Goal: Task Accomplishment & Management: Use online tool/utility

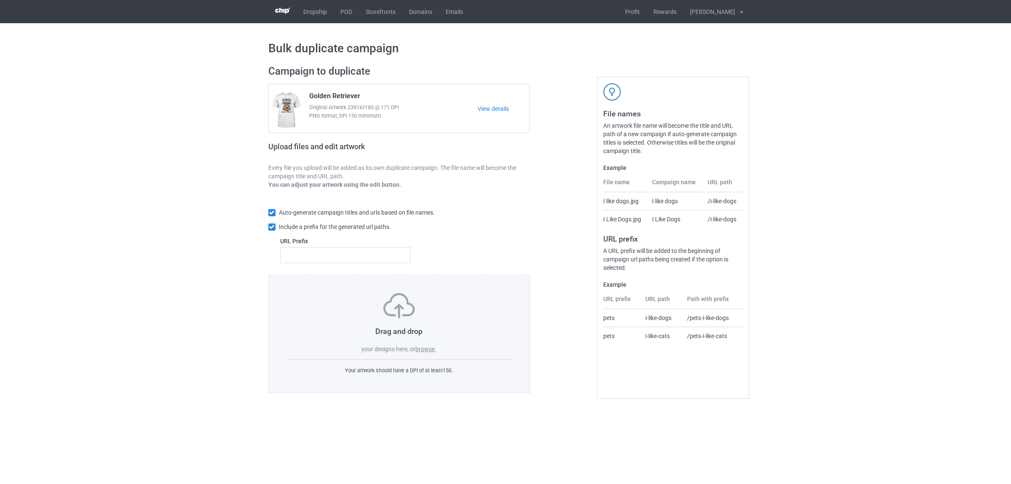
click at [425, 349] on label "browse" at bounding box center [424, 348] width 19 height 7
click at [0, 0] on input "browse" at bounding box center [0, 0] width 0 height 0
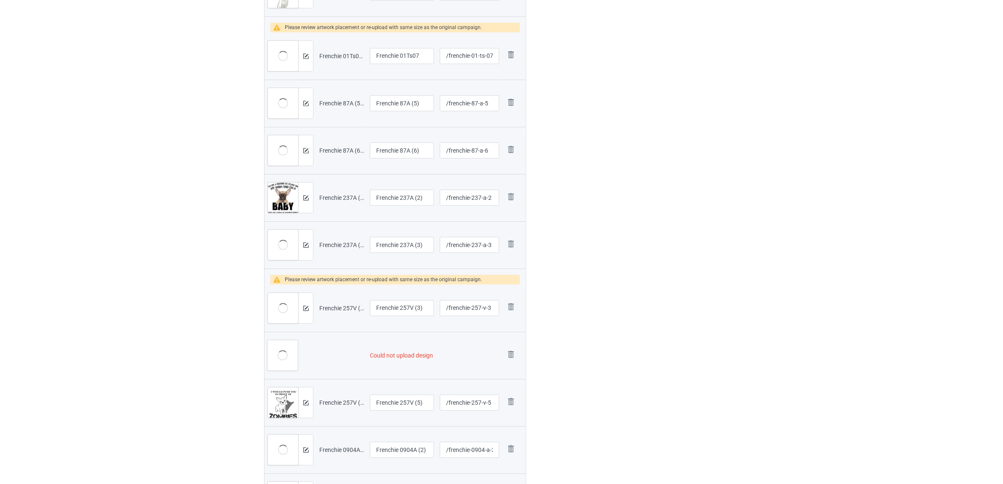
scroll to position [633, 0]
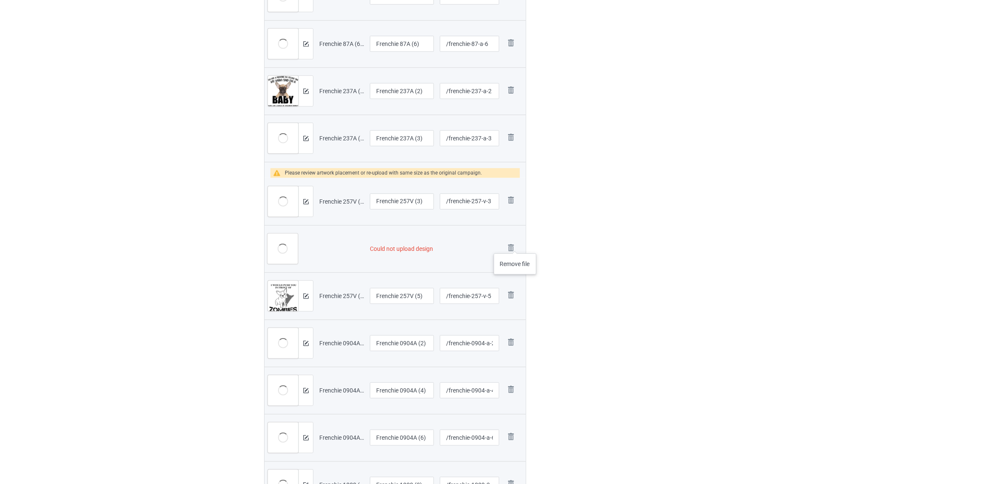
click at [0, 0] on img at bounding box center [0, 0] width 0 height 0
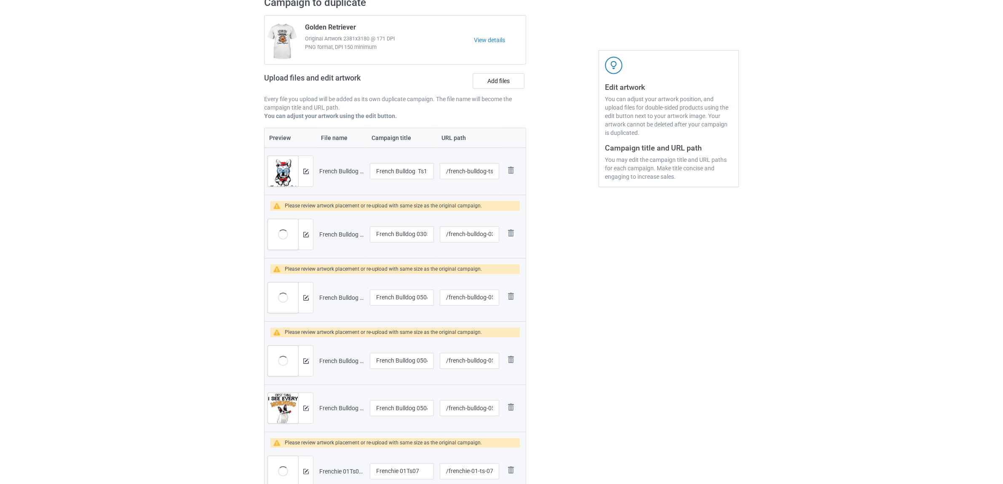
scroll to position [98, 0]
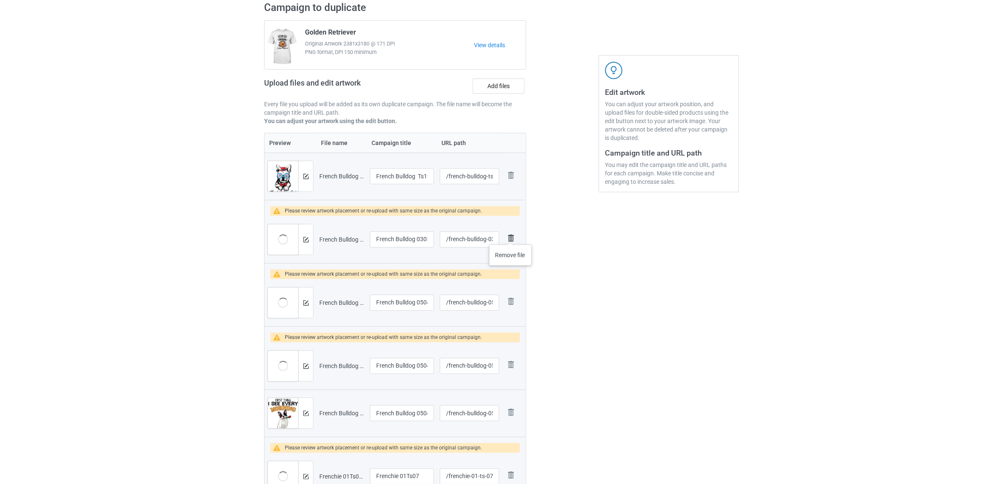
click at [510, 235] on img at bounding box center [511, 238] width 12 height 12
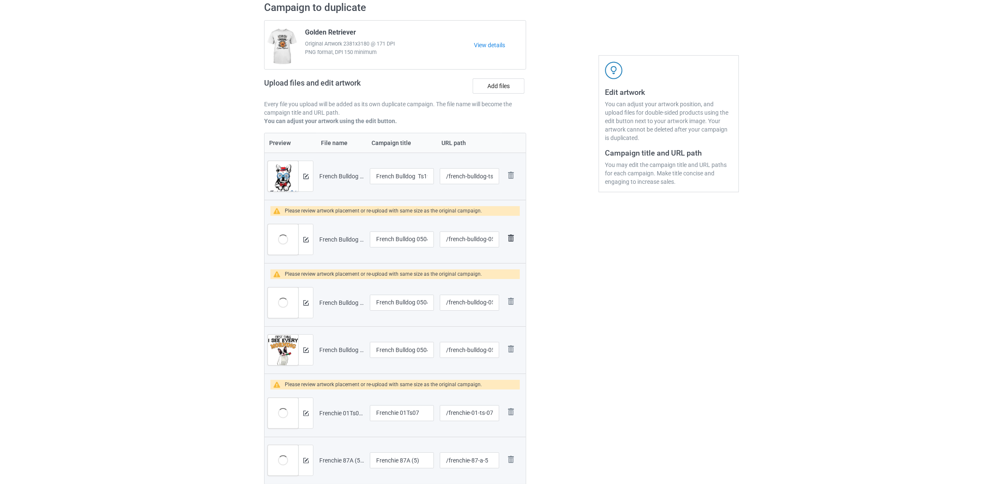
click at [508, 238] on img at bounding box center [511, 238] width 12 height 12
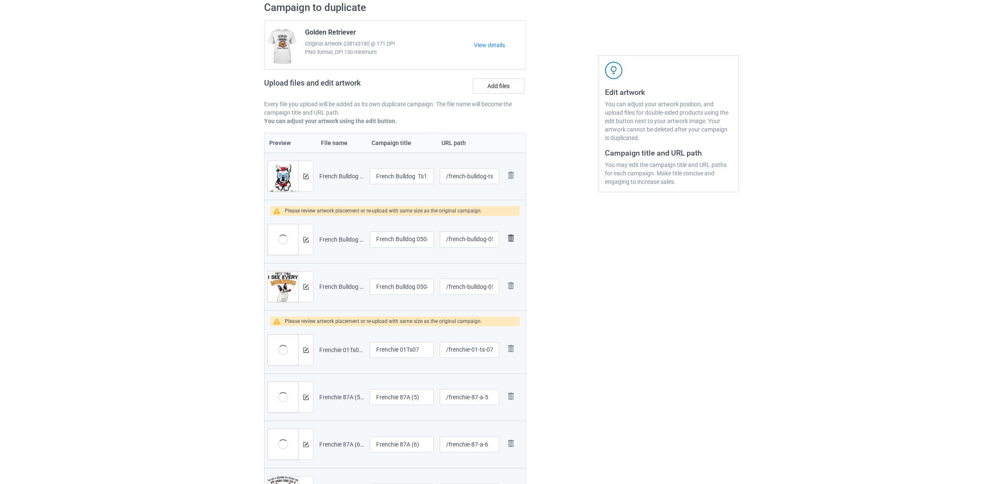
click at [510, 239] on img at bounding box center [511, 238] width 12 height 12
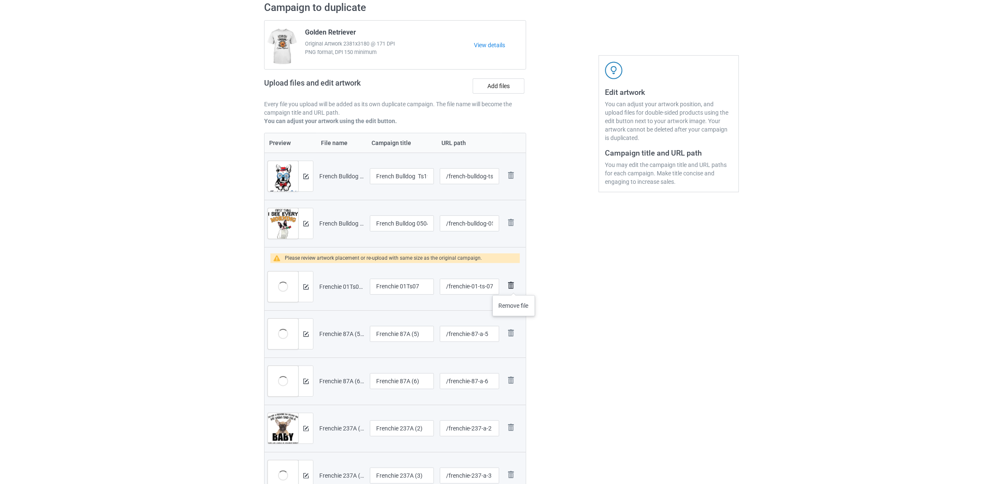
click at [514, 286] on img at bounding box center [511, 285] width 12 height 12
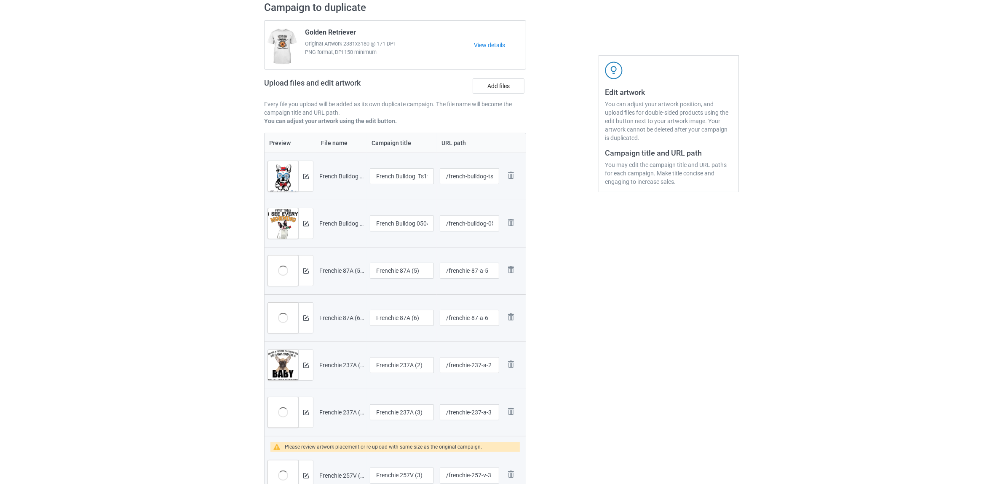
scroll to position [309, 0]
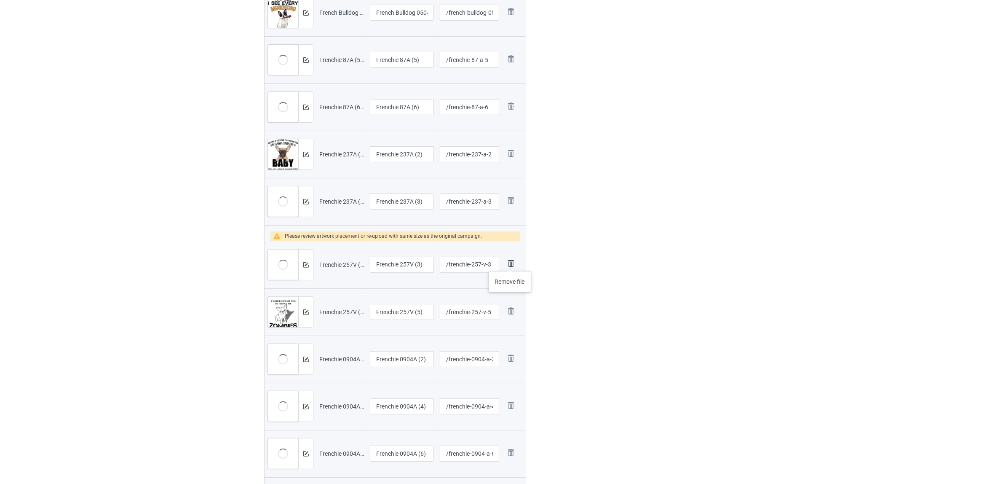
click at [510, 262] on img at bounding box center [511, 263] width 12 height 12
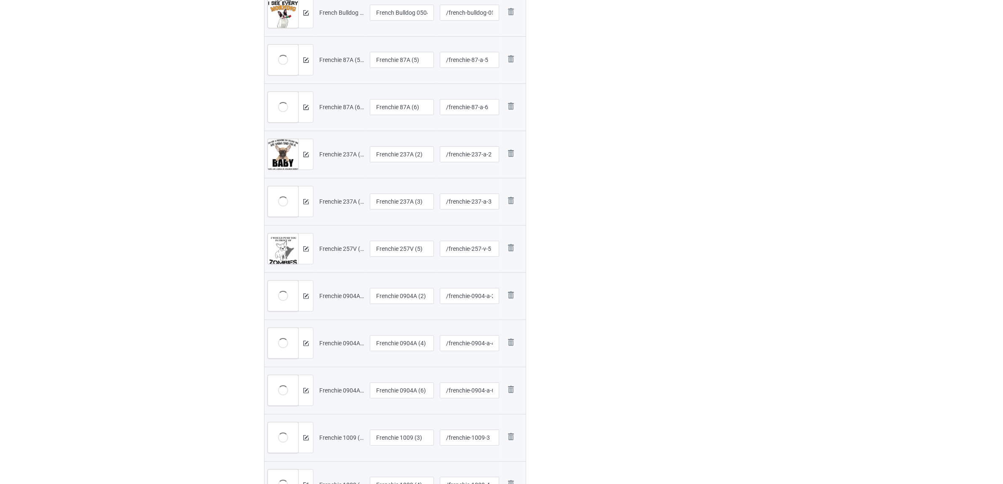
scroll to position [467, 0]
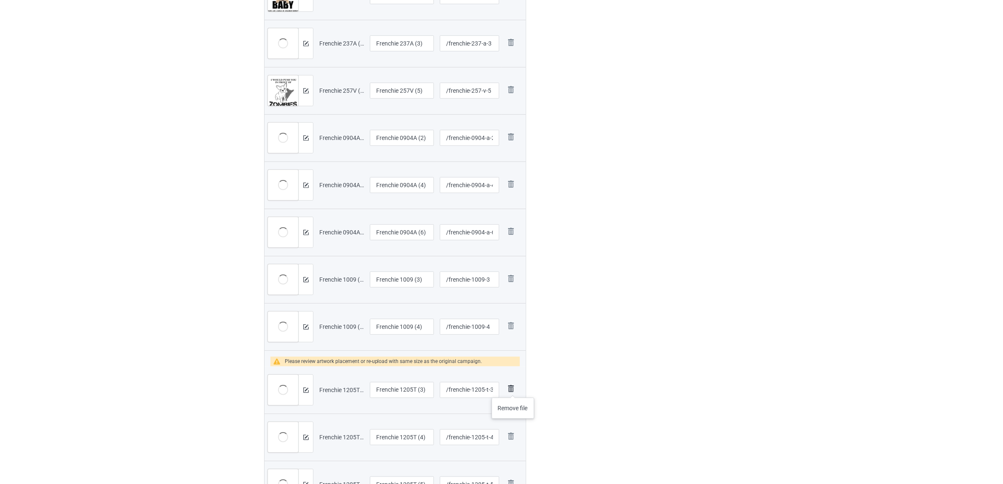
click at [513, 389] on img at bounding box center [511, 388] width 12 height 12
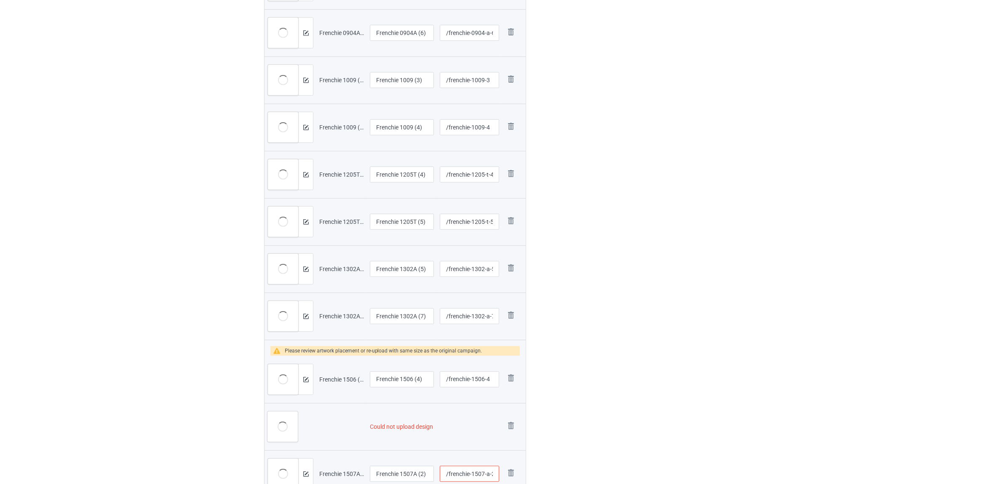
scroll to position [677, 0]
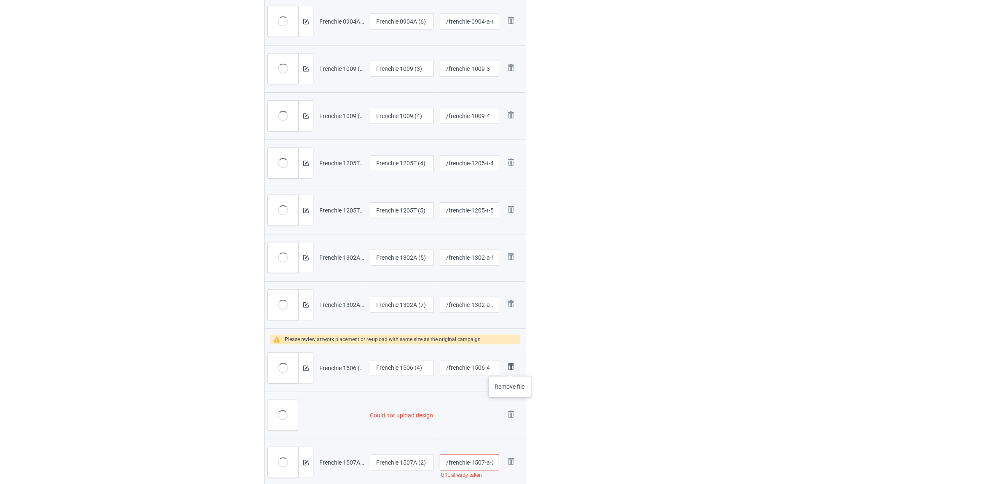
click at [510, 367] on img at bounding box center [511, 367] width 12 height 12
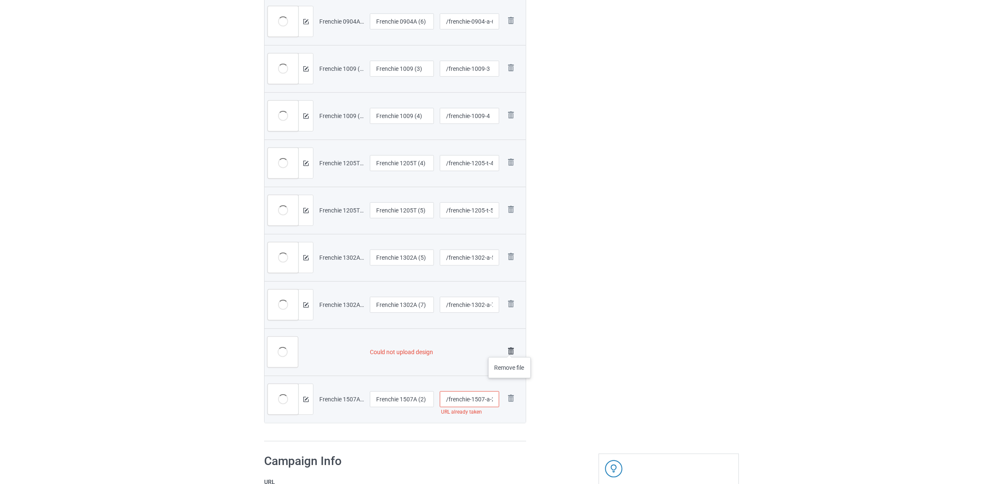
click at [510, 348] on img at bounding box center [511, 351] width 12 height 12
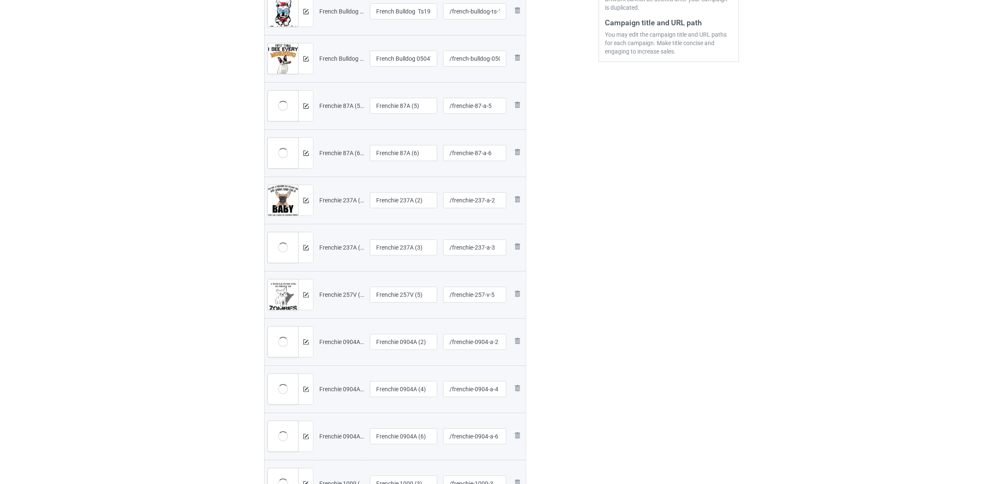
scroll to position [169, 0]
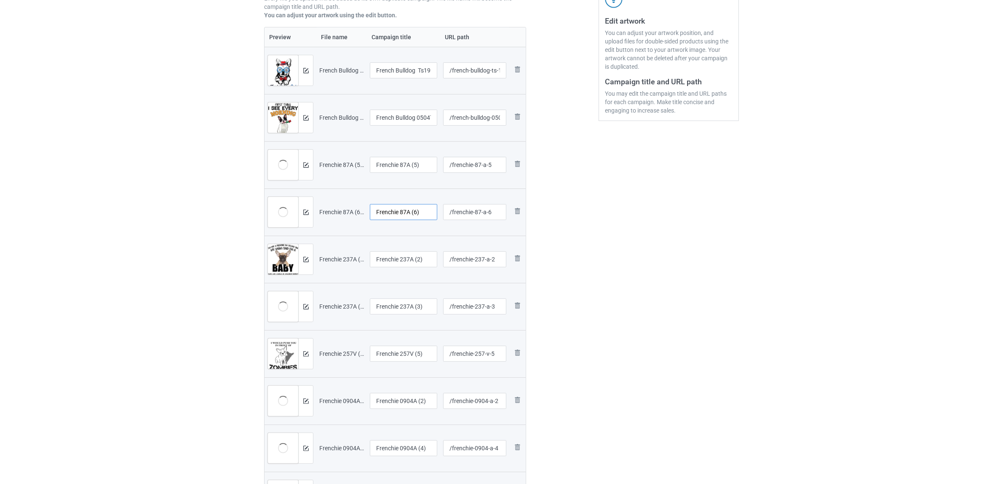
drag, startPoint x: 400, startPoint y: 212, endPoint x: 434, endPoint y: 211, distance: 34.1
click at [434, 211] on input "Frenchie 87A (6)" at bounding box center [403, 212] width 67 height 16
click at [389, 212] on input "Frenchie" at bounding box center [403, 212] width 67 height 16
type input "Frenchie"
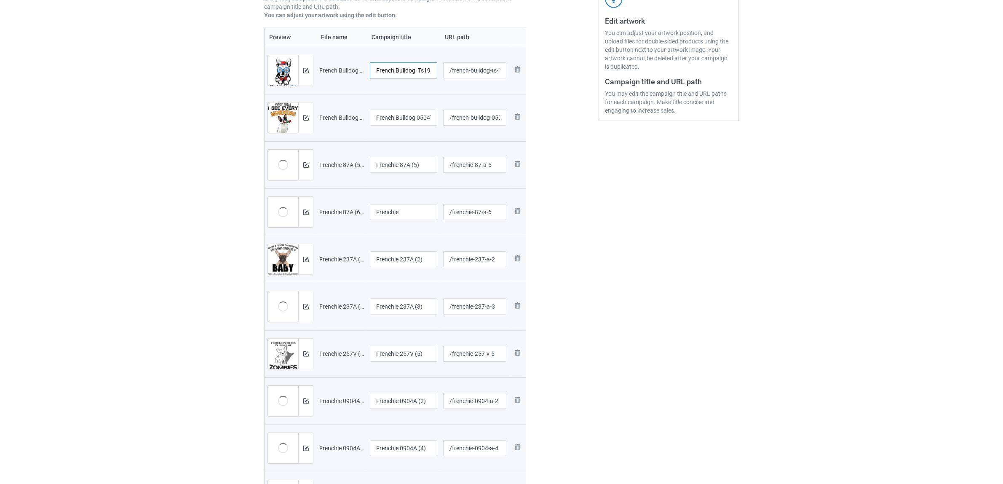
click at [397, 70] on input "French Bulldog Ts19 (59)" at bounding box center [403, 70] width 67 height 16
paste input "ie"
type input "Frenchie"
click at [397, 113] on input "French Bulldog 0504T (6)" at bounding box center [403, 118] width 67 height 16
paste input "ie"
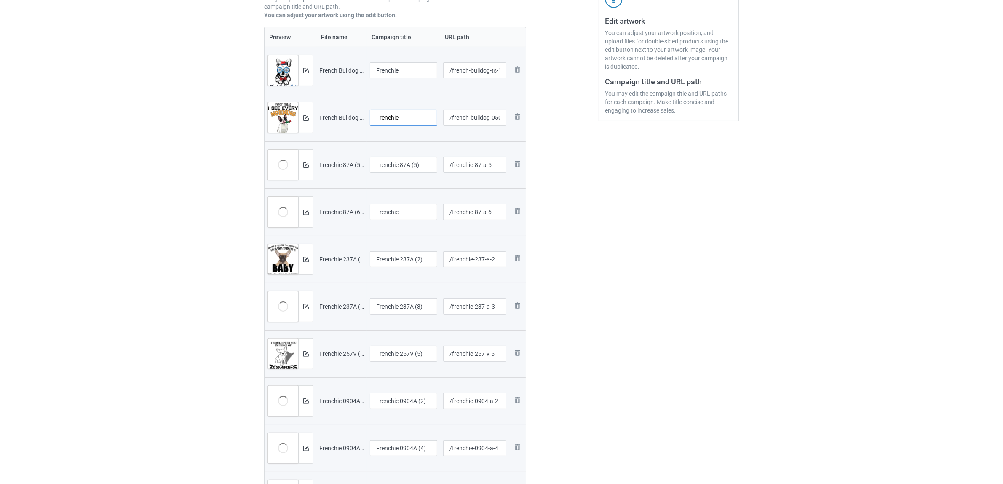
type input "Frenchie"
click at [388, 162] on input "Frenchie 87A (5)" at bounding box center [403, 165] width 67 height 16
paste input "text"
type input "Frenchie"
click at [401, 262] on input "Frenchie 237A (2)" at bounding box center [403, 259] width 67 height 16
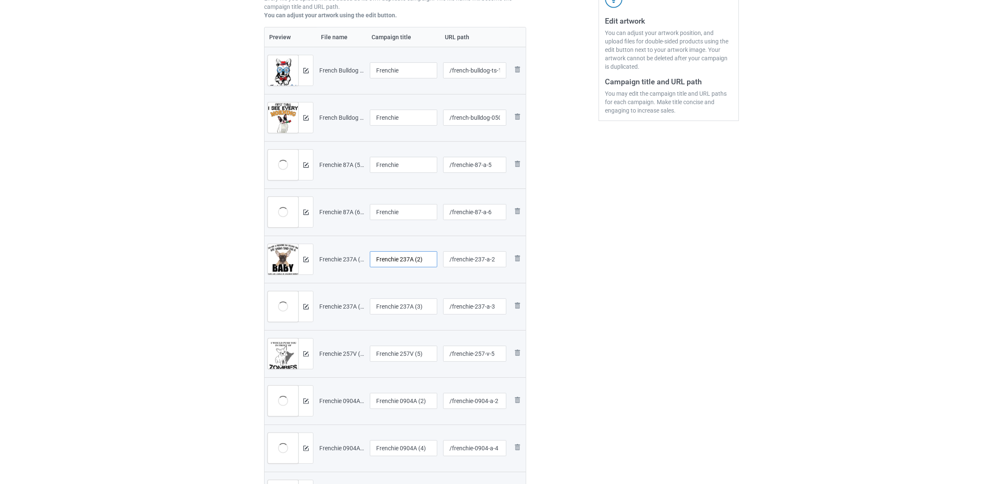
paste input "text"
type input "Frenchie"
click at [405, 308] on input "Frenchie 237A (3)" at bounding box center [403, 306] width 67 height 16
paste input "text"
type input "Frenchie"
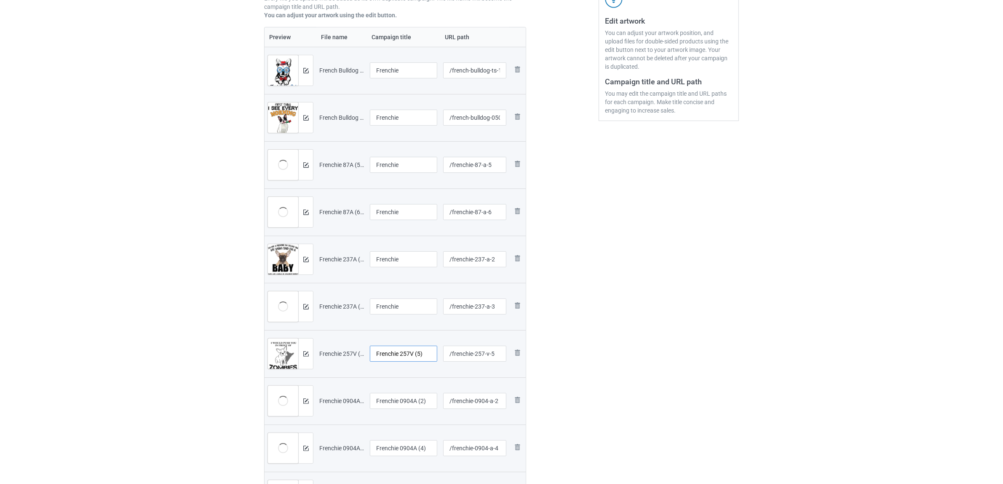
click at [397, 357] on input "Frenchie 257V (5)" at bounding box center [403, 353] width 67 height 16
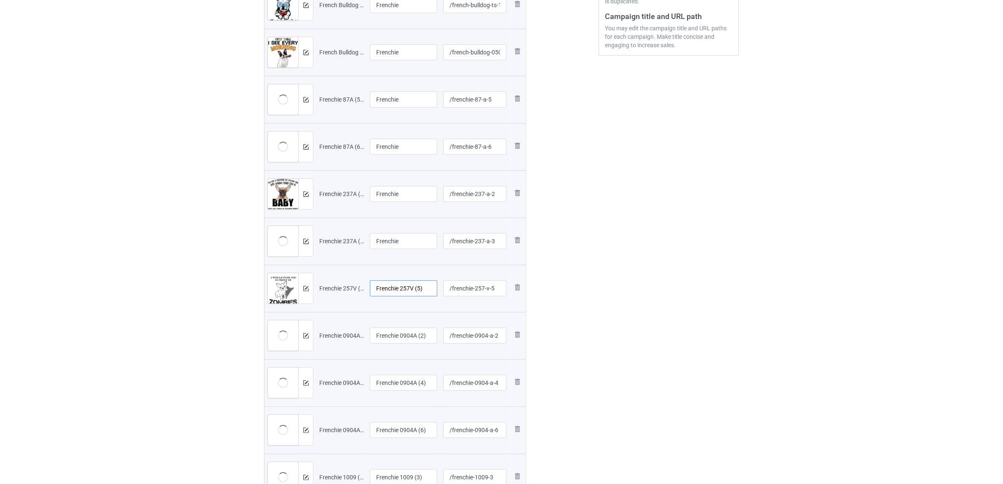
scroll to position [327, 0]
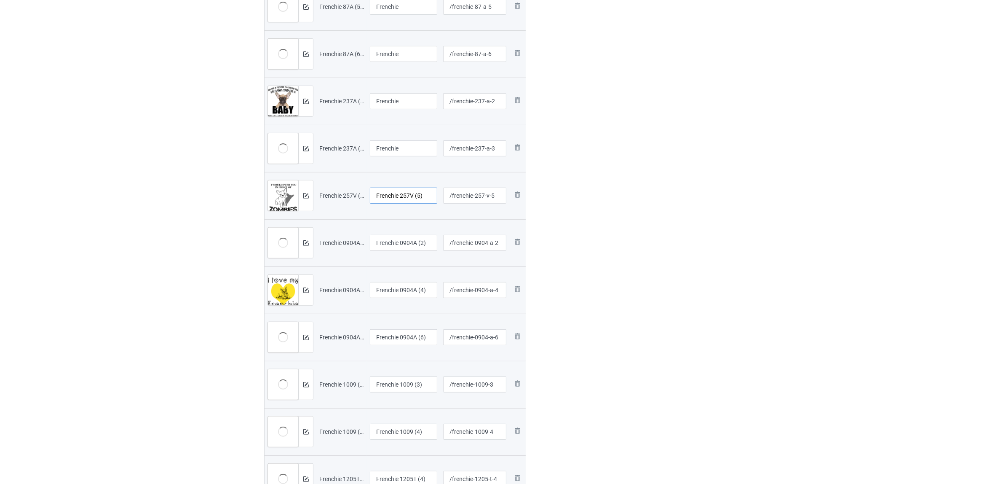
paste input "text"
type input "Frenchie"
click at [405, 245] on input "Frenchie 0904A (2)" at bounding box center [403, 243] width 67 height 16
paste input "text"
type input "Frenchie"
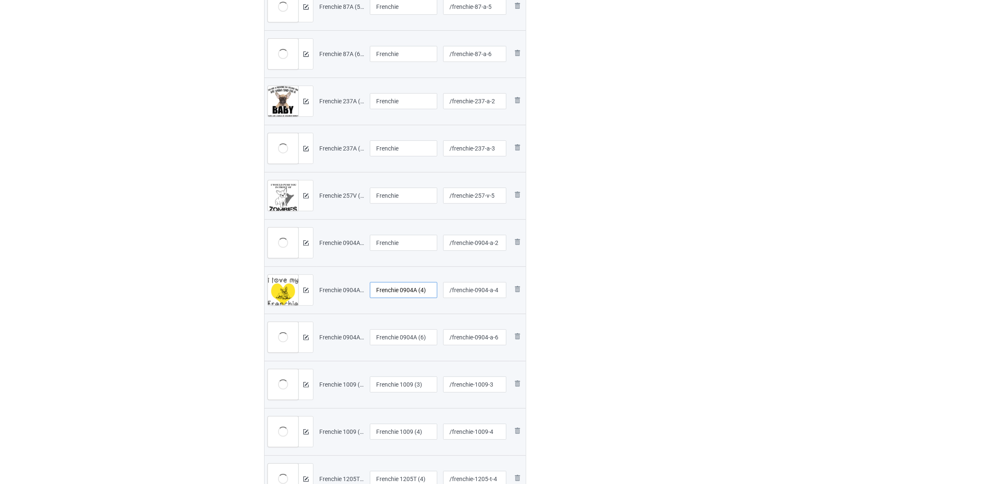
click at [397, 293] on input "Frenchie 0904A (4)" at bounding box center [403, 290] width 67 height 16
paste input "text"
type input "Frenchie"
click at [402, 337] on input "Frenchie 0904A (6)" at bounding box center [403, 337] width 67 height 16
paste input "text"
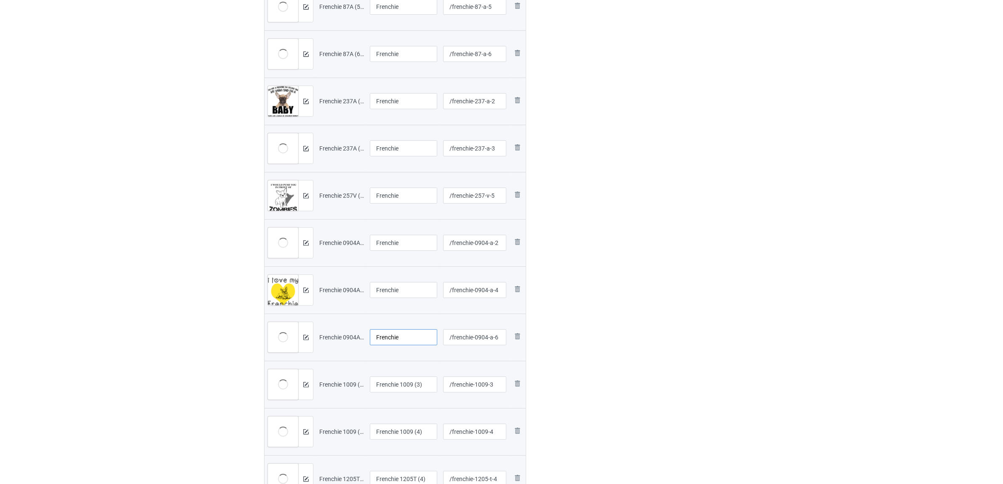
type input "Frenchie"
click at [407, 389] on input "Frenchie 1009 (3)" at bounding box center [403, 384] width 67 height 16
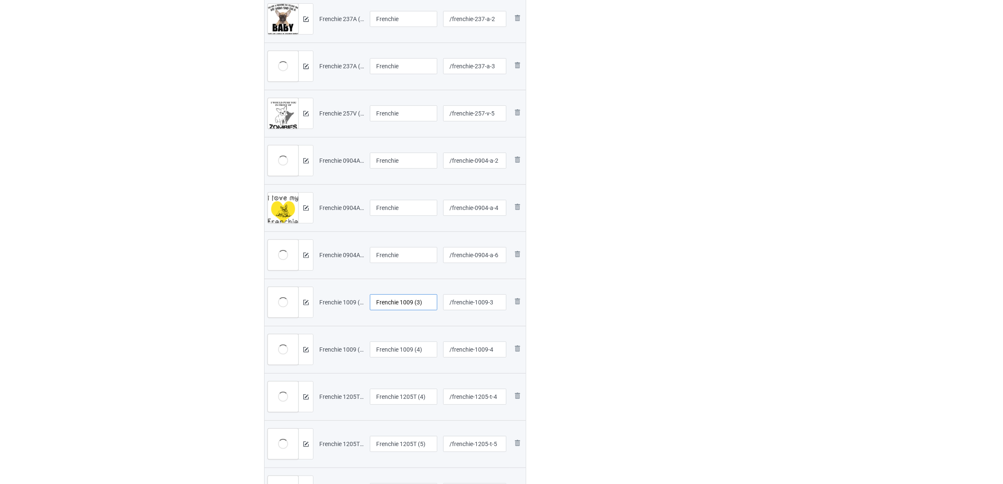
scroll to position [485, 0]
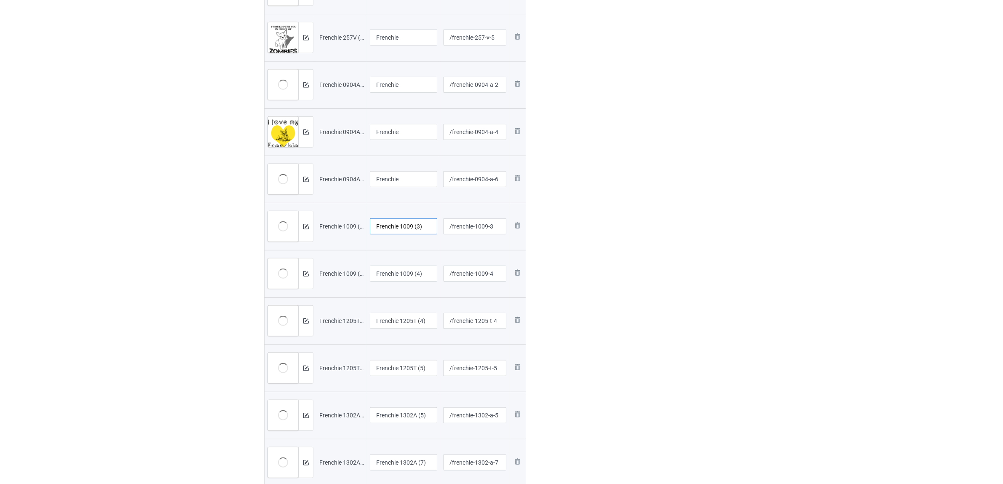
paste input "text"
type input "Frenchie"
click at [406, 277] on input "Frenchie 1009 (4)" at bounding box center [403, 273] width 67 height 16
paste input "text"
type input "Frenchie"
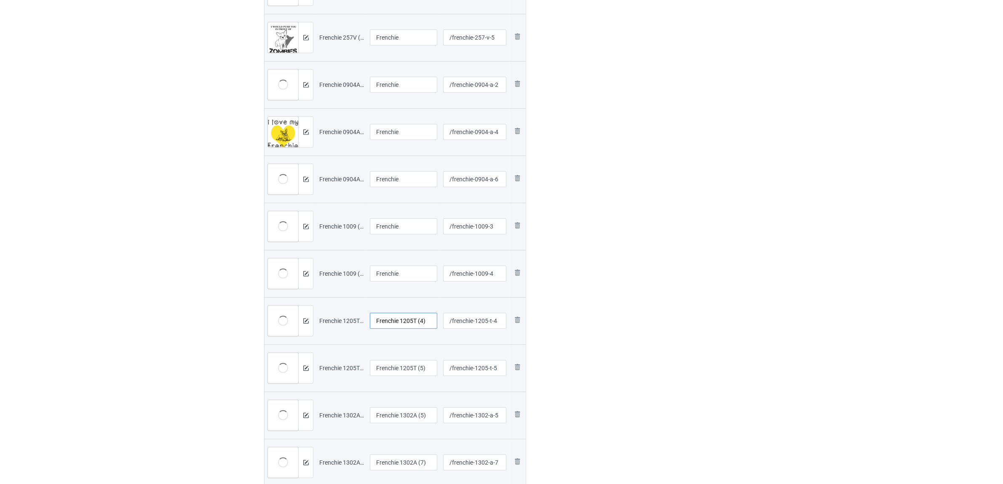
click at [400, 322] on input "Frenchie 1205T (4)" at bounding box center [403, 321] width 67 height 16
paste input "text"
type input "Frenchie"
click at [403, 365] on input "Frenchie 1205T (5)" at bounding box center [403, 368] width 67 height 16
paste input "text"
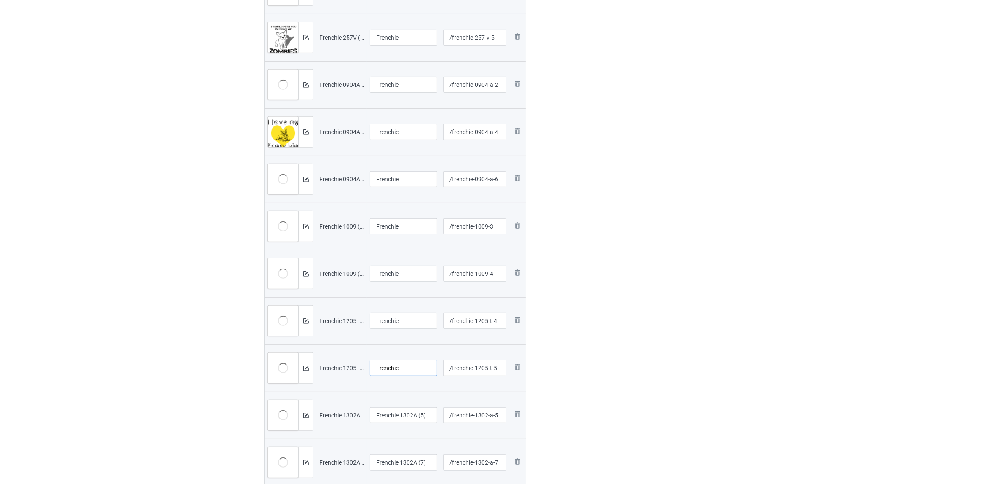
type input "Frenchie"
click at [658, 336] on div "Edit artwork You can adjust your artwork position, and upload files for double-…" at bounding box center [669, 66] width 152 height 984
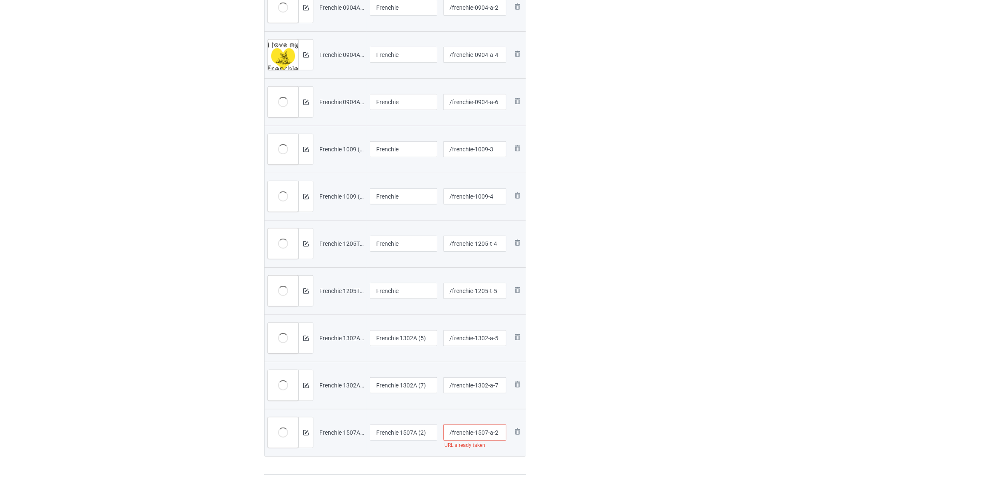
scroll to position [643, 0]
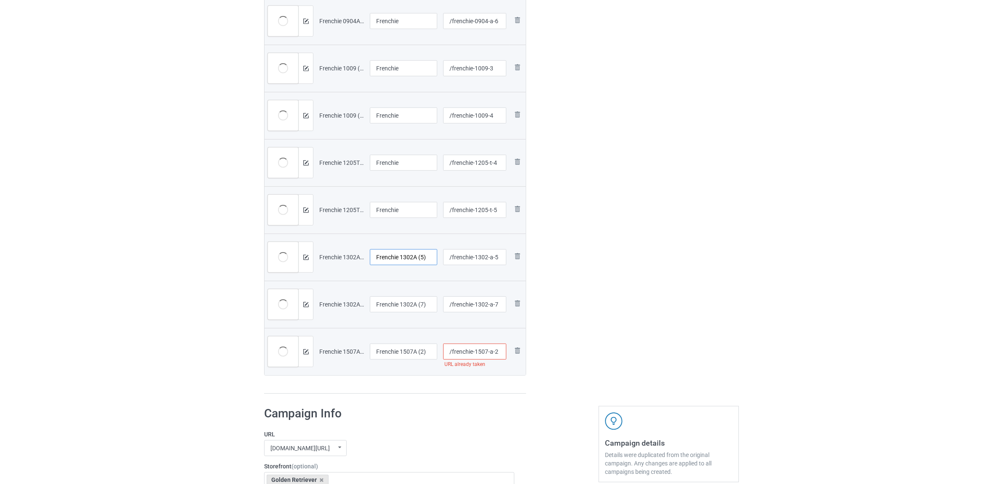
click at [393, 258] on input "Frenchie 1302A (5)" at bounding box center [403, 257] width 67 height 16
paste input "text"
type input "Frenchie"
click at [385, 302] on input "Frenchie 1302A (7)" at bounding box center [403, 304] width 67 height 16
paste input "text"
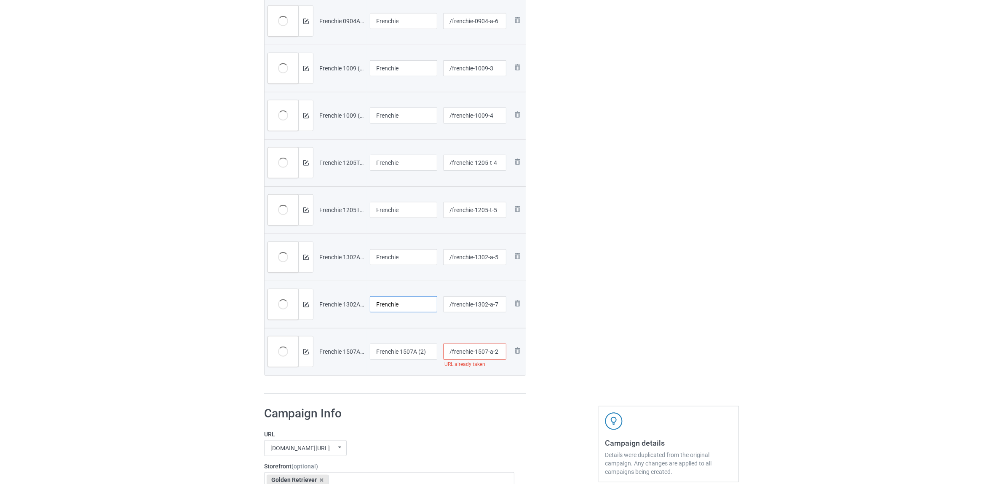
type input "Frenchie"
click at [395, 346] on input "Frenchie 1507A (2)" at bounding box center [403, 351] width 67 height 16
paste input "text"
type input "Frenchie"
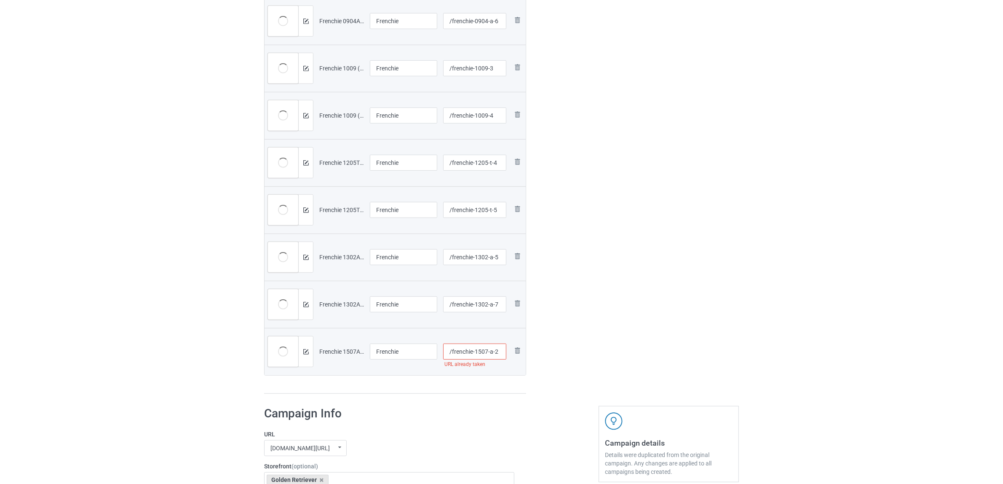
click at [480, 348] on input "/frenchie-1507-a-2" at bounding box center [475, 351] width 64 height 16
type input "/frenchie-15t07-a-2"
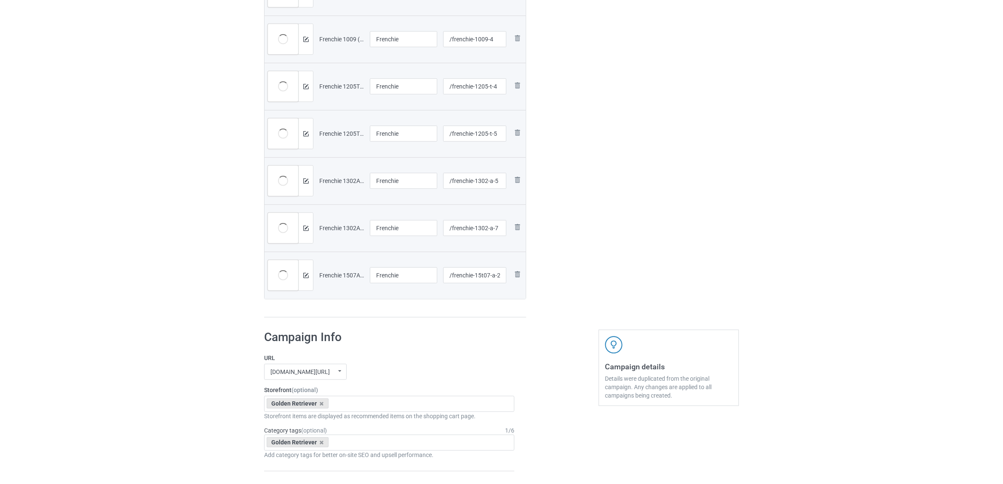
scroll to position [854, 0]
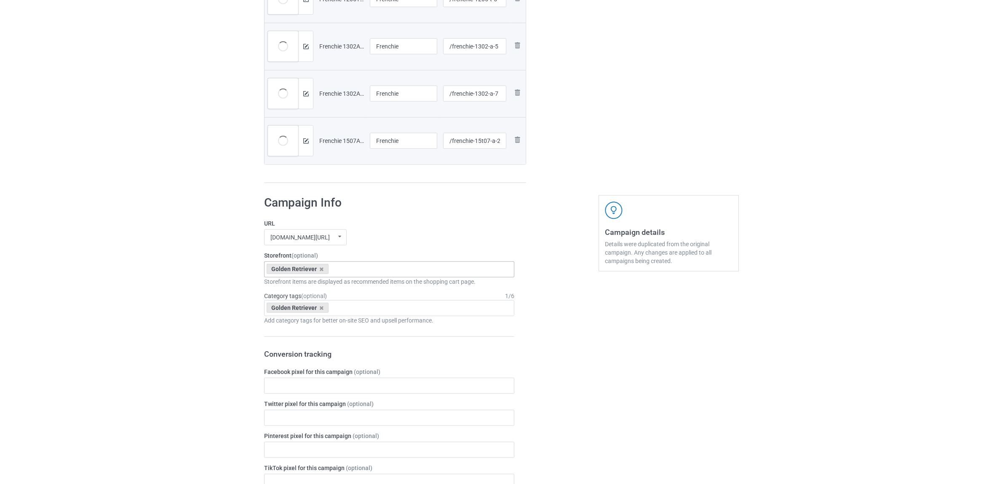
click at [319, 273] on div "Golden Retriever" at bounding box center [298, 269] width 62 height 10
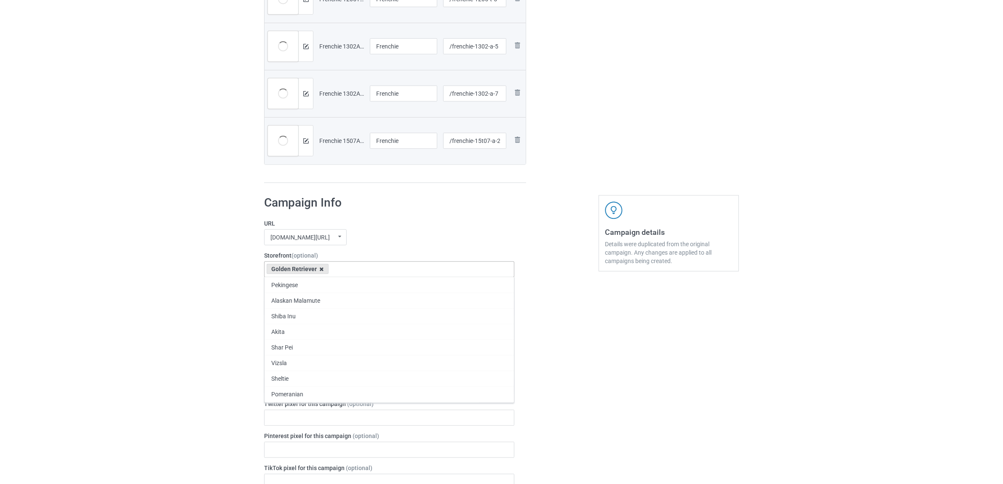
click at [321, 270] on icon at bounding box center [322, 268] width 4 height 5
paste input "Frenchie"
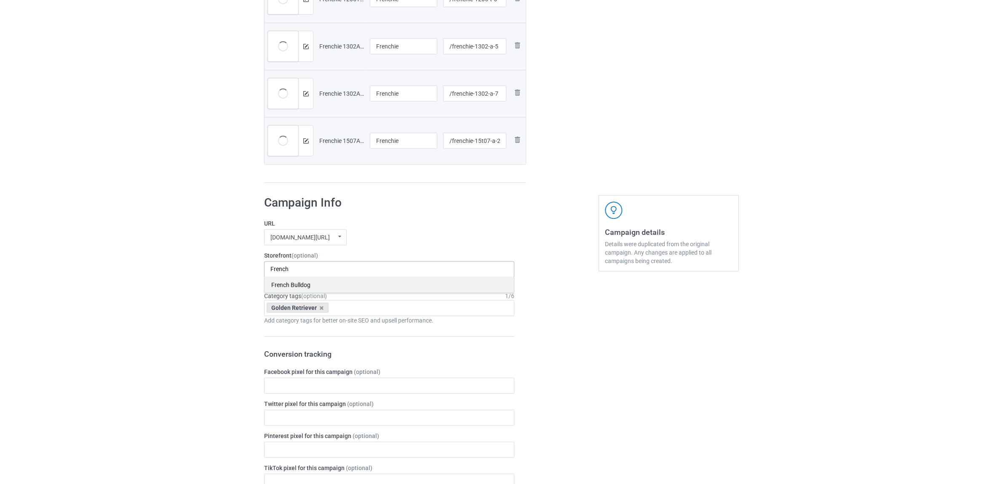
type input "French"
click at [295, 284] on div "French Bulldog" at bounding box center [389, 285] width 249 height 16
click at [320, 308] on icon at bounding box center [322, 307] width 4 height 5
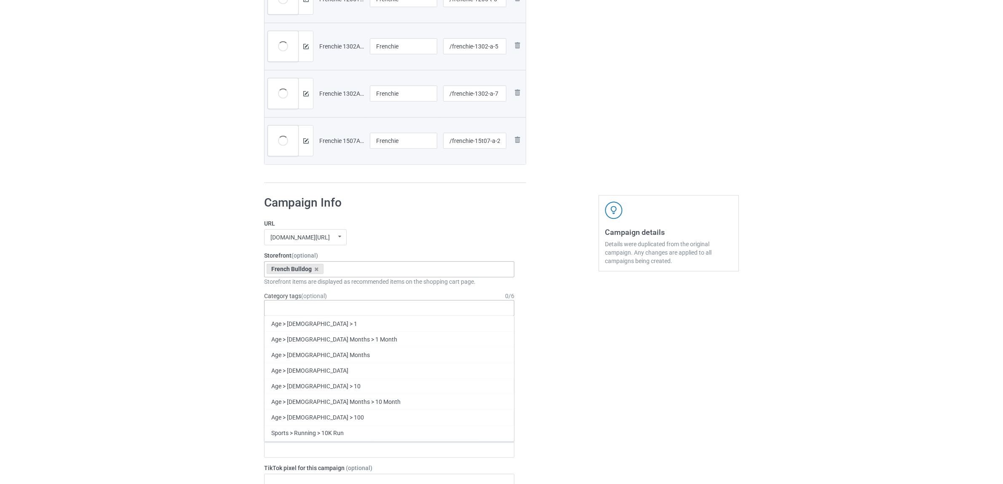
paste input "Frenchie"
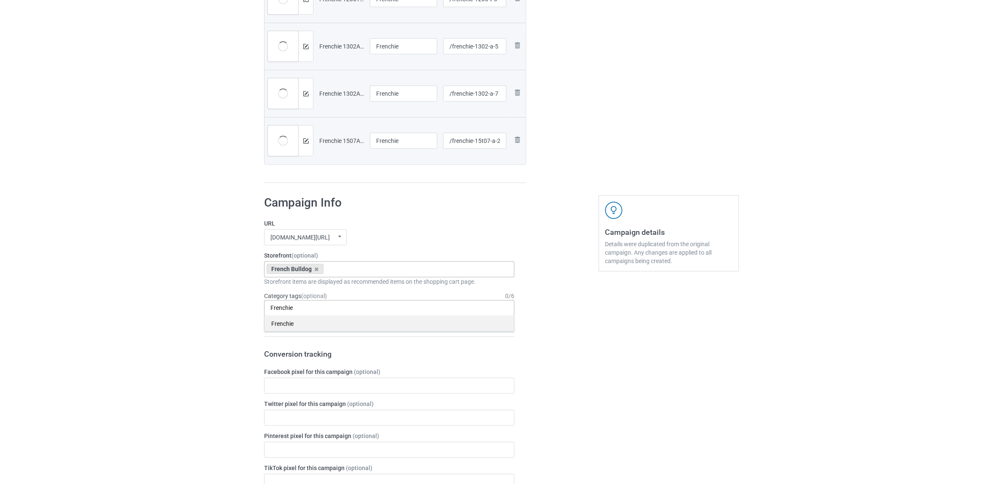
type input "Frenchie"
click at [294, 321] on div "Frenchie" at bounding box center [389, 324] width 249 height 16
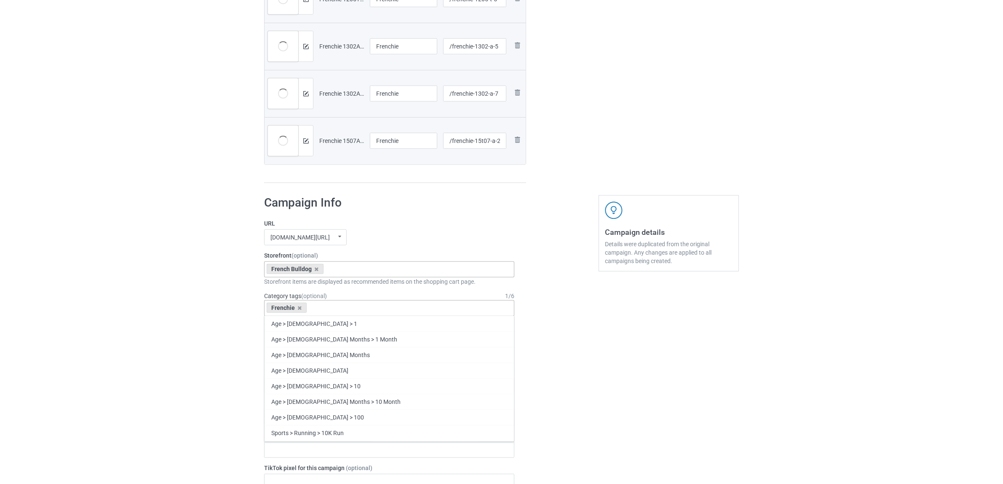
paste input "Frenchie"
type input "French"
click at [304, 416] on div "French Bulldog" at bounding box center [389, 417] width 249 height 16
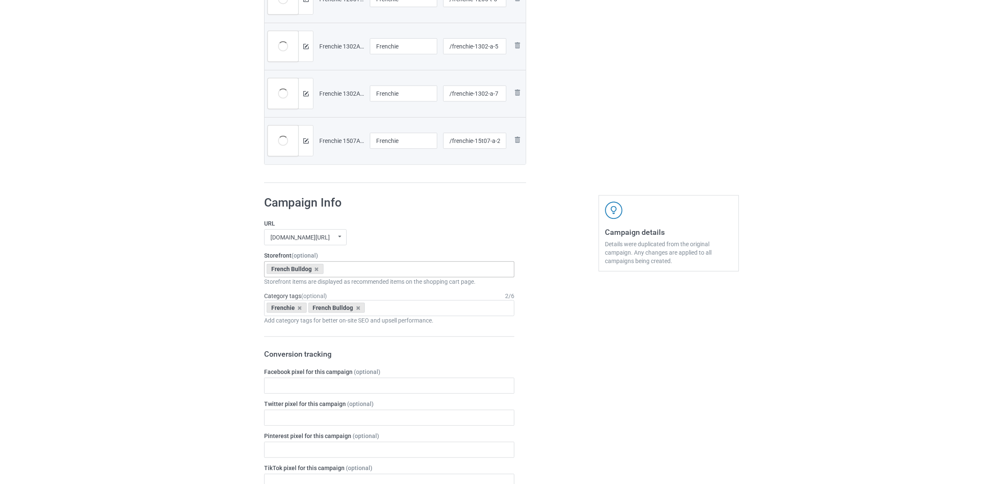
click at [185, 378] on div "Bulk duplicate campaign Campaign to duplicate Golden Retriever Original Artwork…" at bounding box center [501, 71] width 1003 height 1804
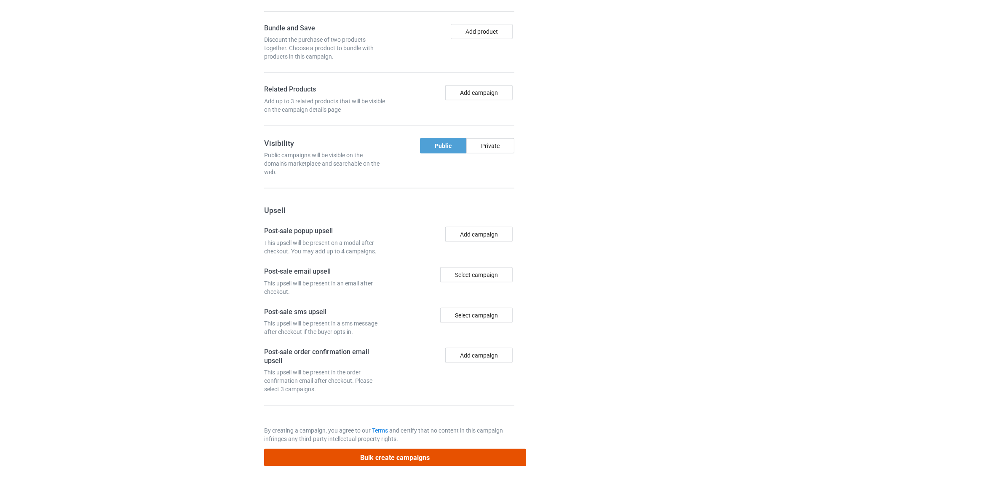
click at [457, 458] on button "Bulk create campaigns" at bounding box center [395, 457] width 262 height 17
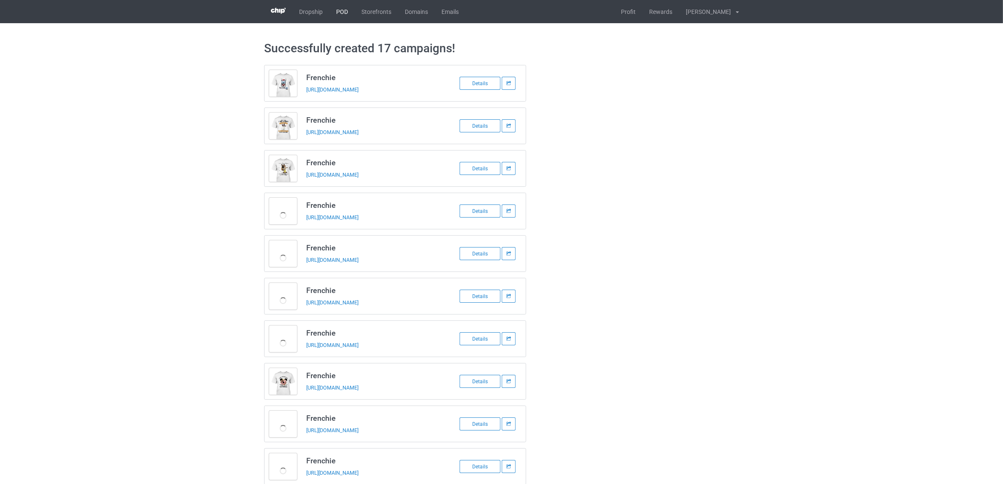
click at [338, 5] on link "POD" at bounding box center [341, 11] width 25 height 23
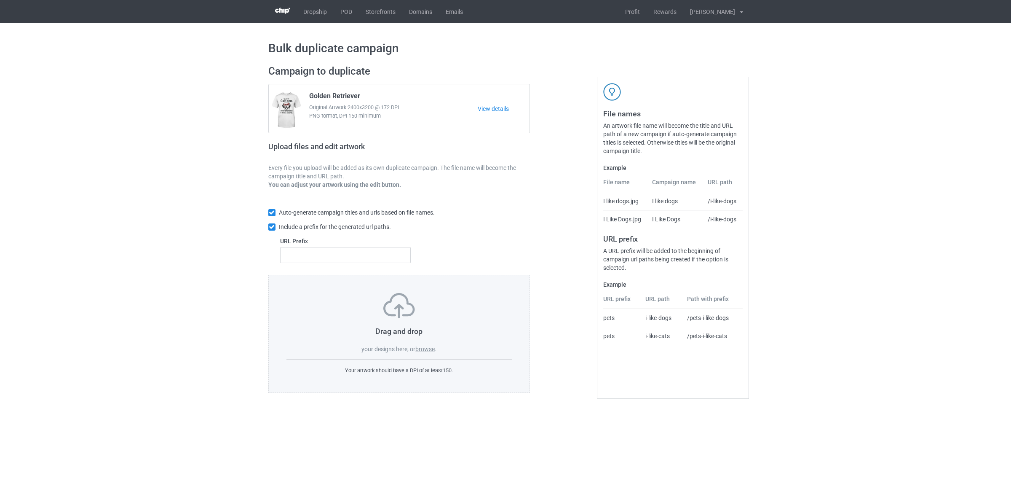
click at [418, 351] on label "browse" at bounding box center [424, 348] width 19 height 7
click at [0, 0] on input "browse" at bounding box center [0, 0] width 0 height 0
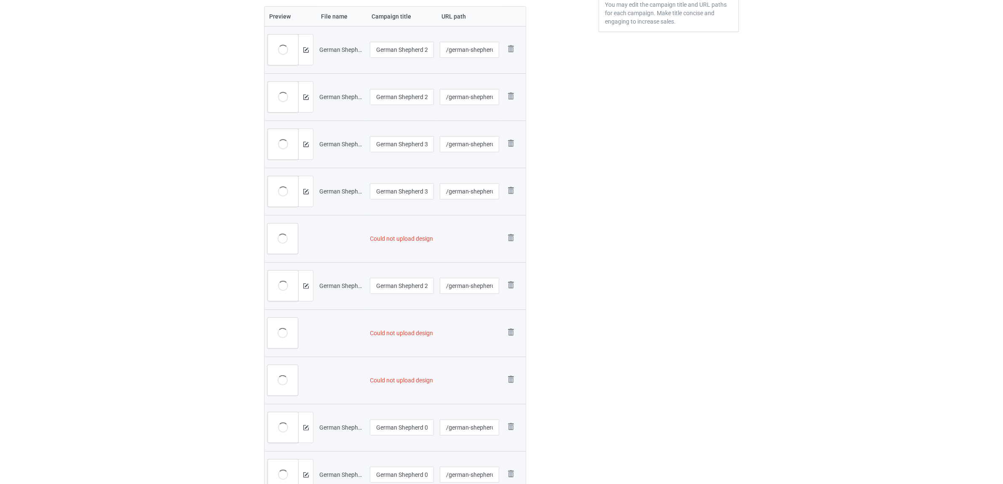
scroll to position [316, 0]
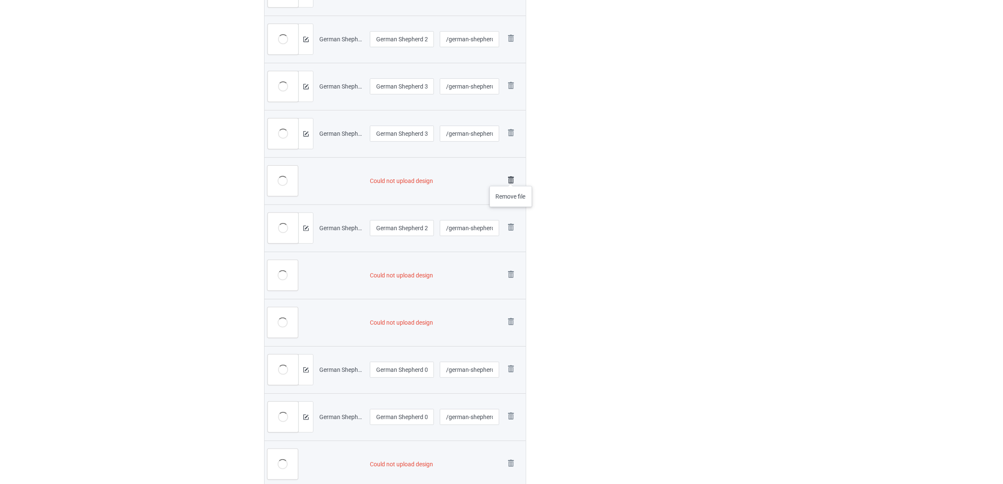
click at [511, 178] on img at bounding box center [511, 180] width 12 height 12
click at [511, 223] on img at bounding box center [511, 227] width 12 height 12
click at [0, 0] on img at bounding box center [0, 0] width 0 height 0
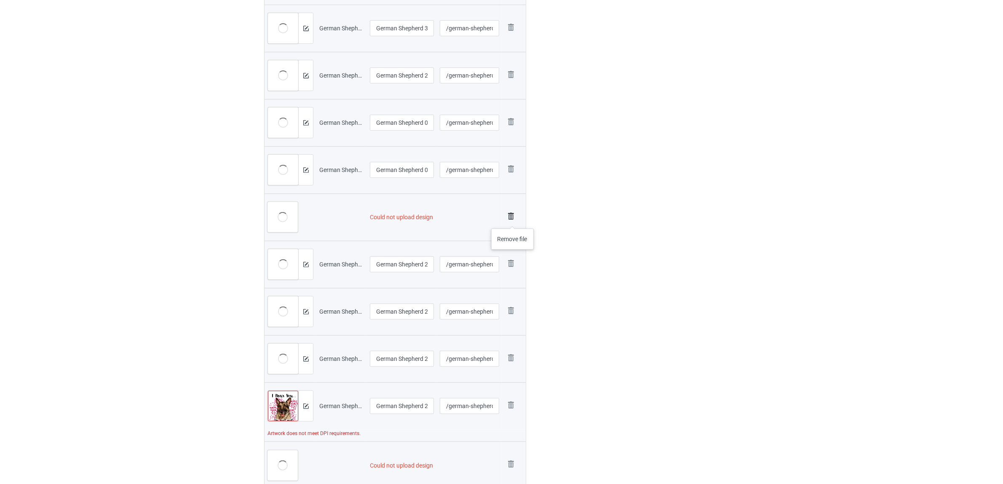
click at [513, 220] on img at bounding box center [511, 216] width 12 height 12
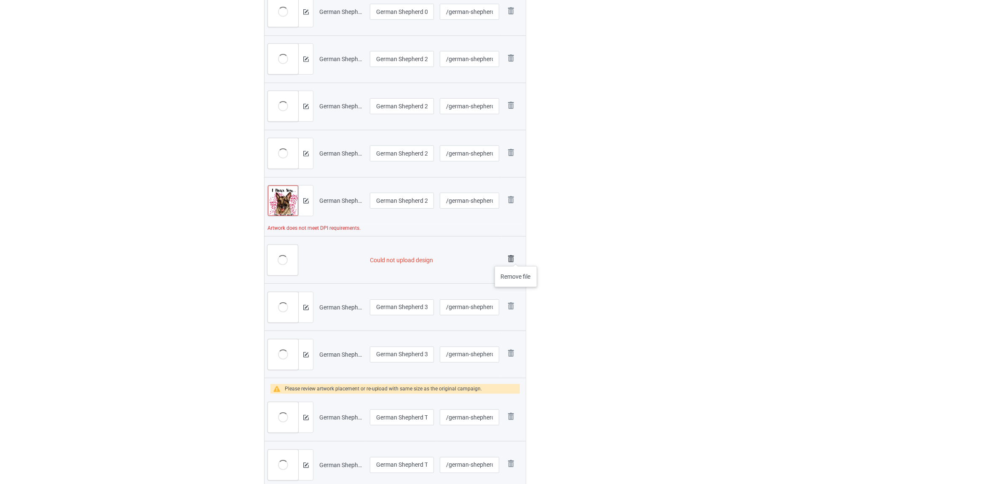
click at [516, 257] on img at bounding box center [511, 259] width 12 height 12
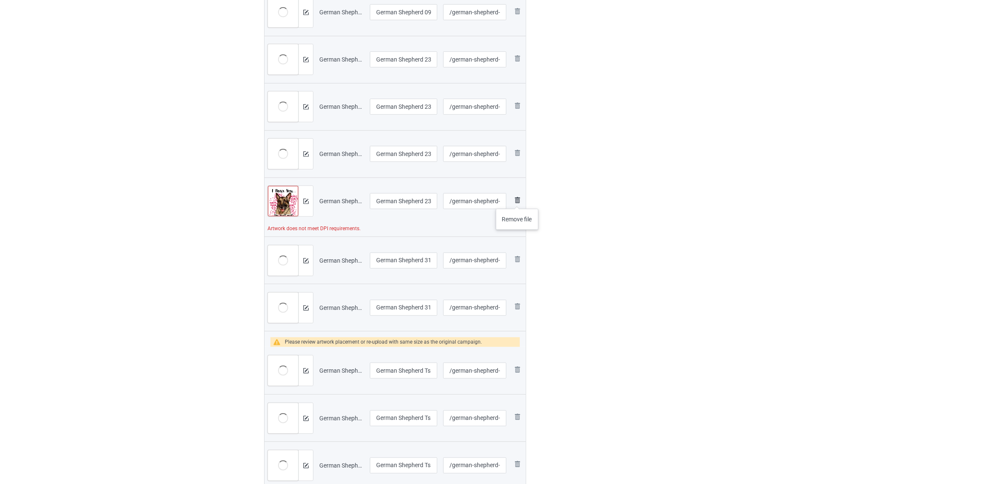
click at [517, 200] on img at bounding box center [517, 200] width 10 height 10
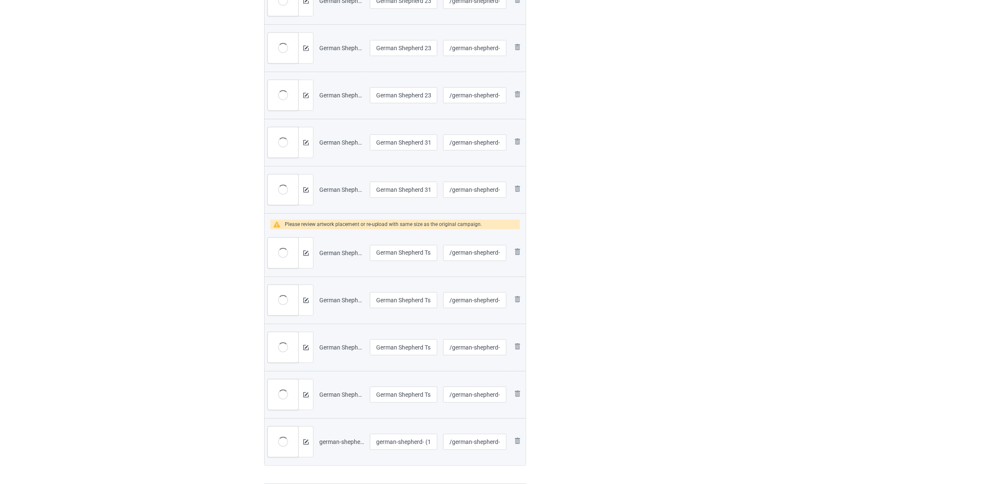
scroll to position [616, 0]
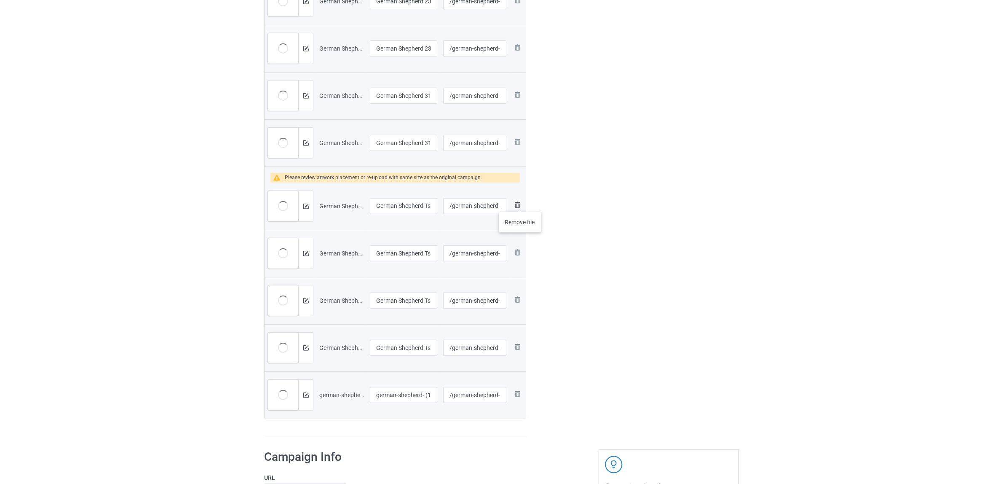
click at [520, 203] on img at bounding box center [517, 205] width 10 height 10
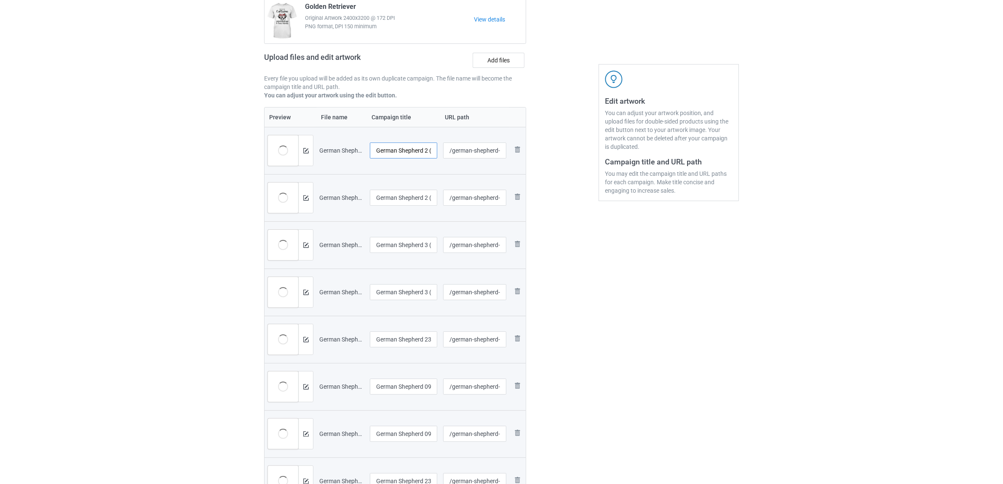
scroll to position [0, 6]
drag, startPoint x: 424, startPoint y: 149, endPoint x: 466, endPoint y: 152, distance: 42.2
click at [466, 152] on tr "Preview and edit artwork German Shepherd 2 (7).png German Shepherd 2 (7) /germa…" at bounding box center [395, 150] width 261 height 47
drag, startPoint x: 425, startPoint y: 147, endPoint x: 319, endPoint y: 148, distance: 106.2
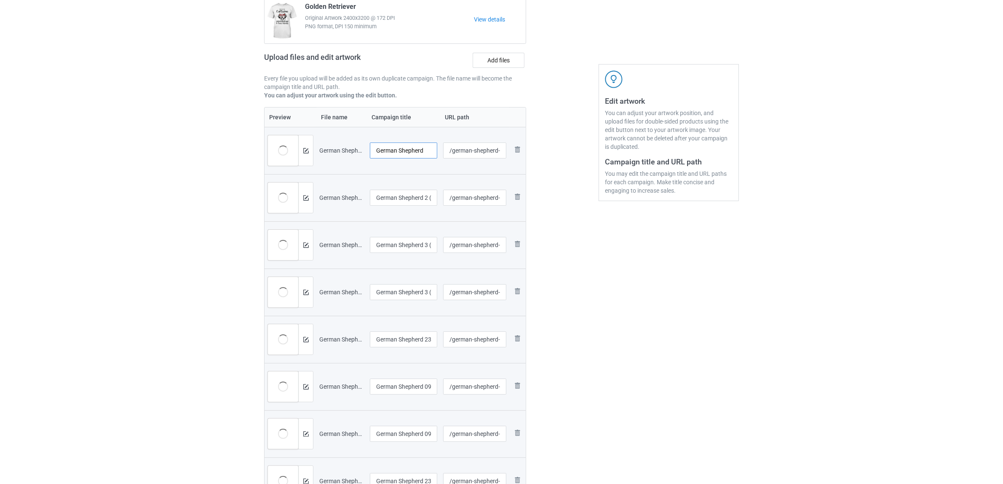
click at [320, 147] on tr "Preview and edit artwork German Shepherd 2 (7).png German Shepherd /german-shep…" at bounding box center [395, 150] width 261 height 47
type input "German Shepherd"
click at [401, 199] on input "German Shepherd 2 (9)" at bounding box center [403, 198] width 67 height 16
paste input "text"
type input "German Shepherd"
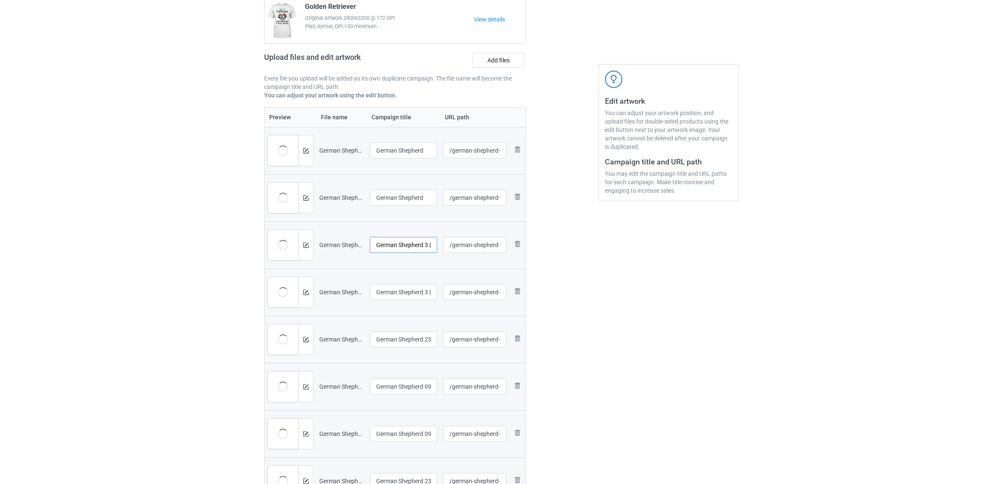
click at [407, 243] on input "German Shepherd 3 (13)" at bounding box center [403, 245] width 67 height 16
paste input "text"
type input "German Shepherd"
click at [421, 295] on input "German Shepherd 3 (14)" at bounding box center [403, 292] width 67 height 16
paste input "text"
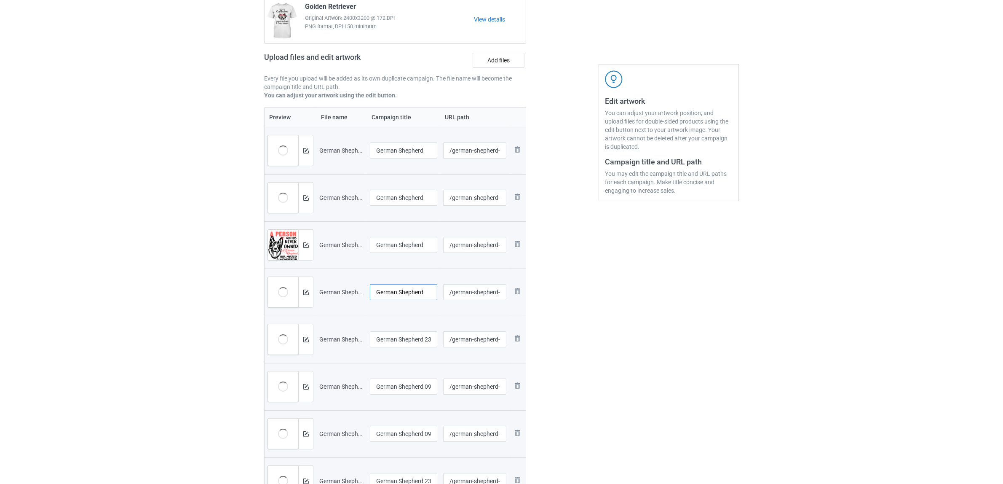
type input "German Shepherd"
click at [415, 342] on input "German Shepherd 237A (3)" at bounding box center [403, 339] width 67 height 16
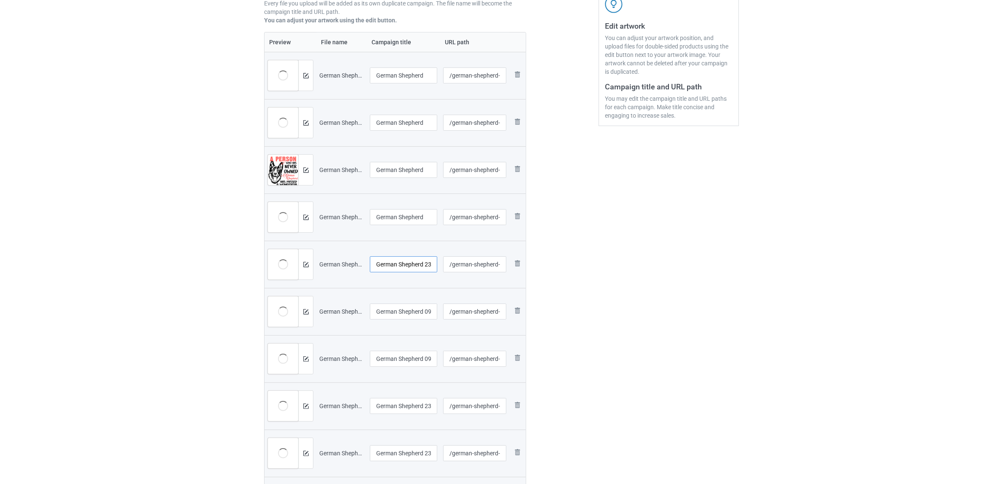
scroll to position [247, 0]
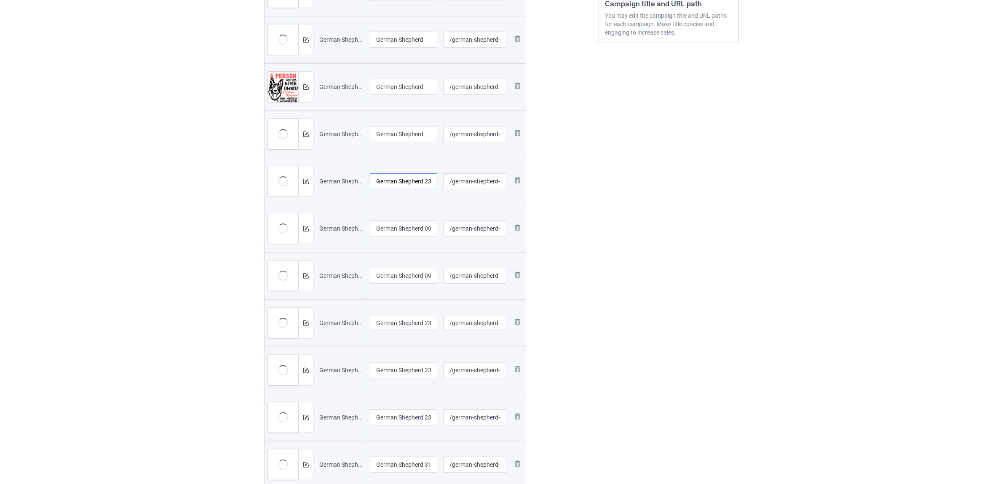
paste input "text"
type input "German Shepherd"
click at [393, 231] on input "German Shepherd 0904A (4)" at bounding box center [403, 228] width 67 height 16
paste input "text"
type input "German Shepherd"
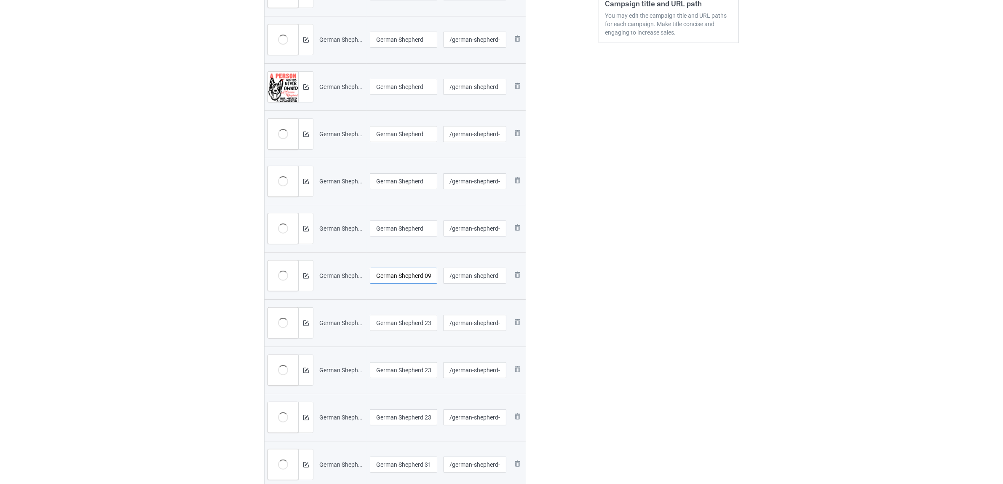
click at [390, 279] on input "German Shepherd 0904A (5)" at bounding box center [403, 275] width 67 height 16
paste input "text"
type input "German Shepherd"
click at [393, 325] on input "German Shepherd 2303A (1)" at bounding box center [403, 323] width 67 height 16
paste input "text"
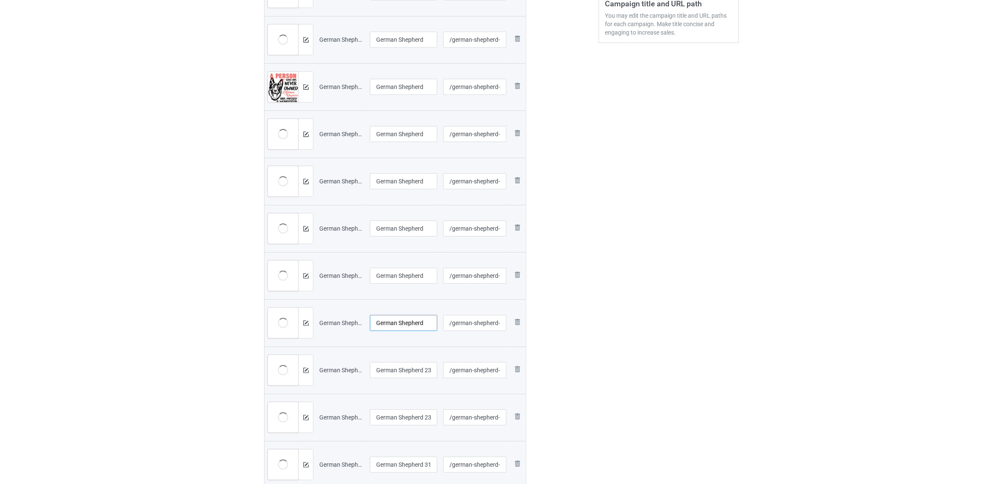
type input "German Shepherd"
click at [396, 365] on input "German Shepherd 2303A (3)" at bounding box center [403, 370] width 67 height 16
paste input "text"
type input "German Shepherd"
click at [607, 366] on div "Edit artwork You can adjust your artwork position, and upload files for double-…" at bounding box center [669, 280] width 152 height 937
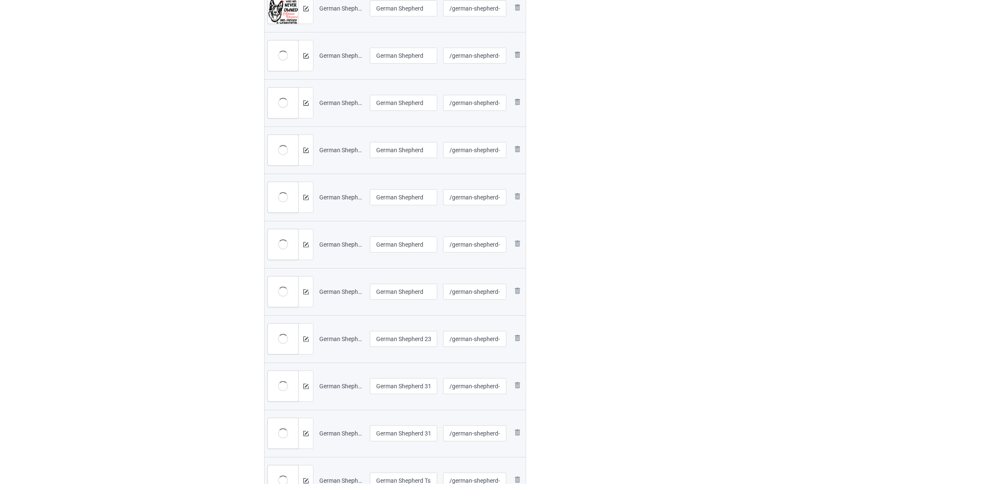
scroll to position [405, 0]
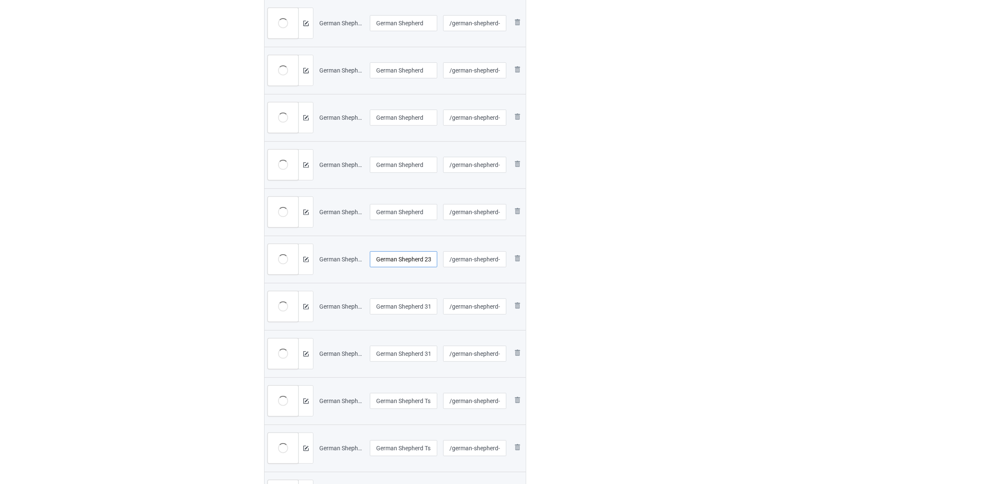
click at [407, 260] on input "German Shepherd 2303A (4)" at bounding box center [403, 259] width 67 height 16
paste input "text"
type input "German Shepherd"
click at [402, 312] on input "German Shepherd 3108 (2)" at bounding box center [403, 306] width 67 height 16
paste input "text"
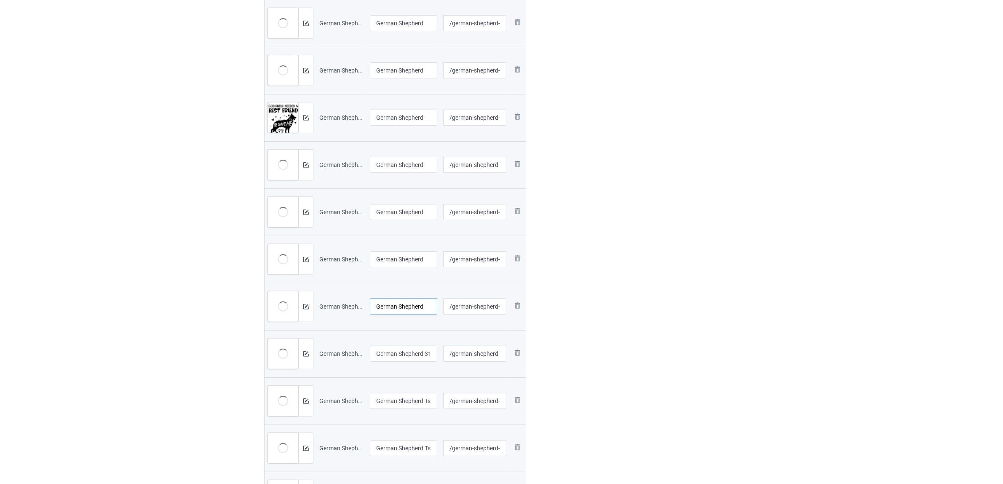
type input "German Shepherd"
click at [405, 348] on input "German Shepherd 3108 (3)" at bounding box center [403, 353] width 67 height 16
paste input "text"
type input "German Shepherd"
click at [407, 397] on input "German Shepherd Ts19 (50)" at bounding box center [403, 401] width 67 height 16
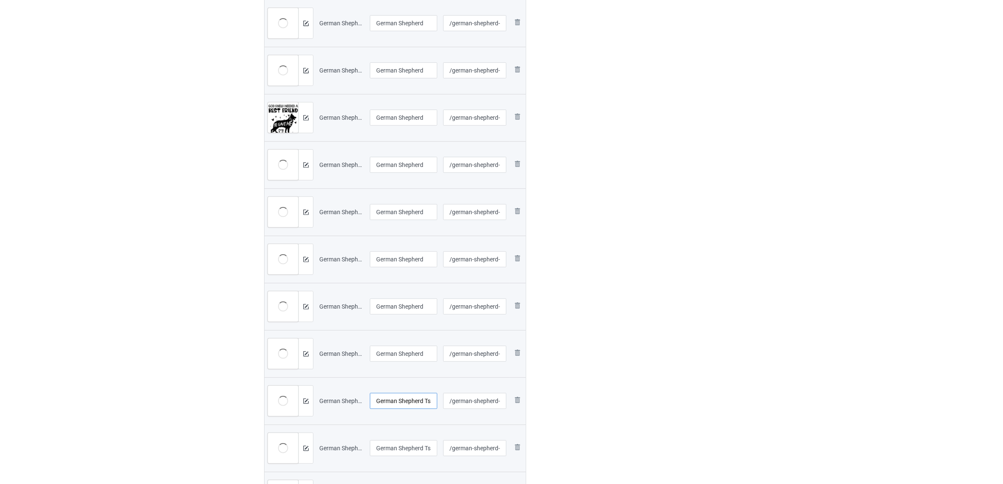
paste input "text"
type input "German Shepherd"
click at [618, 372] on div "Edit artwork You can adjust your artwork position, and upload files for double-…" at bounding box center [669, 122] width 152 height 937
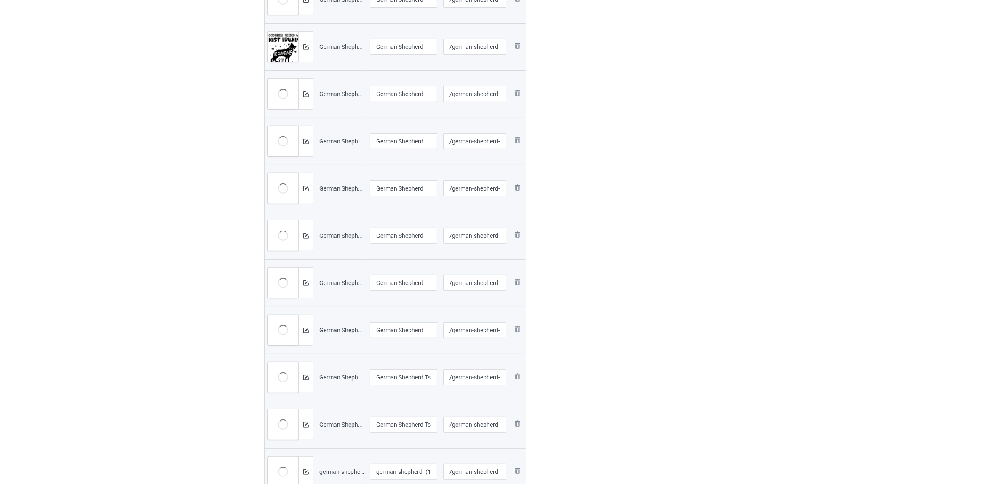
scroll to position [616, 0]
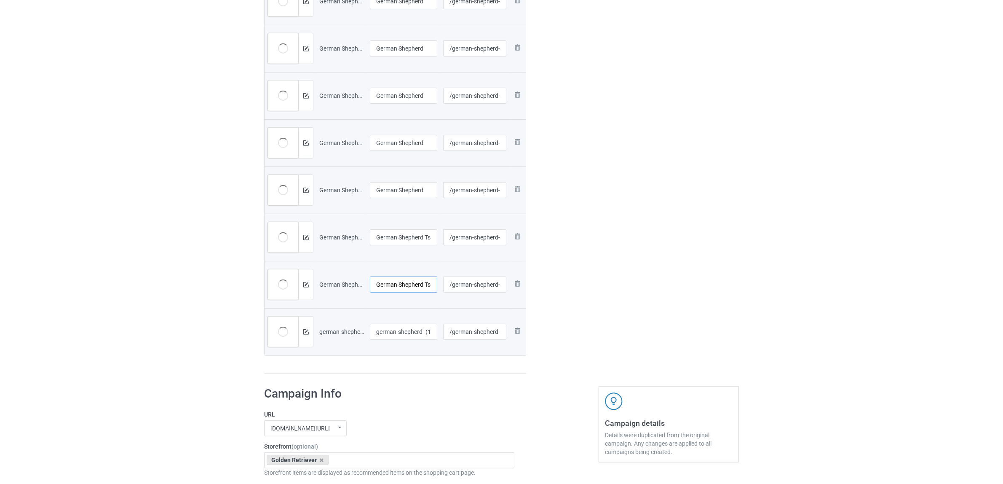
click at [401, 289] on input "German Shepherd Ts19 (56)" at bounding box center [403, 284] width 67 height 16
click at [418, 237] on input "German Shepherd Ts19 (54)" at bounding box center [403, 237] width 67 height 16
paste input "text"
type input "German Shepherd"
click at [399, 281] on input "German Shepherd Ts19 (56)" at bounding box center [403, 284] width 67 height 16
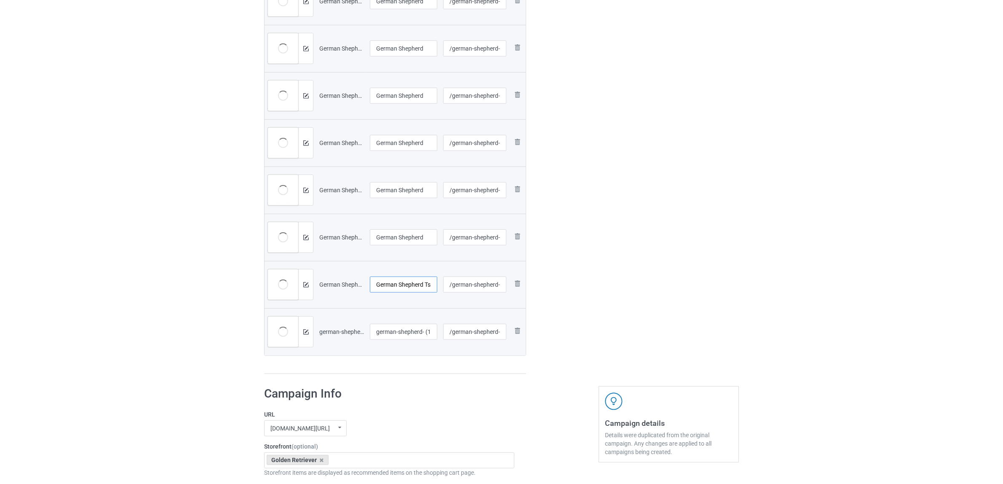
paste input "text"
type input "German Shepherd"
click at [399, 333] on input "german-shepherd- (1)" at bounding box center [403, 332] width 67 height 16
paste input "German Shepherd"
type input "German Shepherd"
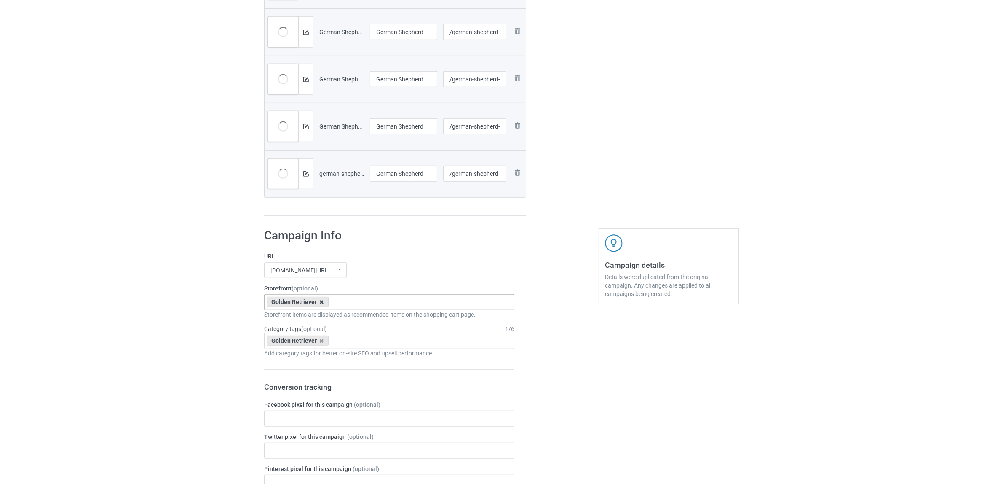
click at [321, 302] on icon at bounding box center [322, 301] width 4 height 5
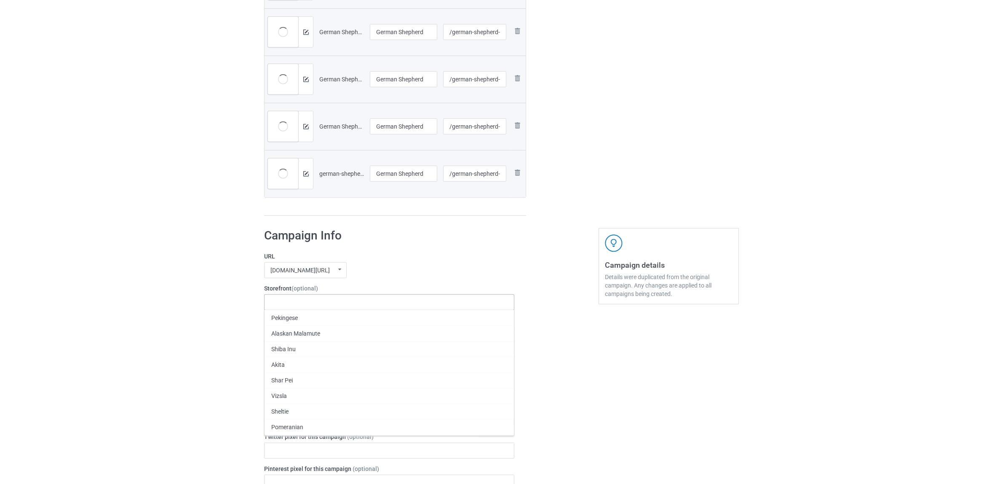
paste input "German Shepherd"
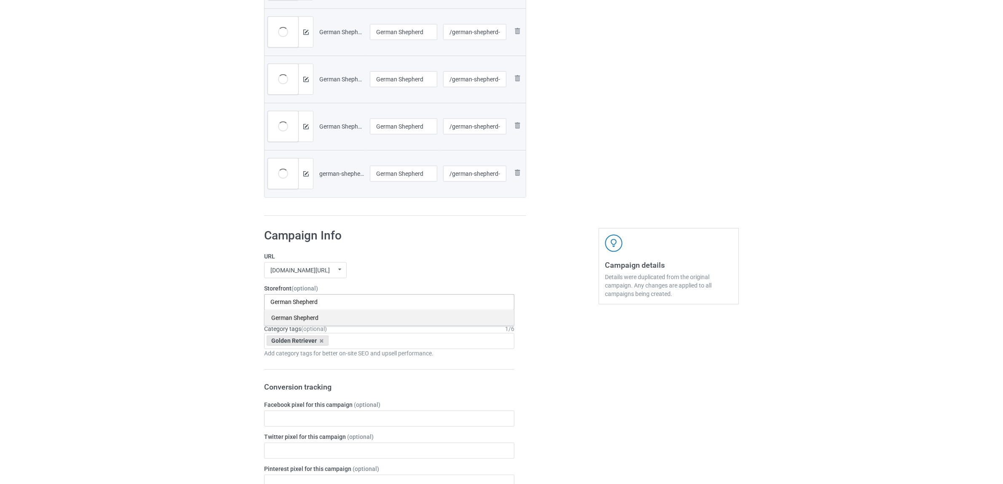
type input "German Shepherd"
click at [294, 318] on div "German Shepherd" at bounding box center [389, 318] width 249 height 16
click at [320, 340] on icon at bounding box center [322, 340] width 4 height 5
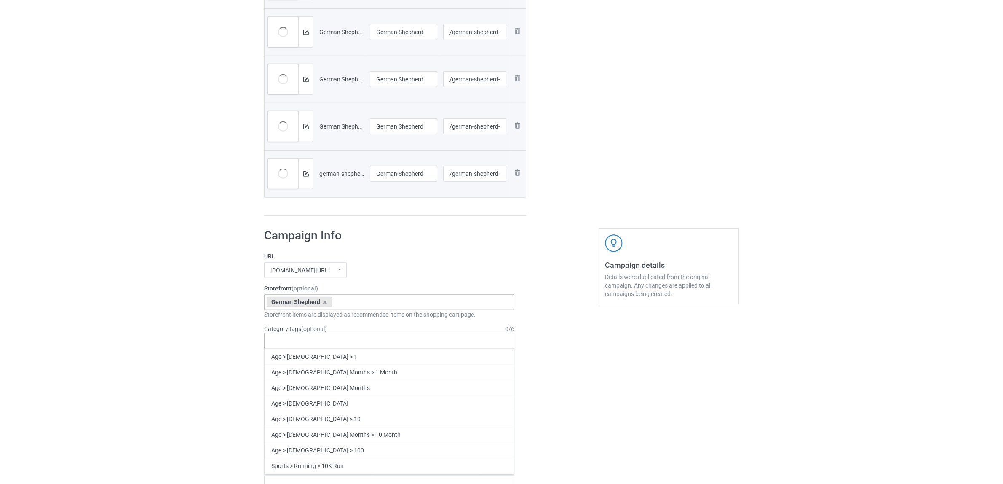
paste input "German Shepherd"
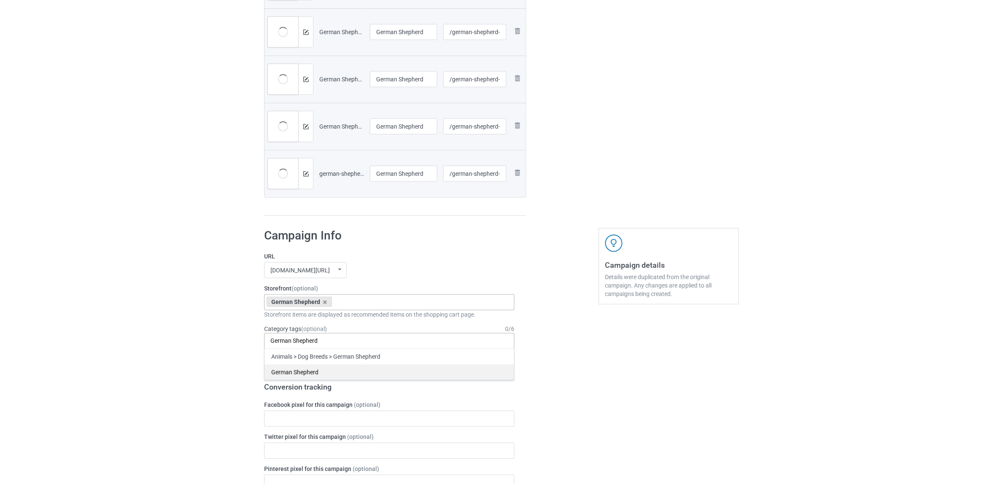
type input "German Shepherd"
drag, startPoint x: 305, startPoint y: 374, endPoint x: 217, endPoint y: 351, distance: 91.0
click at [306, 374] on div "German Shepherd" at bounding box center [389, 372] width 249 height 16
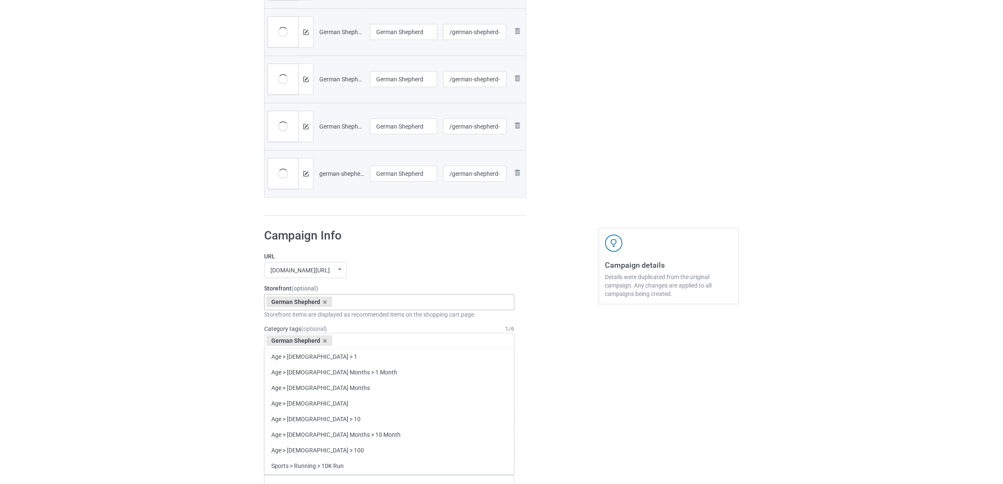
click at [182, 342] on div "Bulk duplicate campaign Campaign to duplicate Golden Retriever Original Artwork…" at bounding box center [501, 127] width 1003 height 1757
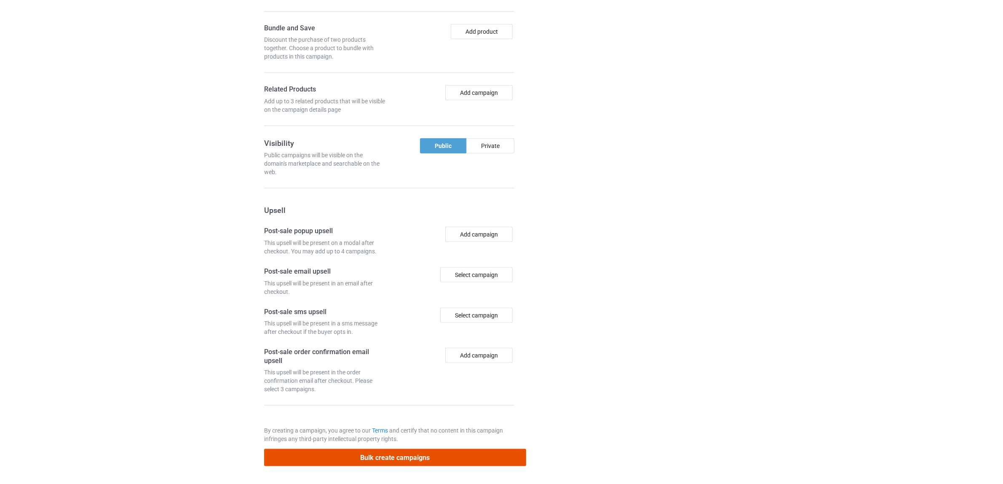
click at [419, 457] on button "Bulk create campaigns" at bounding box center [395, 457] width 262 height 17
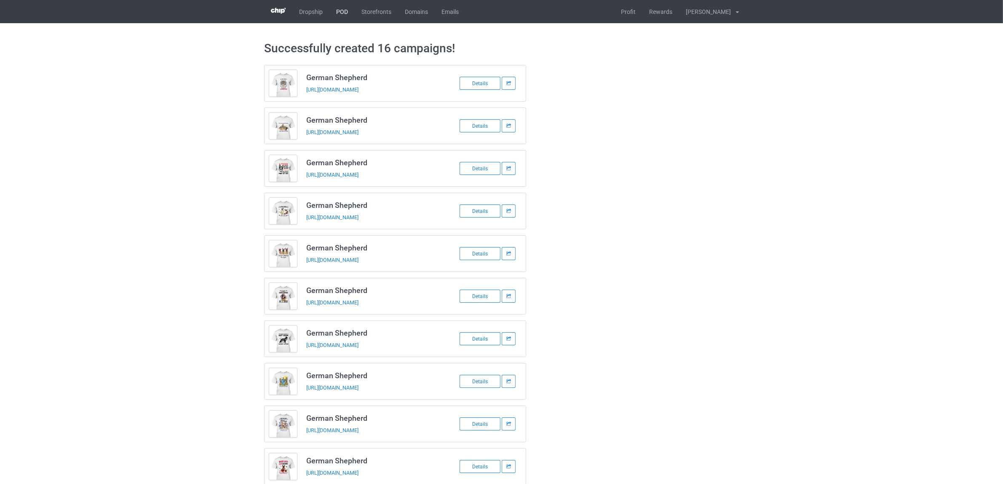
click at [336, 10] on link "POD" at bounding box center [341, 11] width 25 height 23
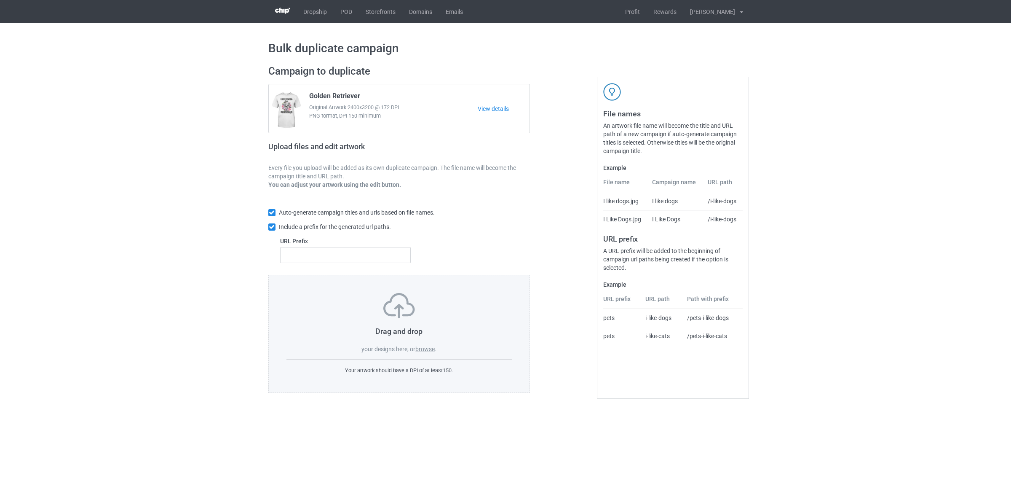
click at [424, 346] on label "browse" at bounding box center [424, 348] width 19 height 7
click at [0, 0] on input "browse" at bounding box center [0, 0] width 0 height 0
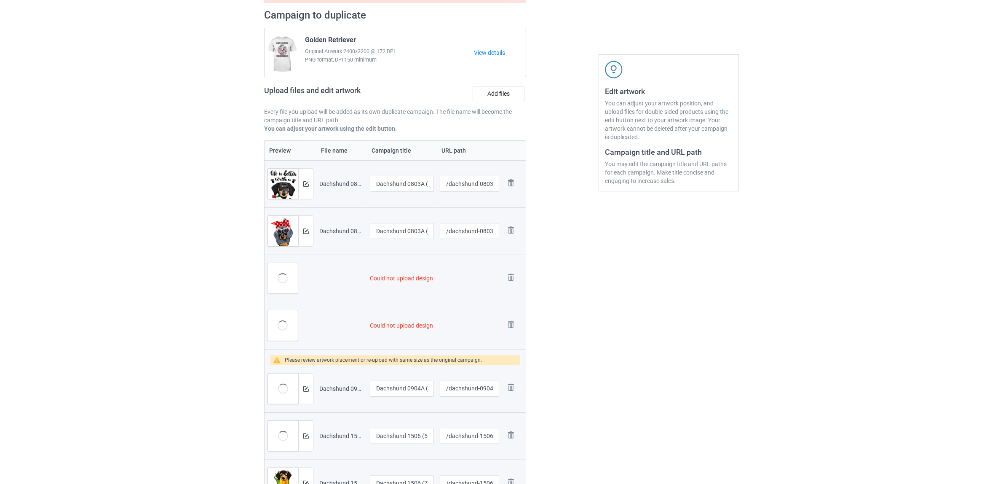
scroll to position [211, 0]
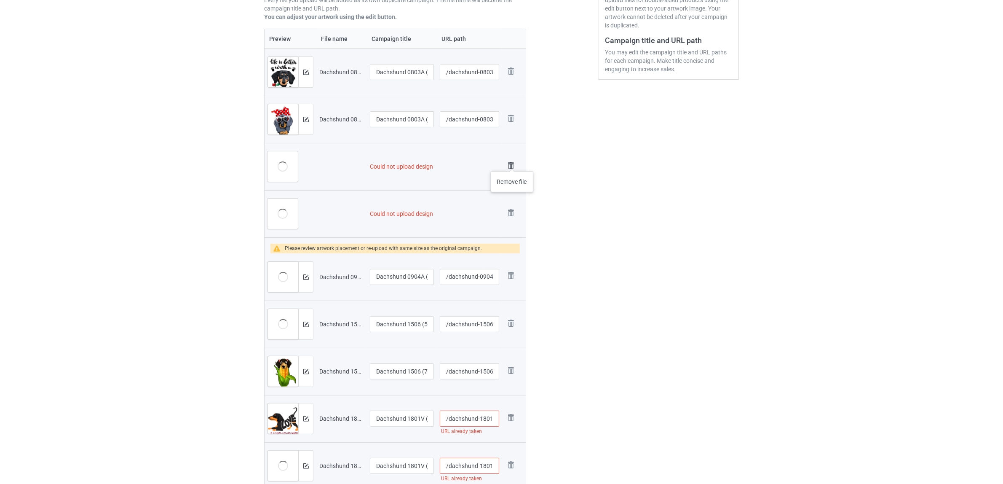
click at [512, 163] on img at bounding box center [511, 166] width 12 height 12
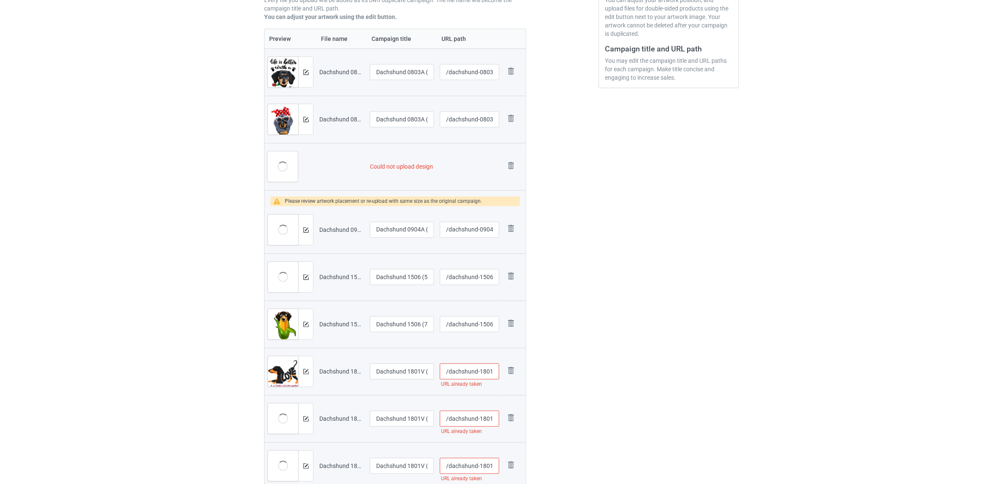
click at [0, 0] on img at bounding box center [0, 0] width 0 height 0
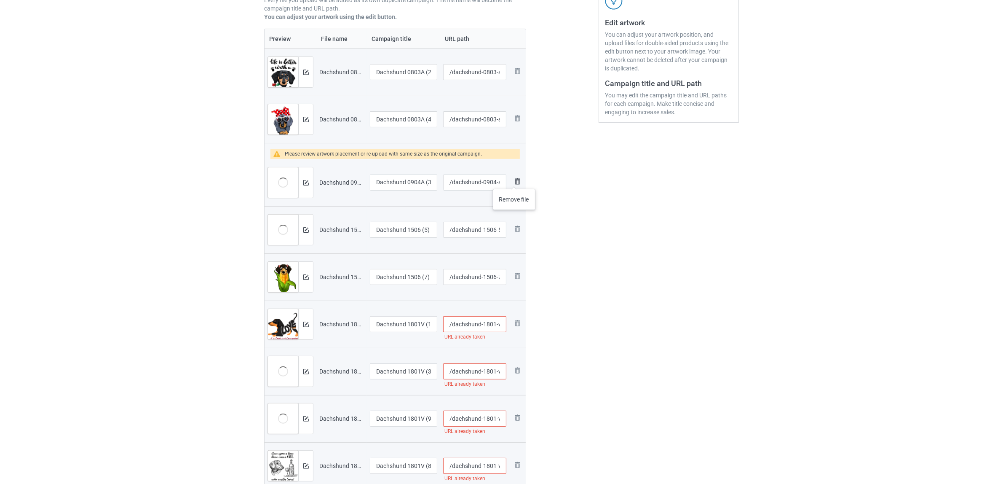
click at [514, 180] on img at bounding box center [517, 181] width 10 height 10
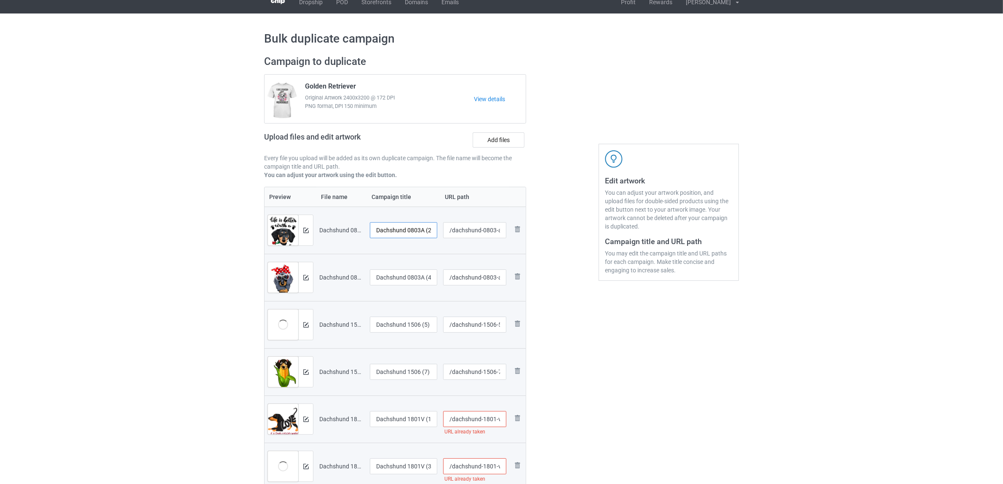
scroll to position [0, 3]
drag, startPoint x: 407, startPoint y: 228, endPoint x: 465, endPoint y: 230, distance: 58.2
click at [465, 230] on tr "Preview and edit artwork Dachshund 0803A (2).png Dachshund 0803A (2) /dachshund…" at bounding box center [395, 229] width 261 height 47
click at [388, 228] on input "Dachshund" at bounding box center [403, 230] width 67 height 16
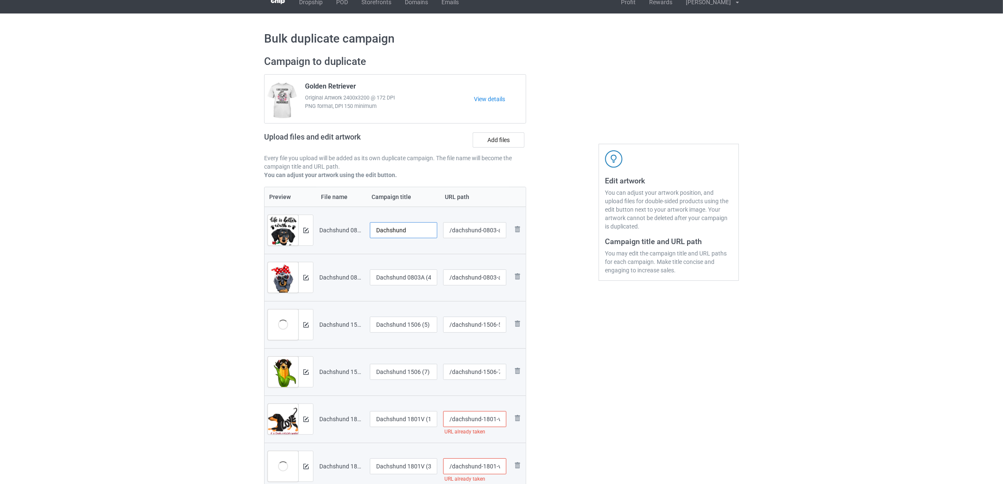
click at [388, 228] on input "Dachshund" at bounding box center [403, 230] width 67 height 16
type input "Dachshund"
click at [409, 279] on input "Dachshund 0803A (4)" at bounding box center [403, 277] width 67 height 16
paste input "text"
type input "Dachshund"
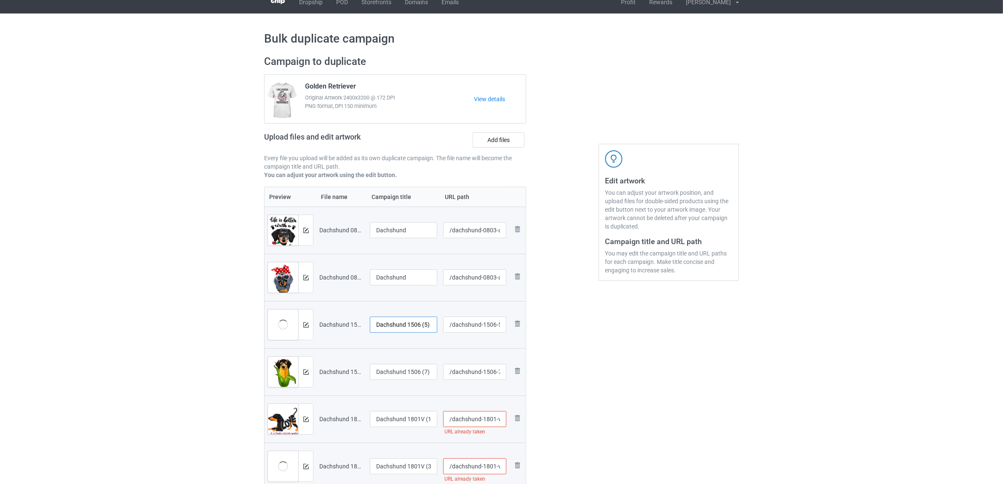
click at [392, 323] on input "Dachshund 1506 (5)" at bounding box center [403, 324] width 67 height 16
paste input "text"
type input "Dachshund"
click at [387, 373] on input "Dachshund 1506 (7)" at bounding box center [403, 372] width 67 height 16
paste input "text"
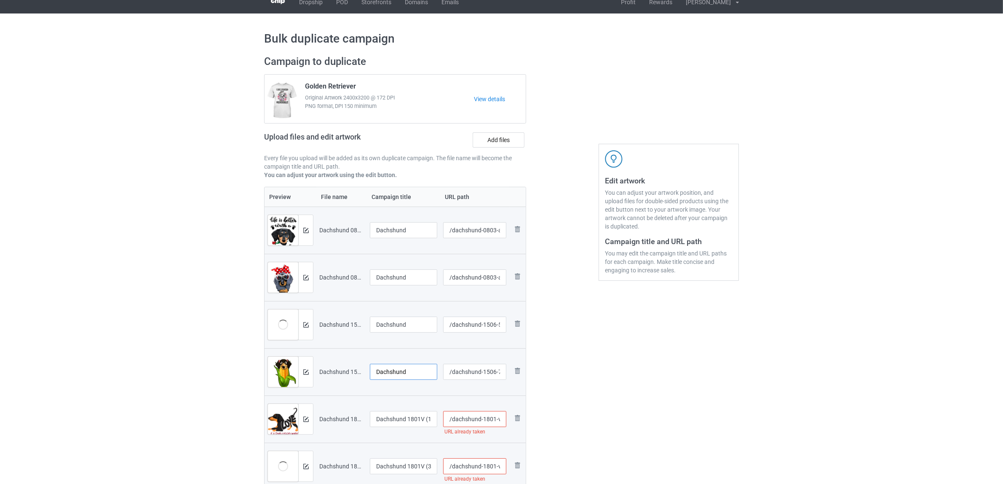
type input "Dachshund"
click at [396, 413] on input "Dachshund 1801V (1)" at bounding box center [403, 419] width 67 height 16
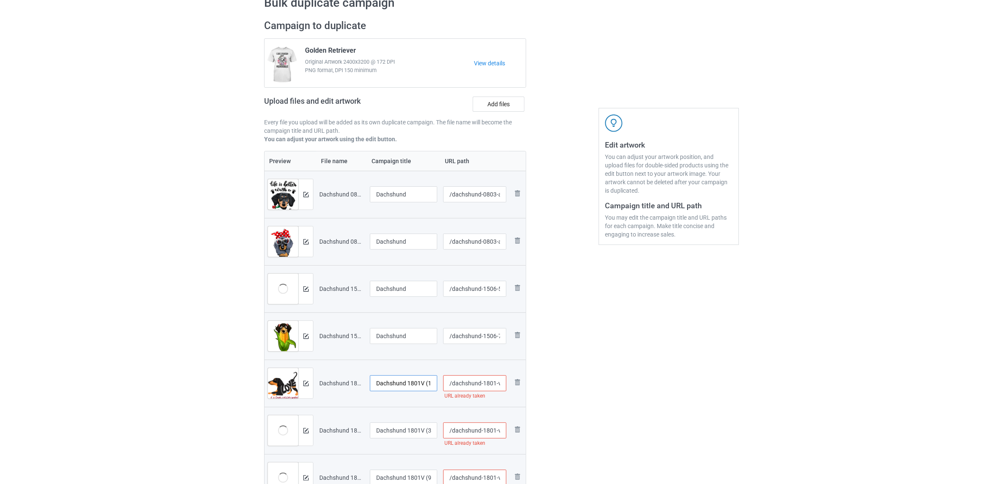
scroll to position [168, 0]
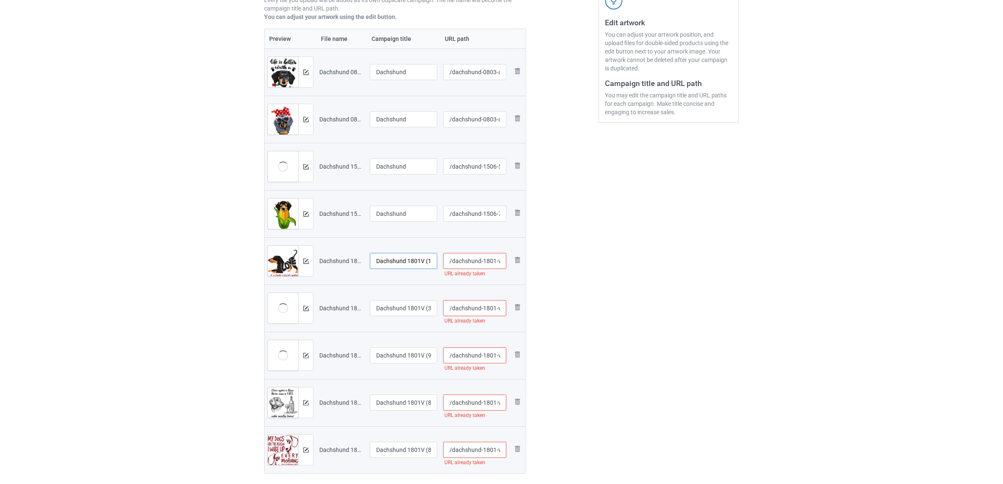
paste input "text"
type input "Dachshund"
click at [399, 308] on input "Dachshund 1801V (3)" at bounding box center [403, 308] width 67 height 16
paste input "text"
type input "Dachshund"
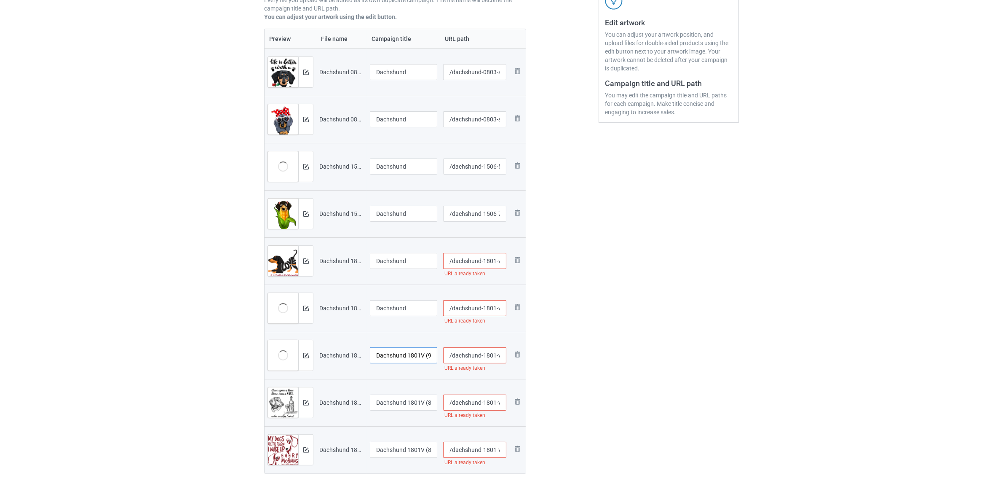
click at [398, 354] on input "Dachshund 1801V (9)" at bounding box center [403, 355] width 67 height 16
paste input "text"
type input "Dachshund"
click at [394, 399] on input "Dachshund 1801V (82)" at bounding box center [403, 402] width 67 height 16
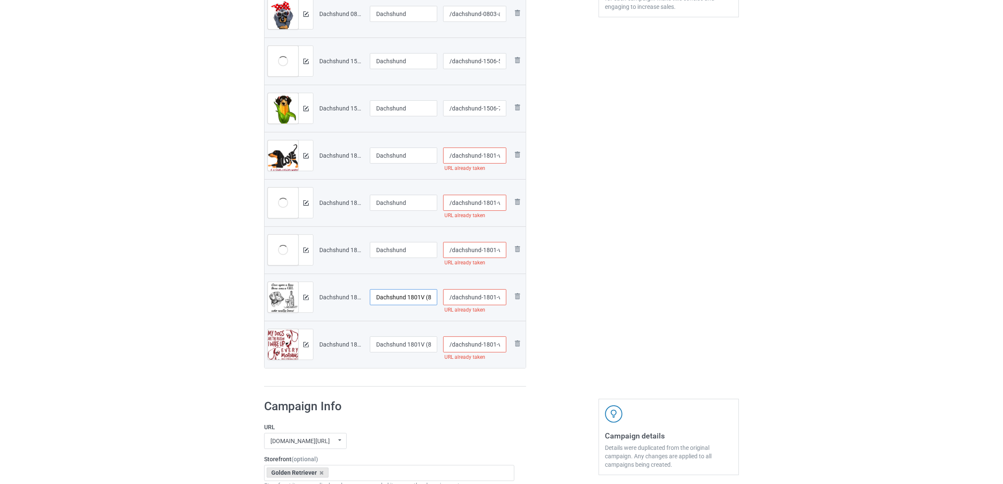
paste input "text"
type input "Dachshund"
click at [391, 340] on input "Dachshund 1801V (84)" at bounding box center [403, 344] width 67 height 16
paste input "text"
type input "Dachshund"
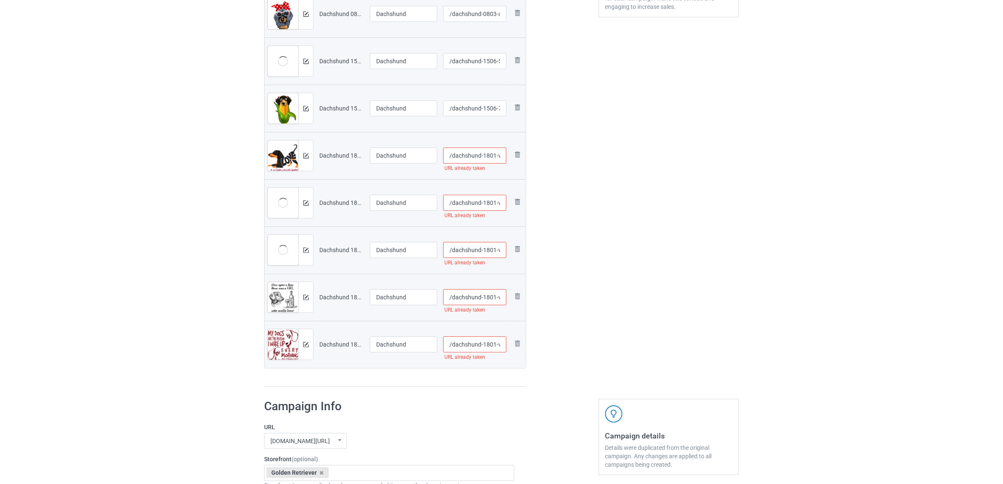
click at [404, 385] on div "Preview File name Campaign title URL path Preview and edit artwork Dachshund 08…" at bounding box center [395, 154] width 262 height 463
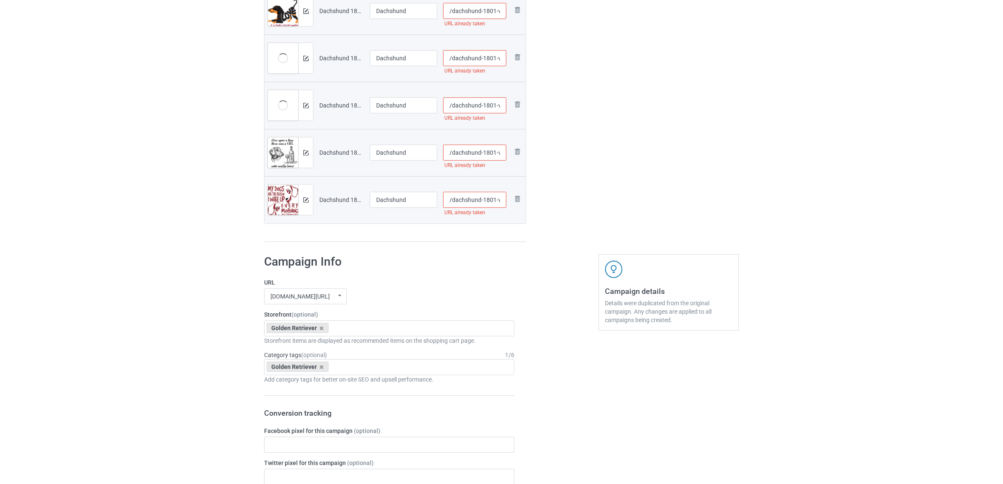
scroll to position [484, 0]
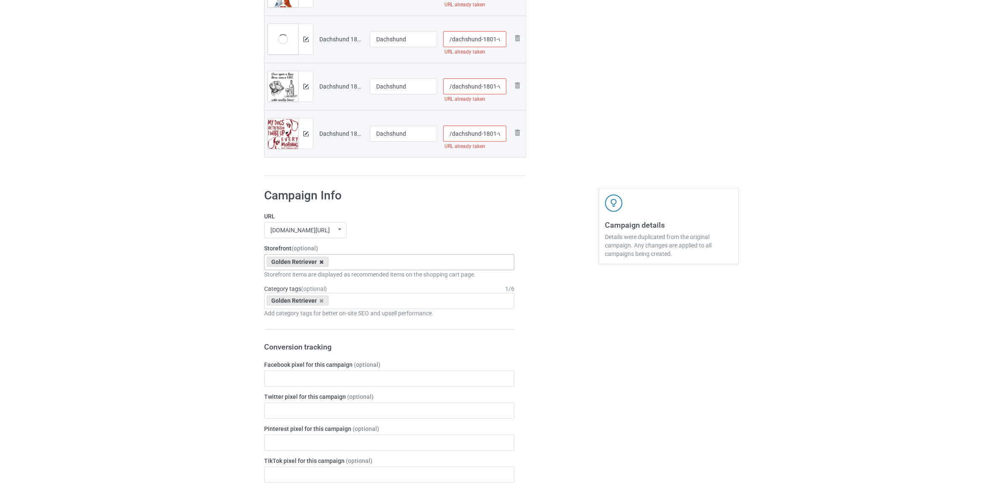
click at [320, 260] on icon at bounding box center [322, 261] width 4 height 5
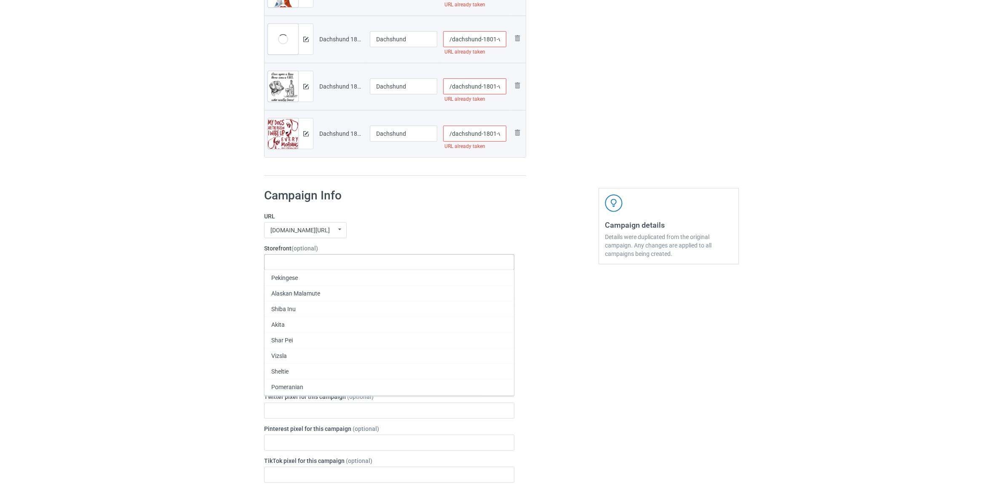
paste input "Dachshund"
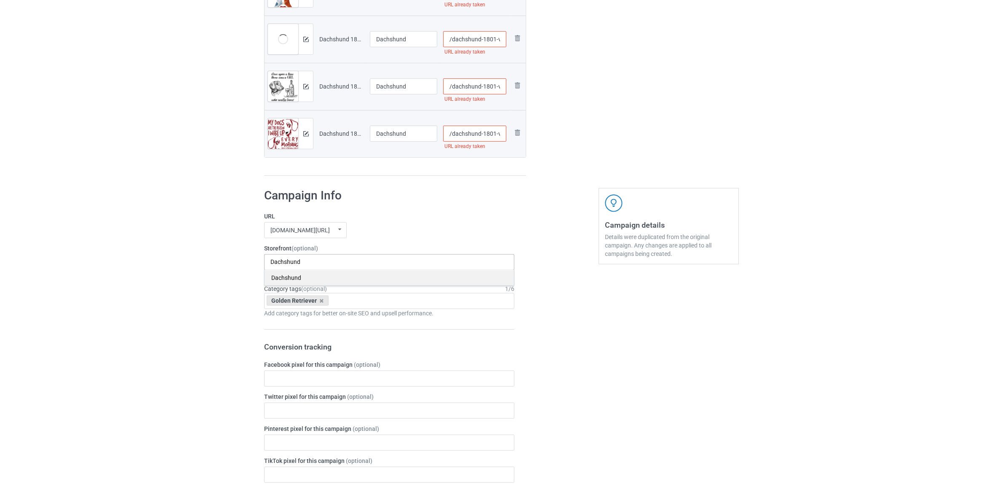
type input "Dachshund"
click at [277, 275] on div "Dachshund" at bounding box center [389, 278] width 249 height 16
click at [321, 302] on icon at bounding box center [322, 300] width 4 height 5
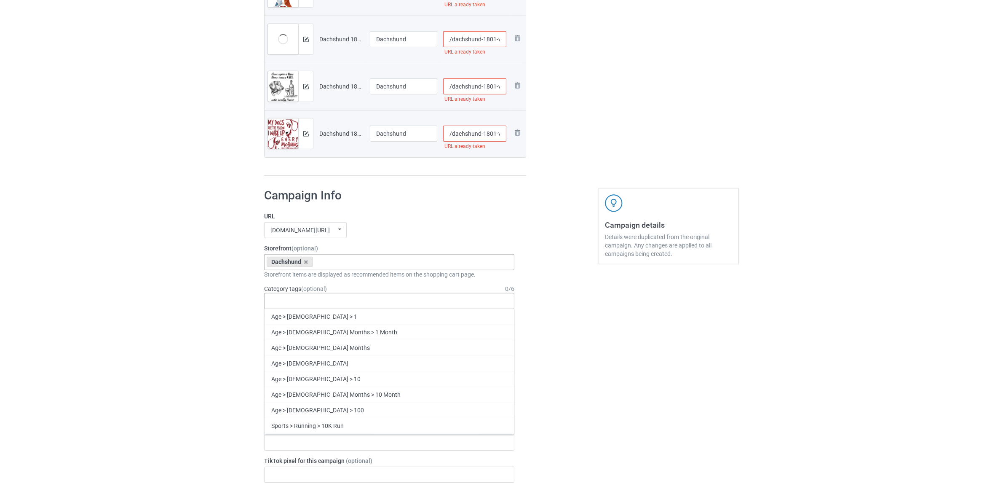
paste input "Dachshund"
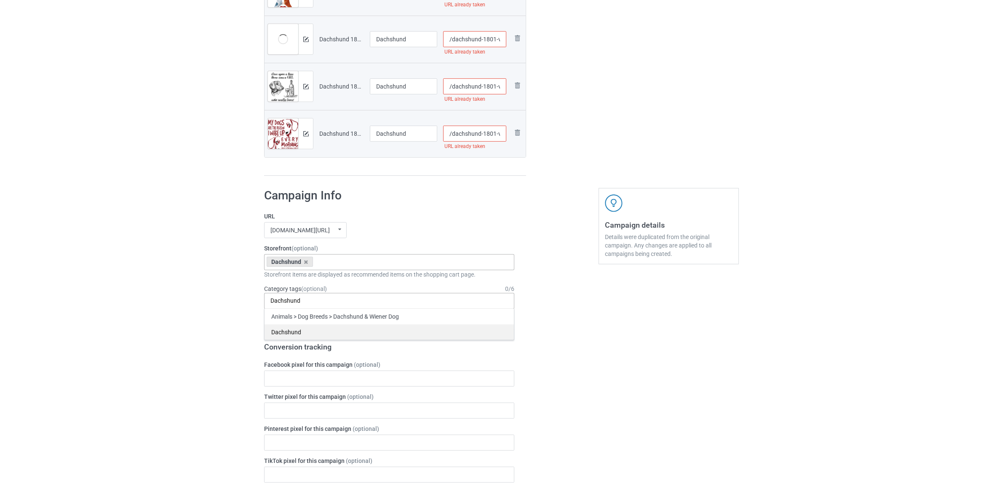
type input "Dachshund"
click at [291, 335] on div "Dachshund" at bounding box center [389, 332] width 249 height 16
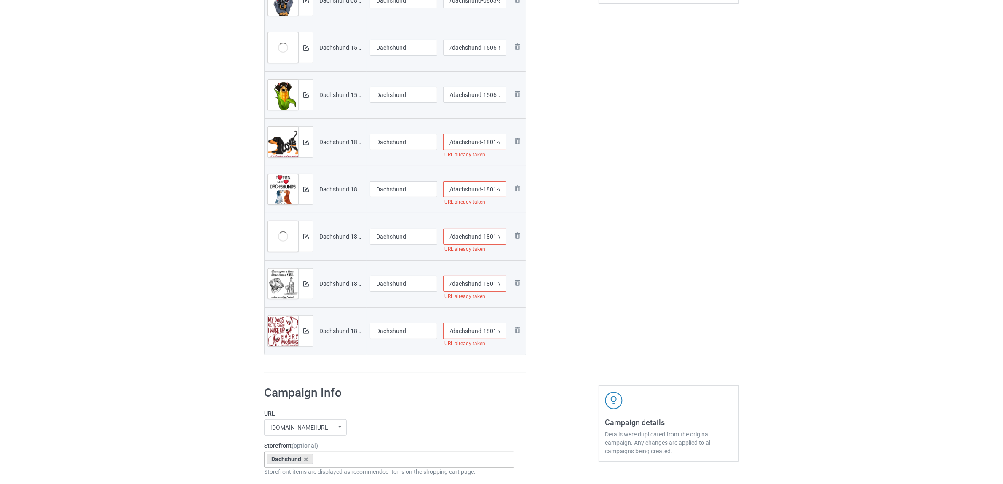
scroll to position [273, 0]
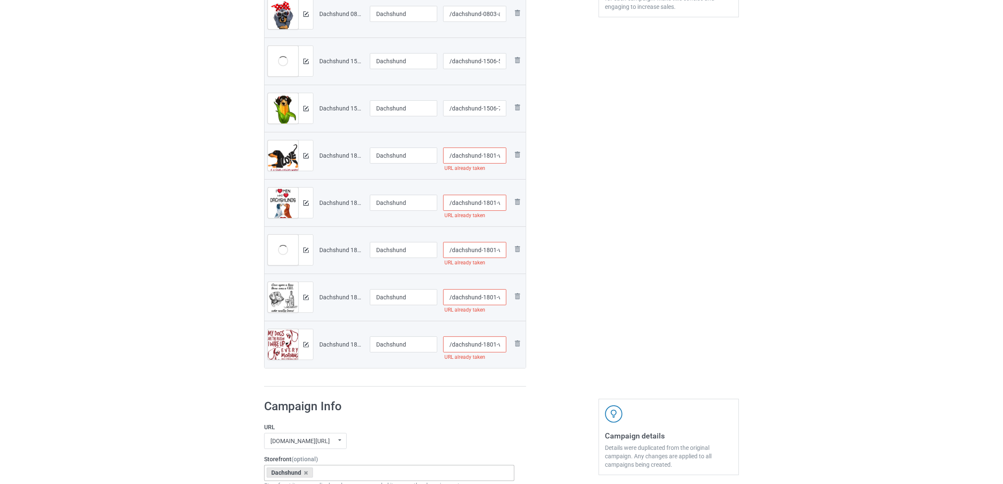
click at [488, 295] on input "/dachshund-1801-v-82" at bounding box center [475, 297] width 64 height 16
type input "/dachshund-18t01-v-82"
click at [489, 346] on input "/dachshund-1801-v-84" at bounding box center [475, 344] width 64 height 16
type input "/dachshund-18t01-v-84"
drag, startPoint x: 596, startPoint y: 316, endPoint x: 525, endPoint y: 260, distance: 90.9
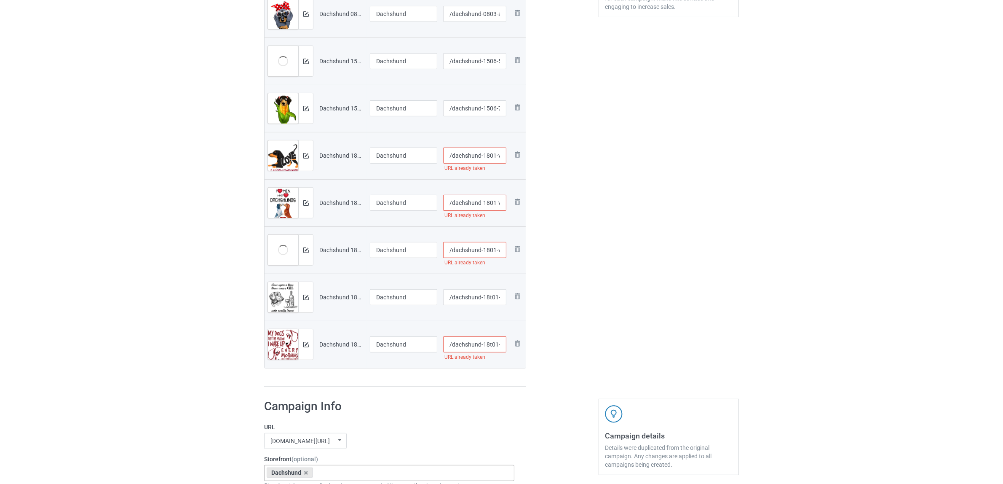
click at [596, 316] on div "Edit artwork You can adjust your artwork position, and upload files for double-…" at bounding box center [669, 89] width 152 height 607
click at [487, 246] on input "/dachshund-1801-v-9" at bounding box center [475, 250] width 64 height 16
type input "/dachshund-1t801-v-9"
drag, startPoint x: 580, startPoint y: 273, endPoint x: 519, endPoint y: 233, distance: 72.7
click at [581, 272] on div at bounding box center [562, 89] width 61 height 607
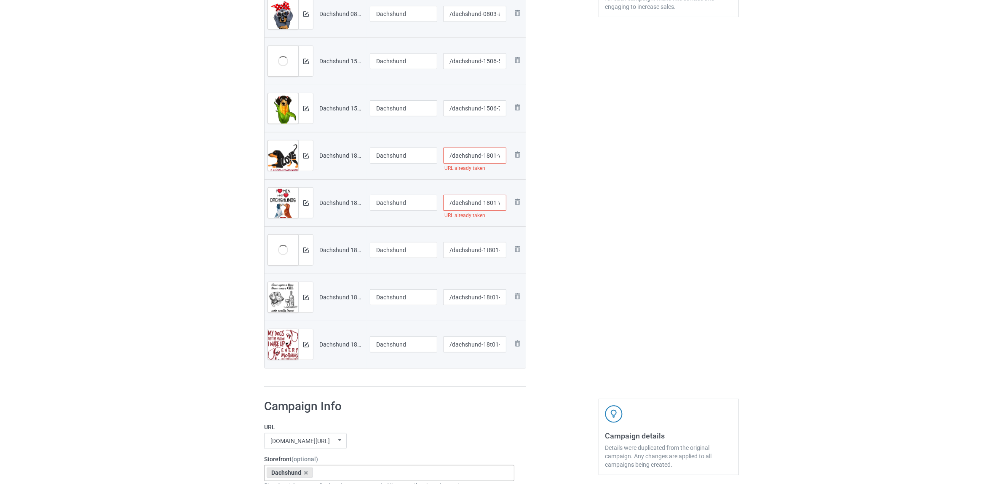
click at [495, 203] on input "/dachshund-1801-v-3" at bounding box center [475, 203] width 64 height 16
click at [492, 203] on input "/dachshund-1801-v-3" at bounding box center [475, 203] width 64 height 16
type input "/dachshund-180t1-v-3"
click at [633, 255] on div "Edit artwork You can adjust your artwork position, and upload files for double-…" at bounding box center [669, 89] width 152 height 607
click at [488, 154] on input "/dachshund-1801-v-1" at bounding box center [475, 155] width 64 height 16
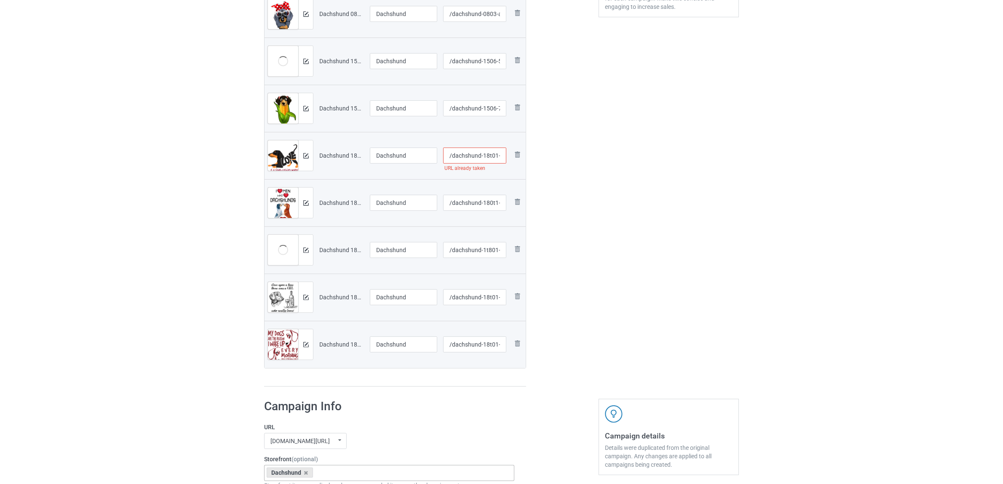
type input "/dachshund-18t01-v-1"
click at [613, 222] on div "Edit artwork You can adjust your artwork position, and upload files for double-…" at bounding box center [669, 89] width 152 height 607
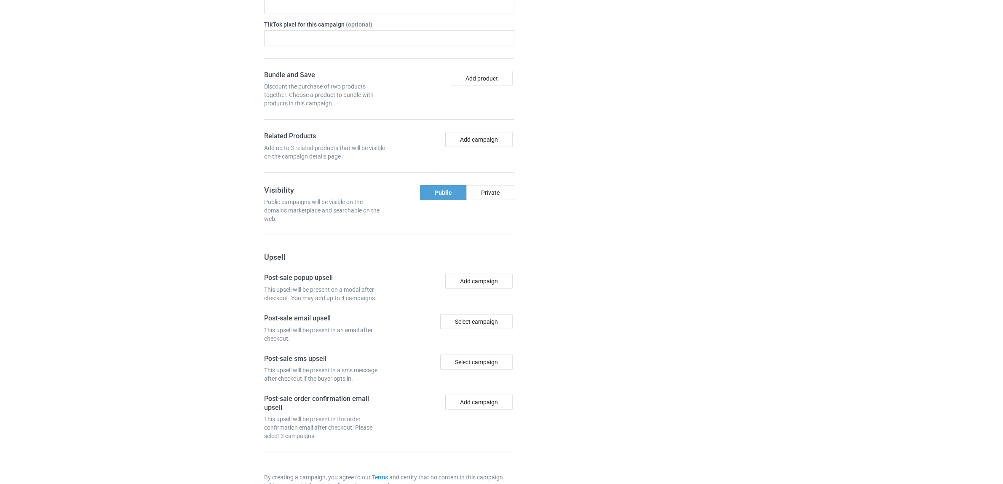
scroll to position [969, 0]
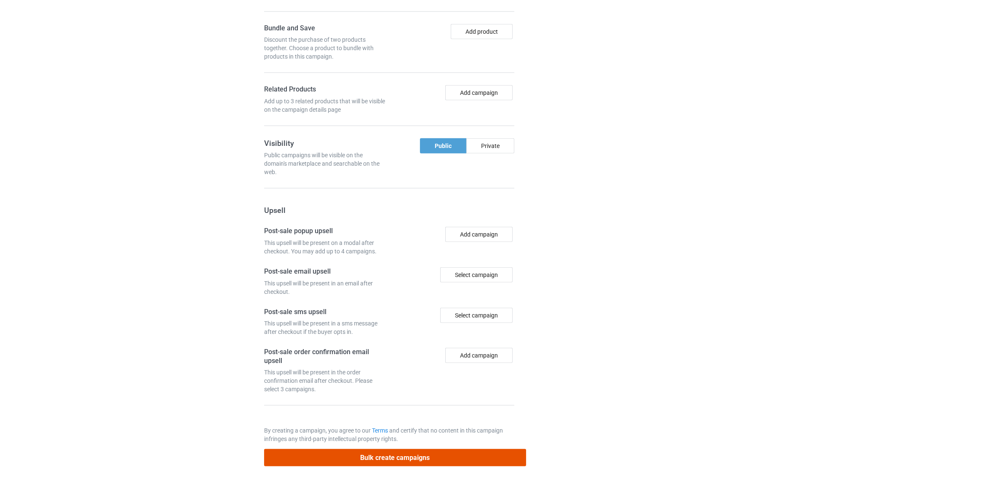
click at [366, 457] on button "Bulk create campaigns" at bounding box center [395, 457] width 262 height 17
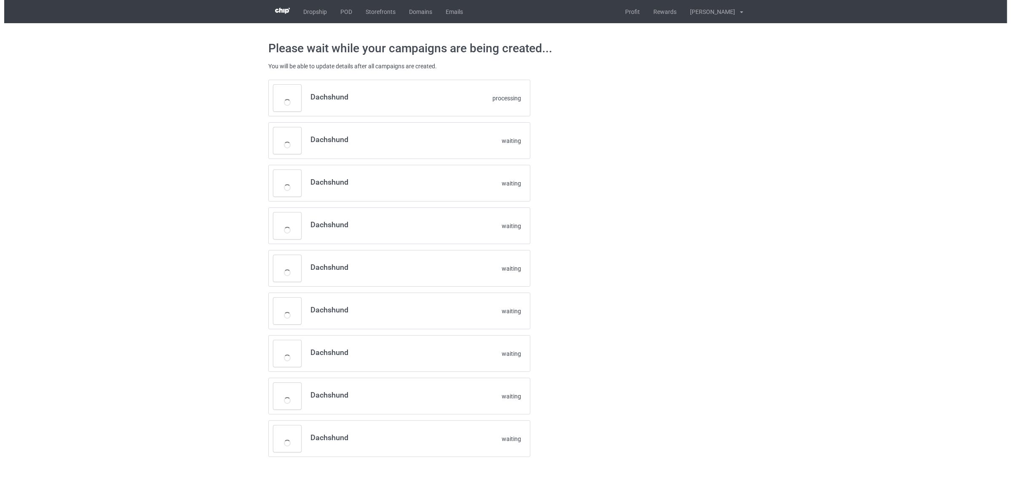
scroll to position [0, 0]
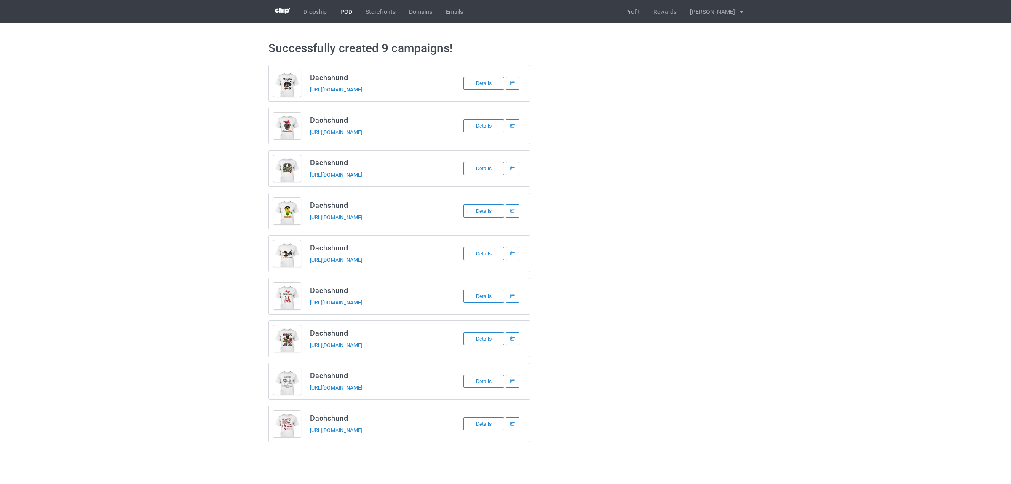
click at [349, 13] on link "POD" at bounding box center [346, 11] width 25 height 23
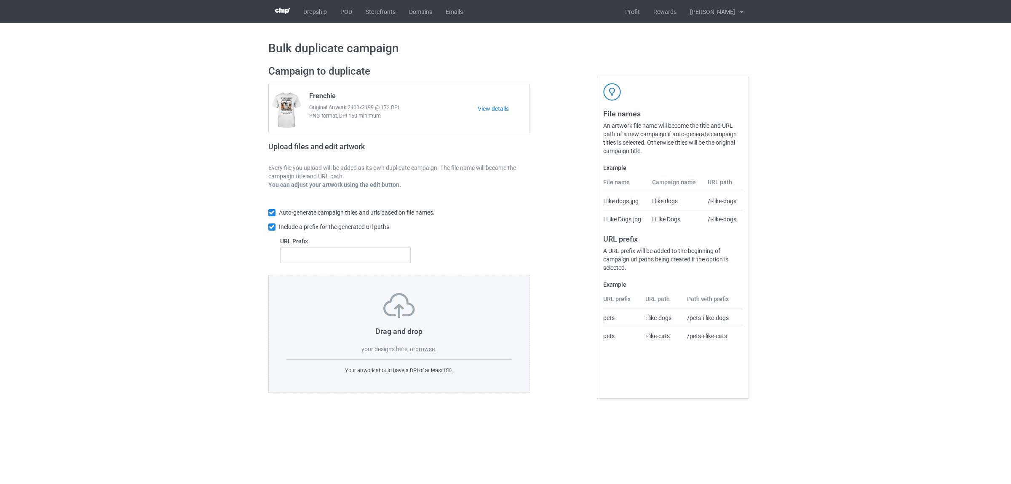
click at [425, 345] on label "browse" at bounding box center [424, 348] width 19 height 7
click at [0, 0] on input "browse" at bounding box center [0, 0] width 0 height 0
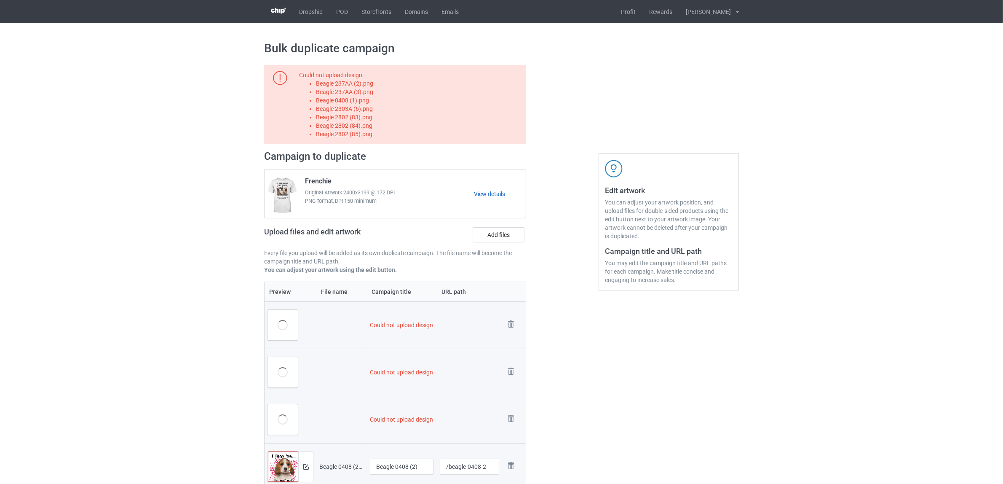
scroll to position [211, 0]
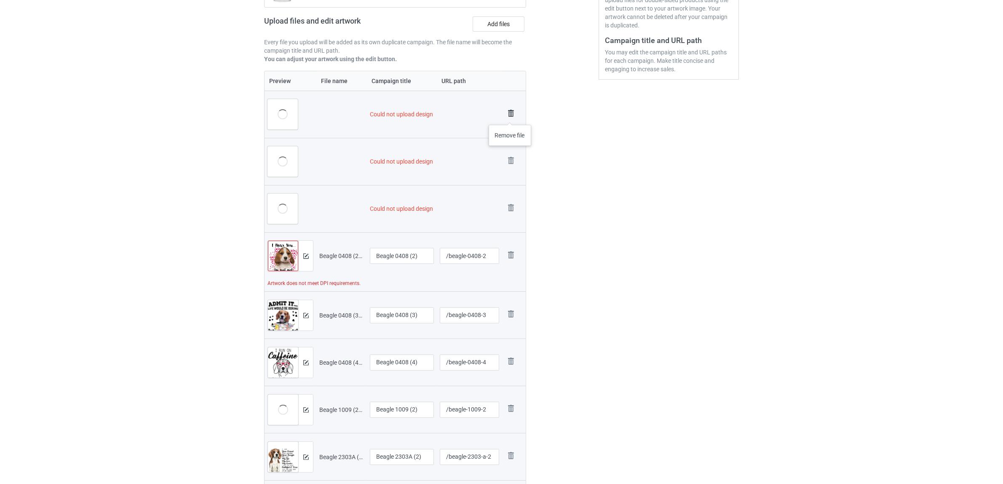
click at [510, 116] on img at bounding box center [511, 113] width 12 height 12
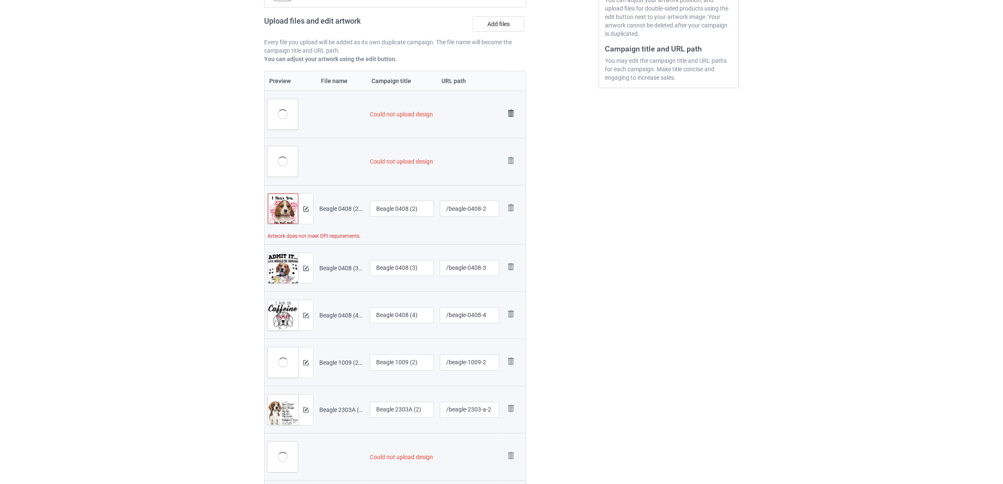
click at [511, 110] on img at bounding box center [511, 113] width 12 height 12
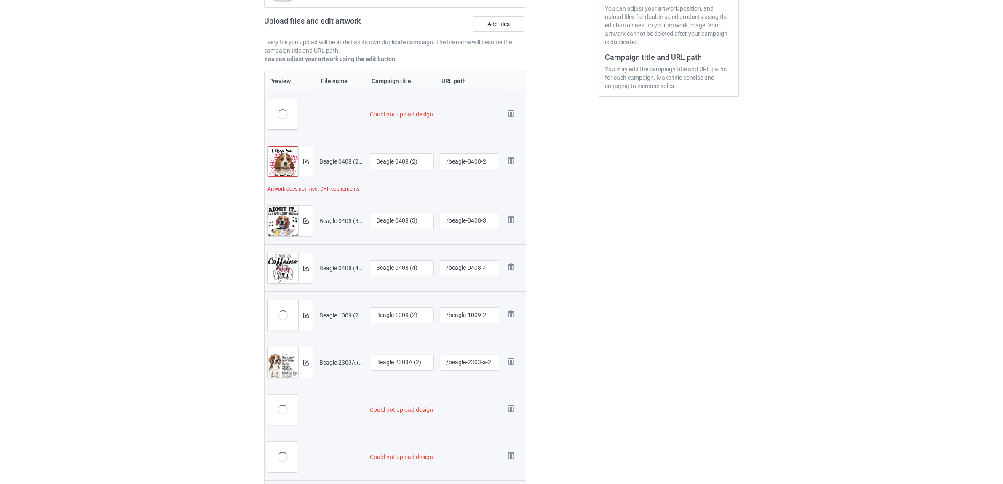
click at [0, 0] on img at bounding box center [0, 0] width 0 height 0
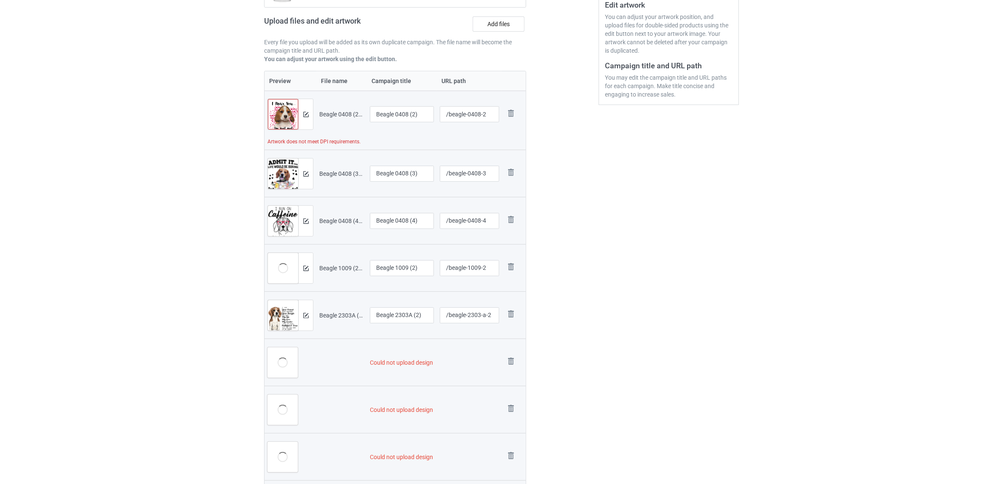
click at [0, 0] on img at bounding box center [0, 0] width 0 height 0
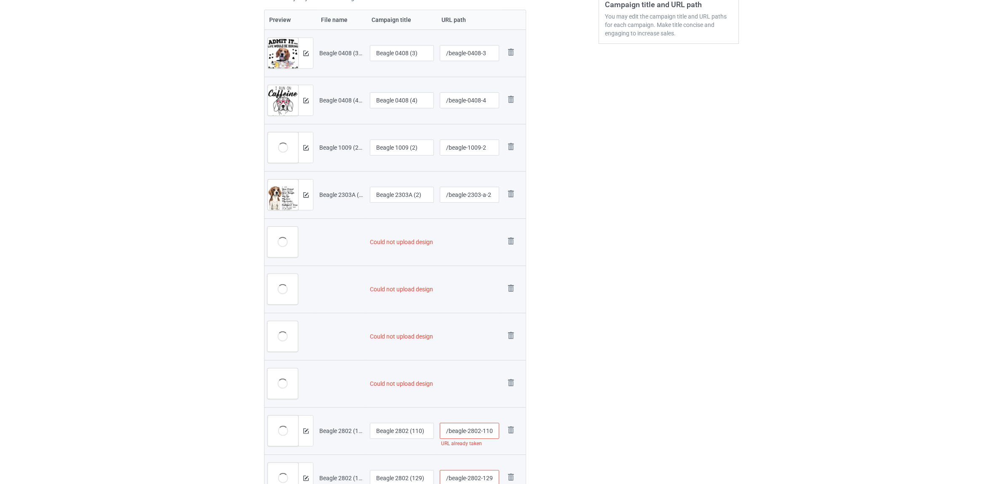
scroll to position [396, 0]
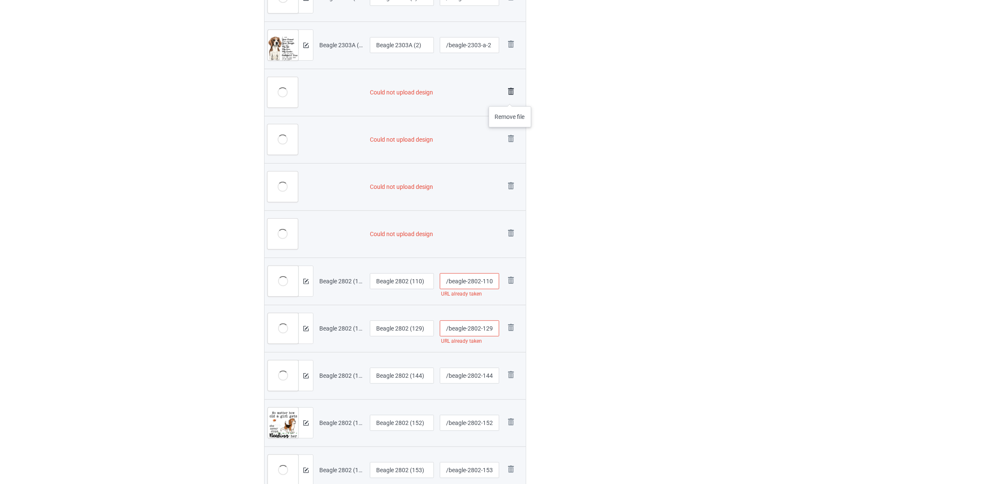
click at [510, 97] on img at bounding box center [511, 92] width 12 height 12
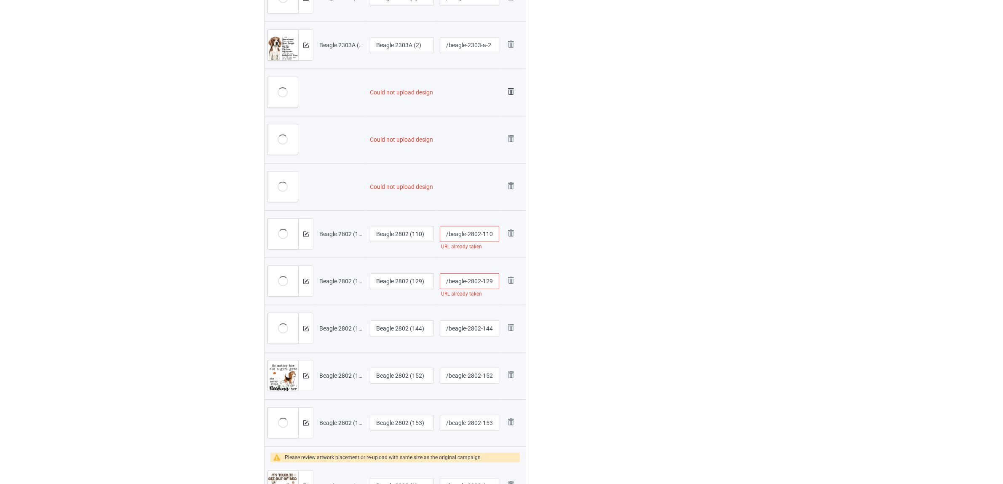
click at [510, 95] on img at bounding box center [511, 92] width 12 height 12
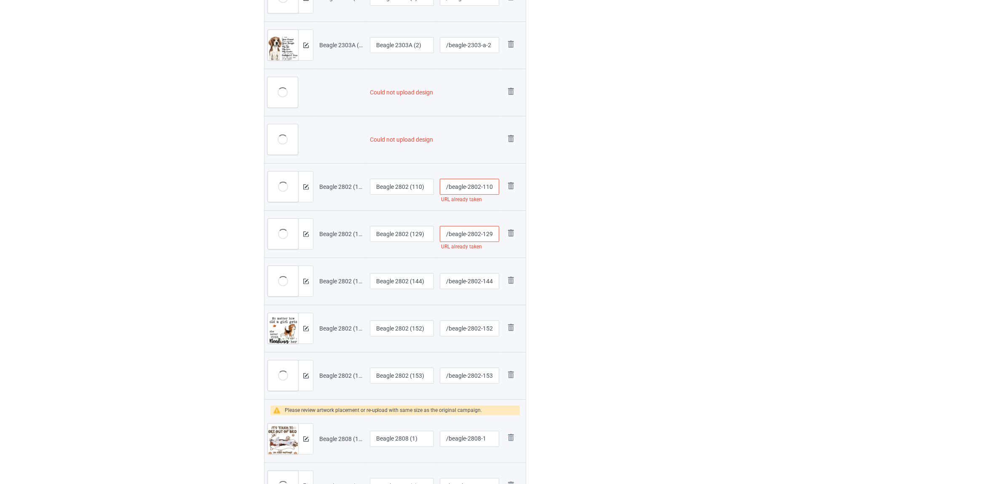
click at [0, 0] on img at bounding box center [0, 0] width 0 height 0
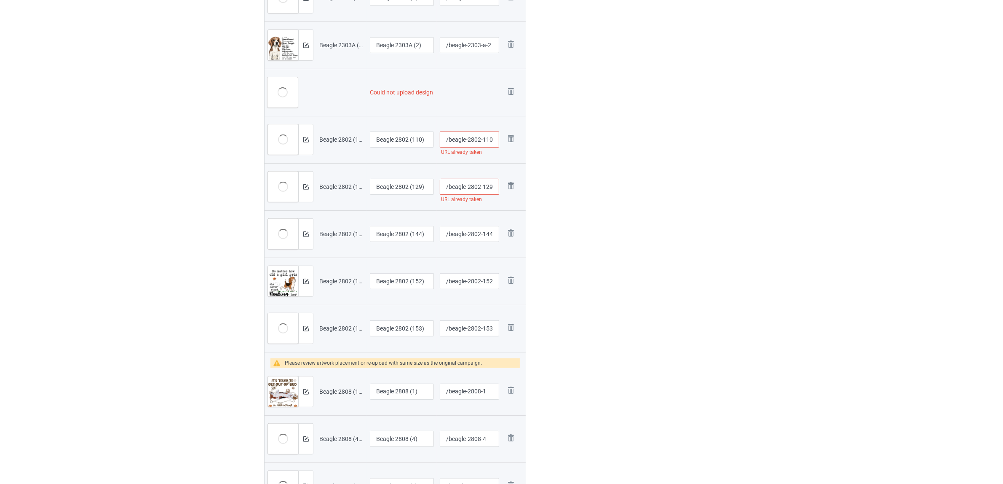
click at [0, 0] on img at bounding box center [0, 0] width 0 height 0
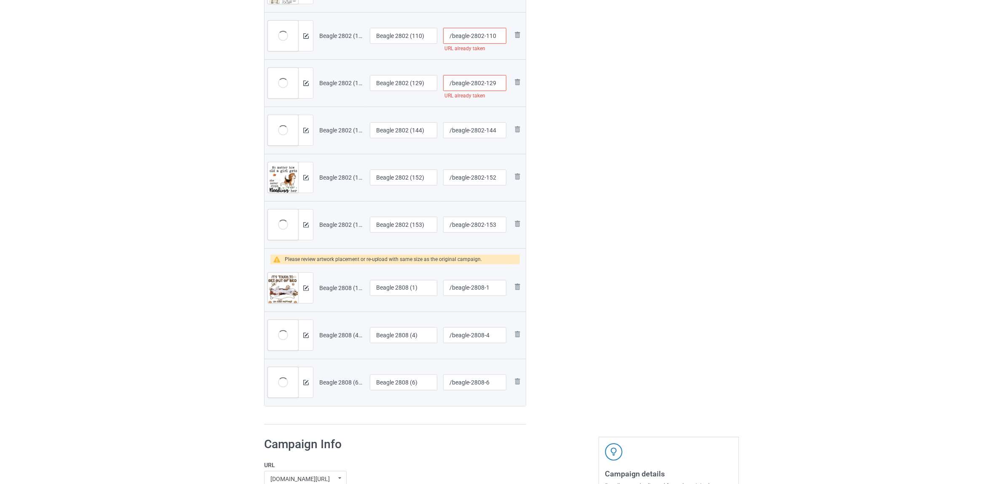
scroll to position [494, 0]
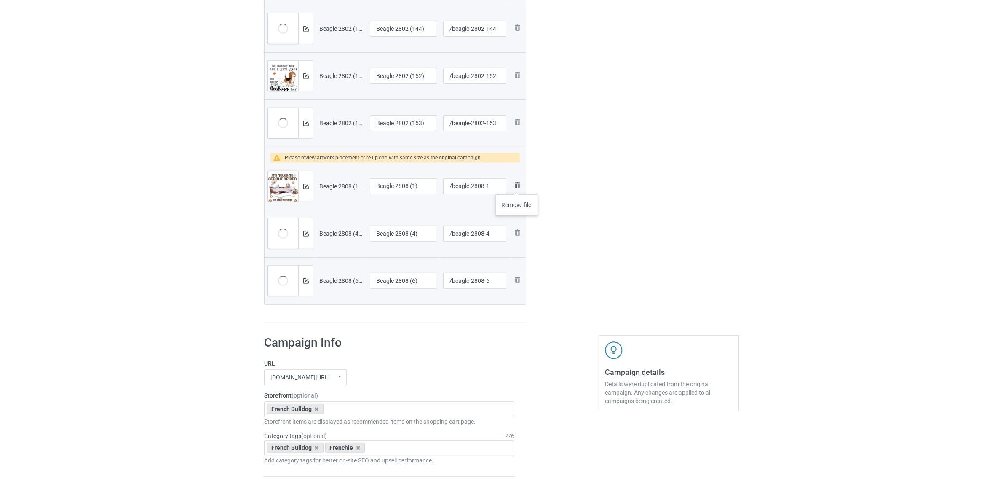
click at [517, 186] on img at bounding box center [517, 185] width 10 height 10
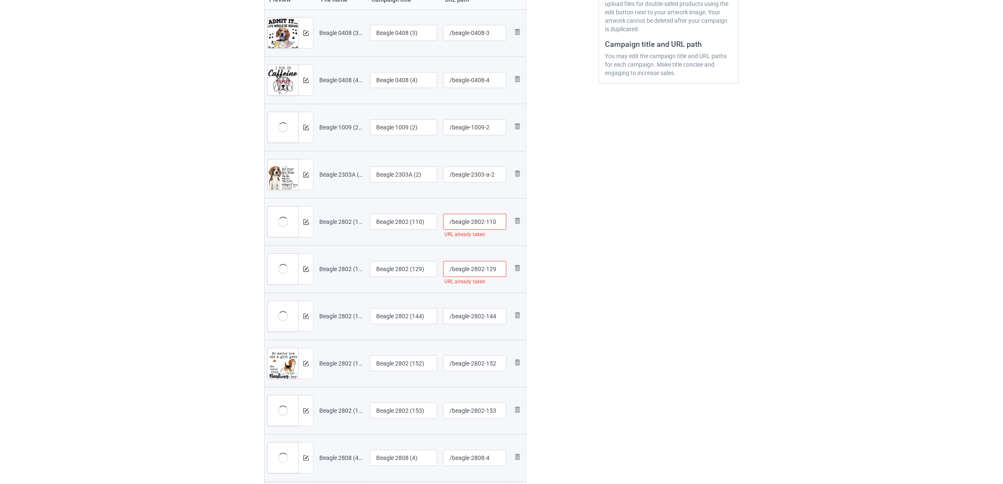
scroll to position [126, 0]
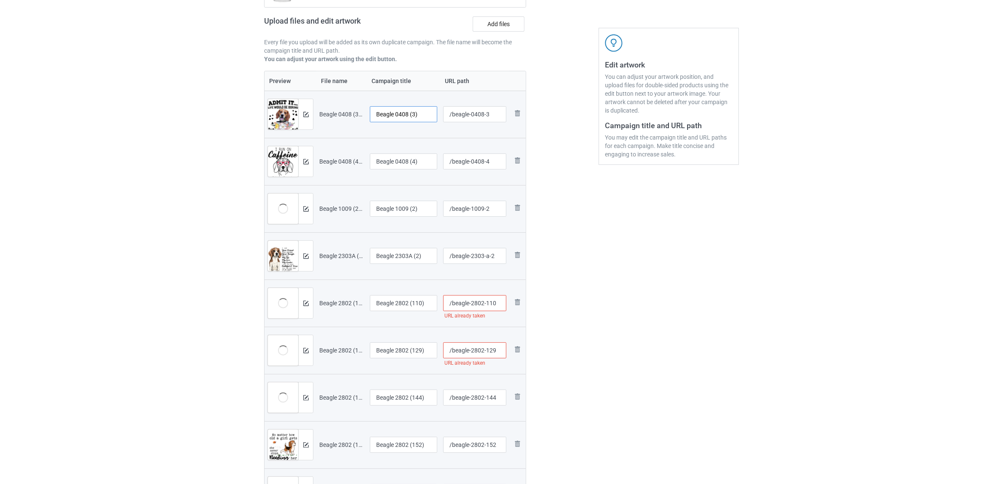
drag, startPoint x: 397, startPoint y: 112, endPoint x: 433, endPoint y: 116, distance: 36.1
click at [433, 116] on input "Beagle 0408 (3)" at bounding box center [403, 114] width 67 height 16
click at [383, 118] on input "Beagle" at bounding box center [403, 114] width 67 height 16
type input "Beagle"
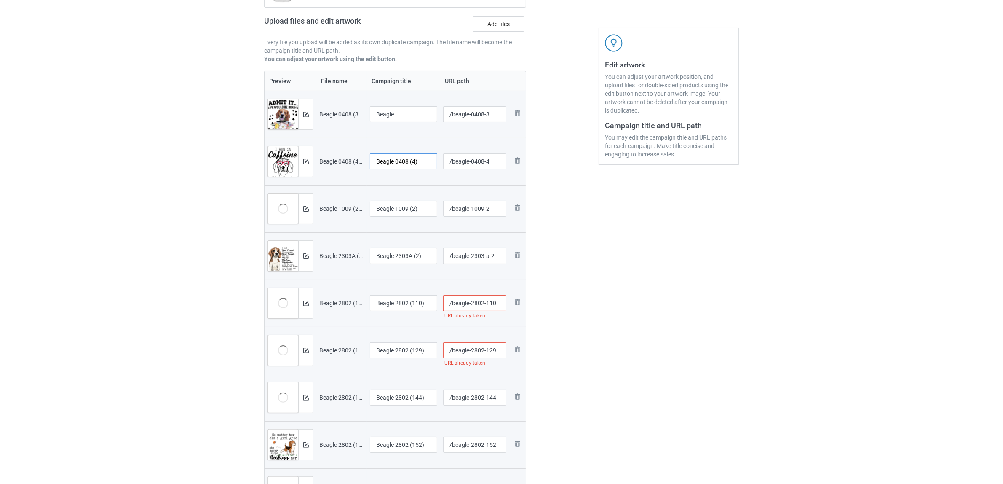
click at [395, 159] on input "Beagle 0408 (4)" at bounding box center [403, 161] width 67 height 16
paste input "text"
type input "Beagle"
click at [407, 206] on input "Beagle 1009 (2)" at bounding box center [403, 209] width 67 height 16
paste input "text"
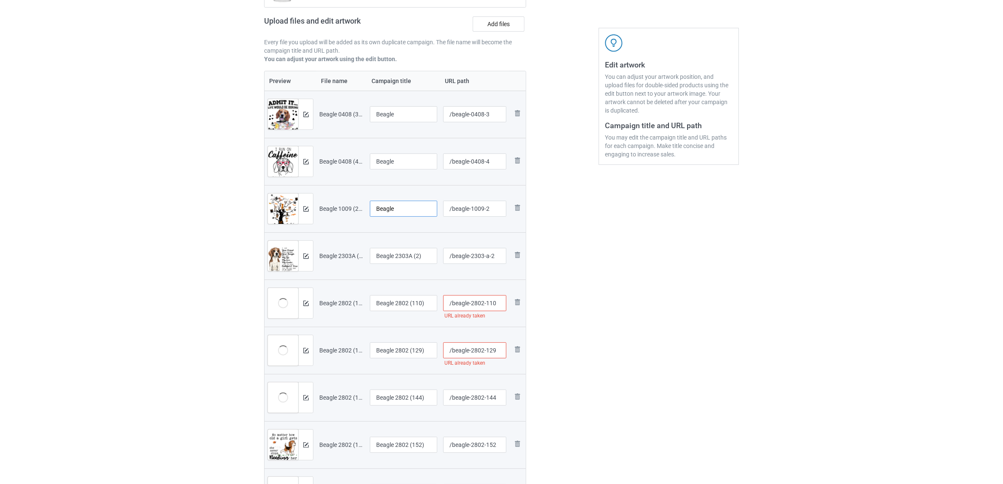
type input "Beagle"
click at [395, 251] on input "Beagle 2303A (2)" at bounding box center [403, 256] width 67 height 16
paste input "text"
type input "Beagle"
click at [405, 302] on input "Beagle 2802 (110)" at bounding box center [403, 303] width 67 height 16
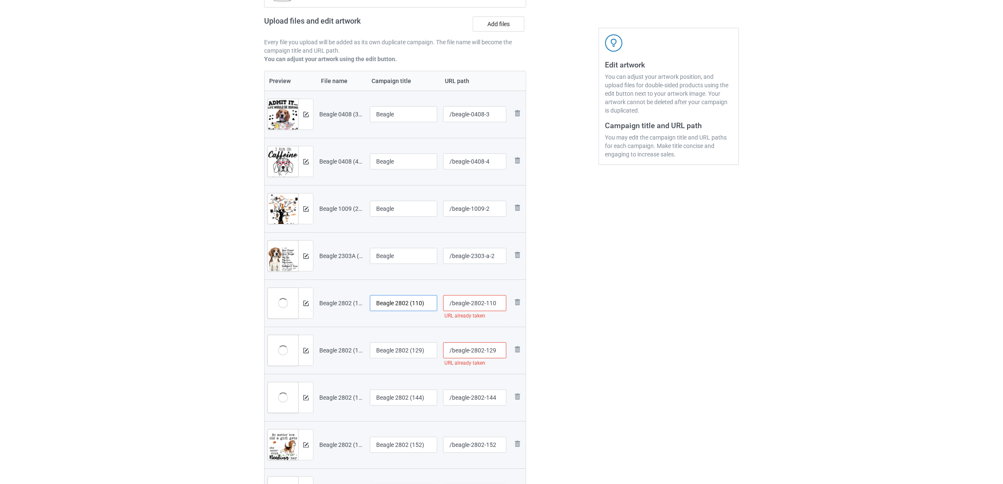
paste input "text"
type input "Beagle"
click at [404, 350] on input "Beagle 2802 (129)" at bounding box center [403, 350] width 67 height 16
paste input "text"
type input "Beagle"
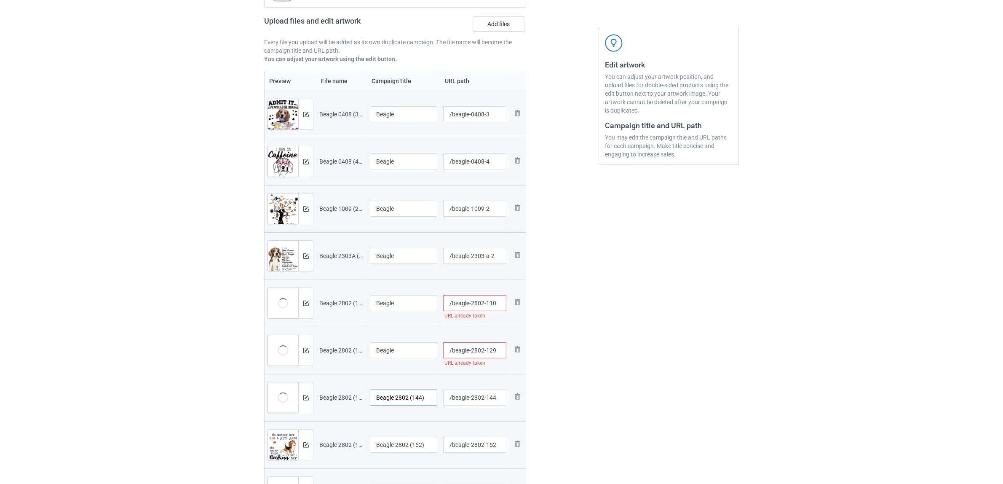
click at [407, 399] on input "Beagle 2802 (144)" at bounding box center [403, 397] width 67 height 16
paste input "text"
type input "Beagle"
click at [396, 445] on input "Beagle 2802 (152)" at bounding box center [403, 444] width 67 height 16
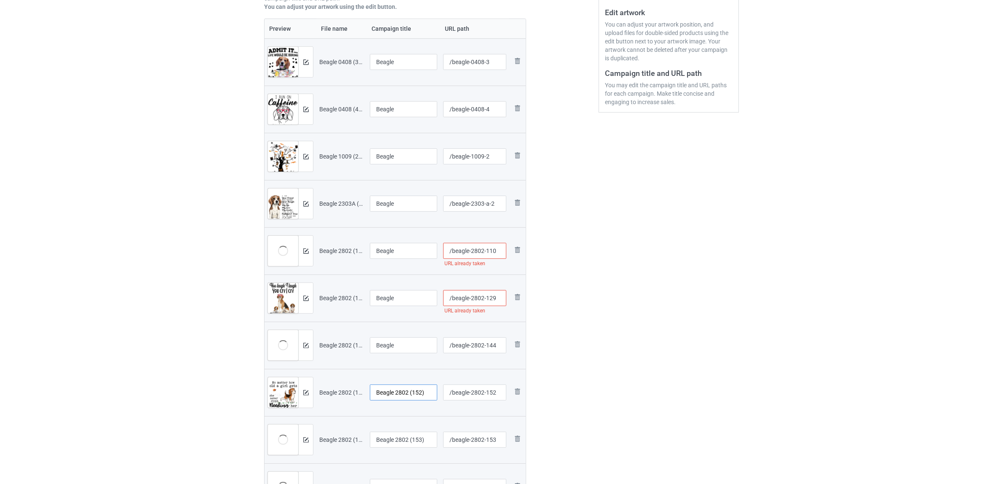
scroll to position [284, 0]
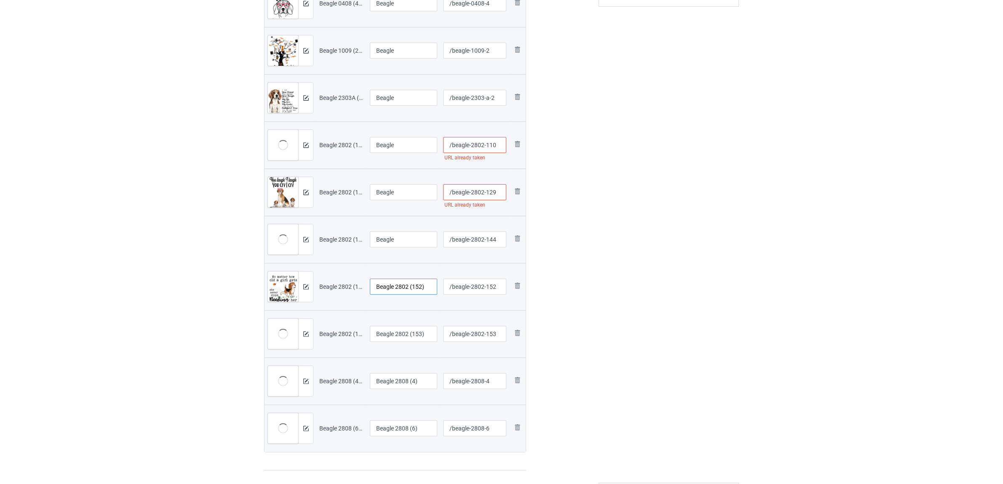
paste input "text"
type input "Beagle"
click at [399, 332] on input "Beagle 2802 (153)" at bounding box center [403, 334] width 67 height 16
paste input "text"
type input "Beagle"
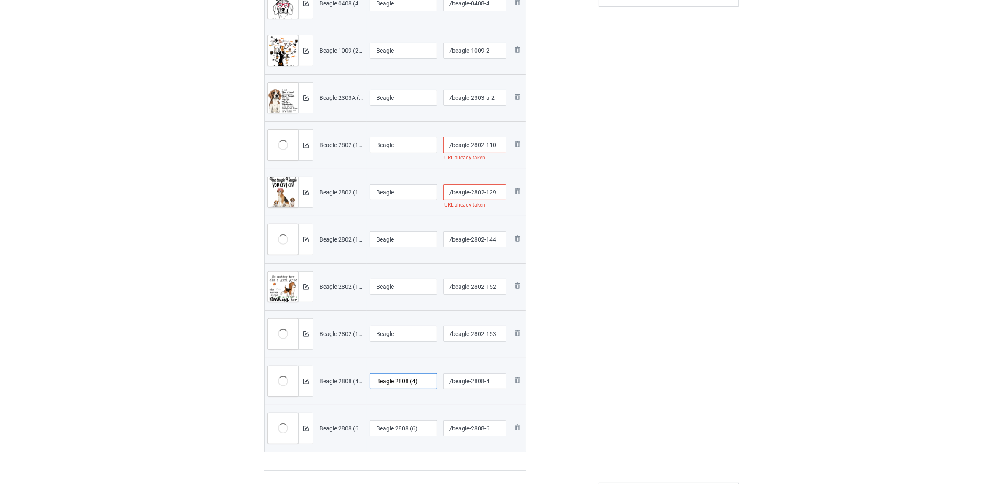
click at [395, 385] on input "Beagle 2808 (4)" at bounding box center [403, 381] width 67 height 16
paste input "text"
type input "Beagle"
click at [398, 426] on input "Beagle 2808 (6)" at bounding box center [403, 428] width 67 height 16
paste input "text"
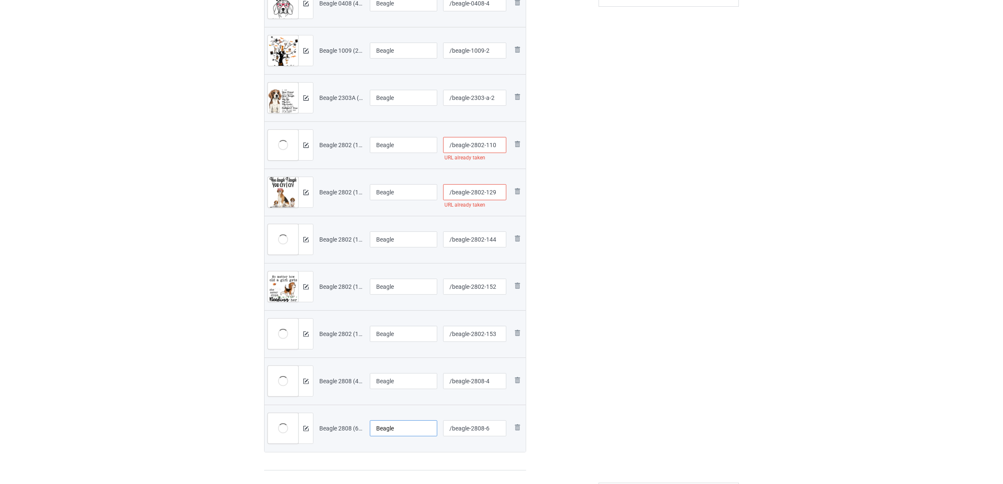
type input "Beagle"
click at [620, 369] on div "Edit artwork You can adjust your artwork position, and upload files for double-…" at bounding box center [669, 125] width 152 height 701
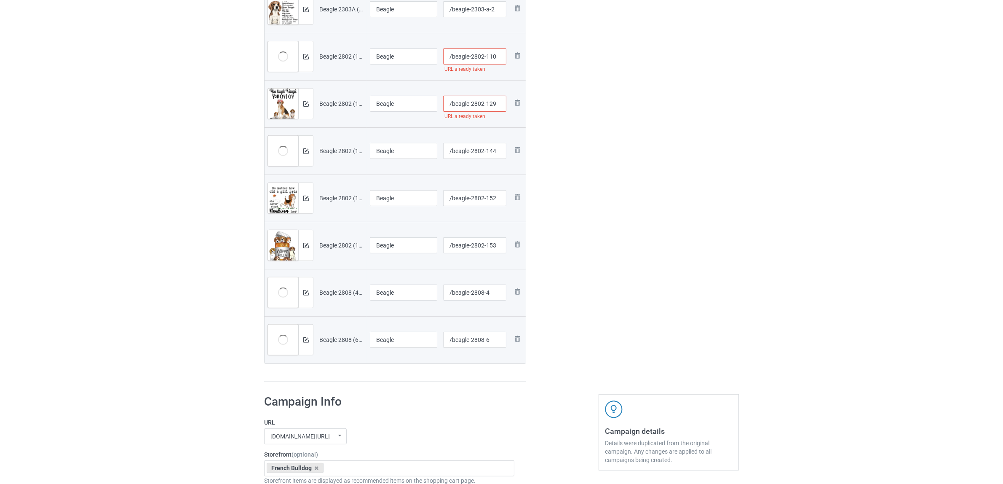
scroll to position [494, 0]
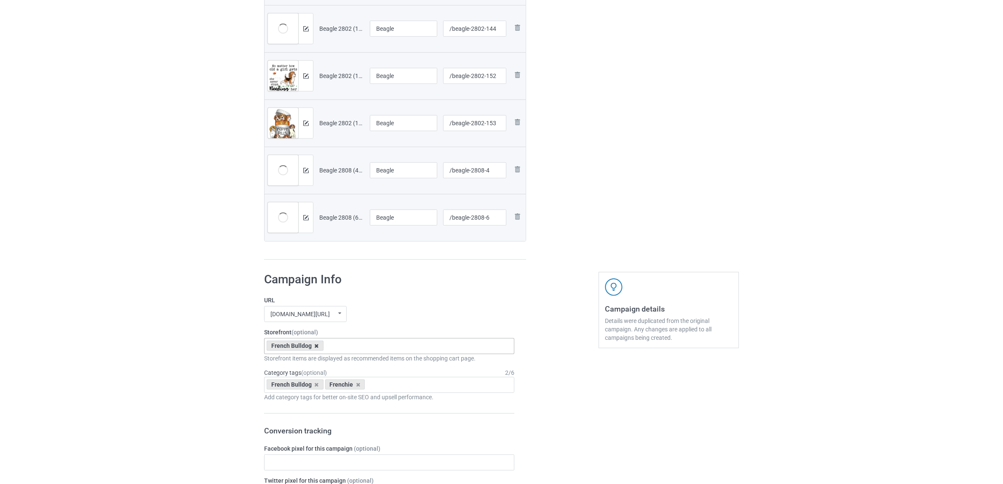
click at [316, 344] on icon at bounding box center [317, 345] width 4 height 5
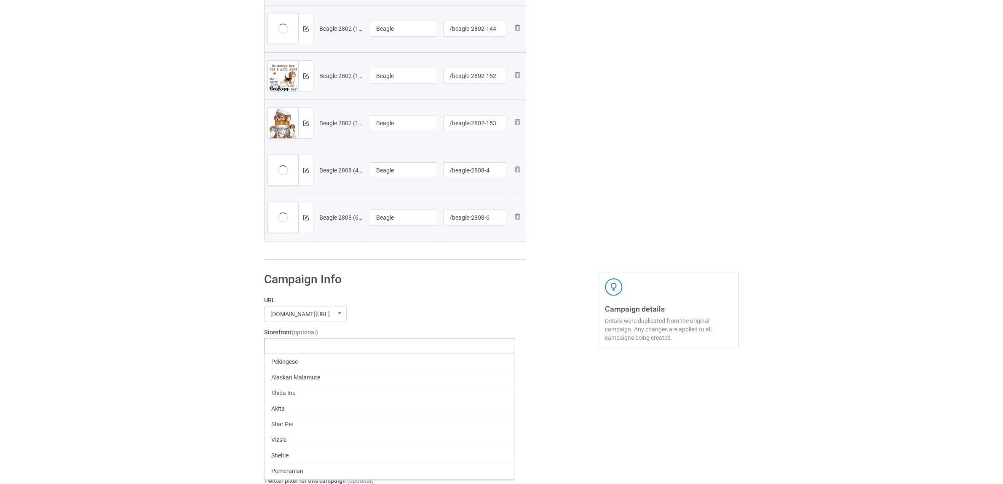
paste input "Beagle"
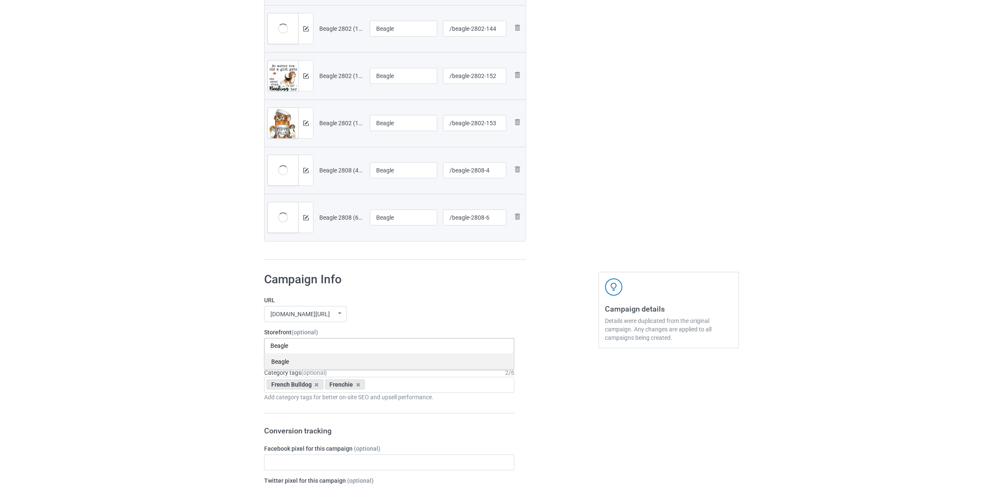
type input "Beagle"
click at [281, 364] on div "Beagle" at bounding box center [389, 361] width 249 height 16
click at [358, 385] on icon at bounding box center [358, 384] width 4 height 5
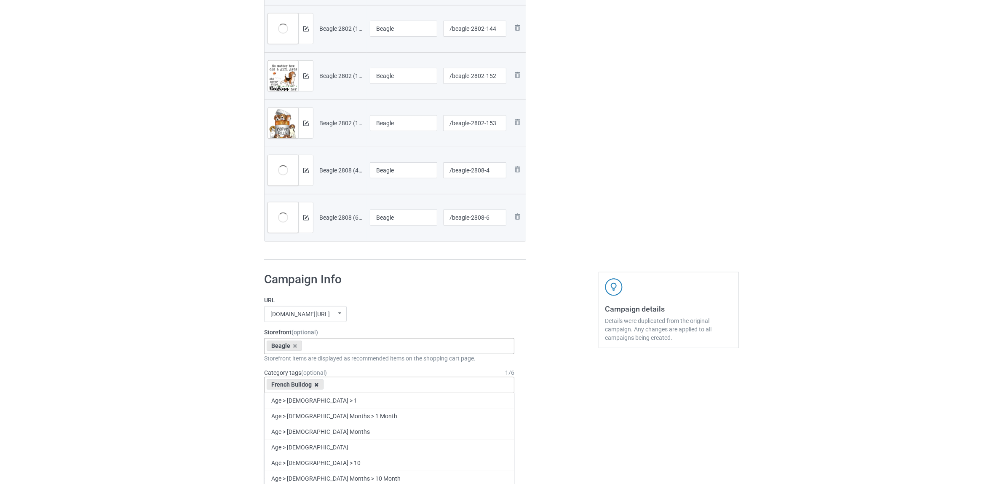
click at [317, 384] on icon at bounding box center [317, 384] width 4 height 5
paste input "Beagle"
type input "Beagle"
click at [287, 415] on div "Beagle" at bounding box center [389, 416] width 249 height 16
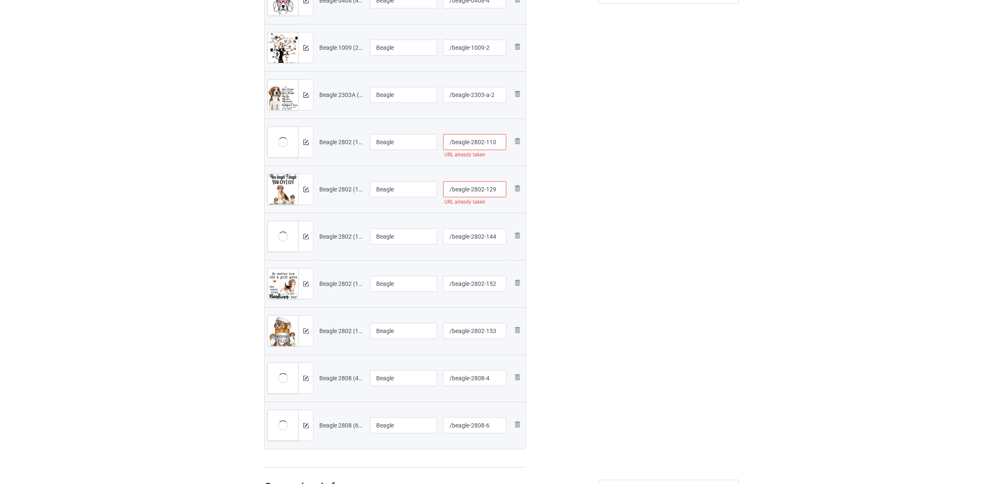
scroll to position [284, 0]
click at [477, 190] on input "/beagle-2802-129" at bounding box center [475, 192] width 64 height 16
type input "/beagle-28t02-129"
click at [588, 201] on div at bounding box center [562, 125] width 61 height 701
click at [476, 144] on input "/beagle-2802-110" at bounding box center [475, 145] width 64 height 16
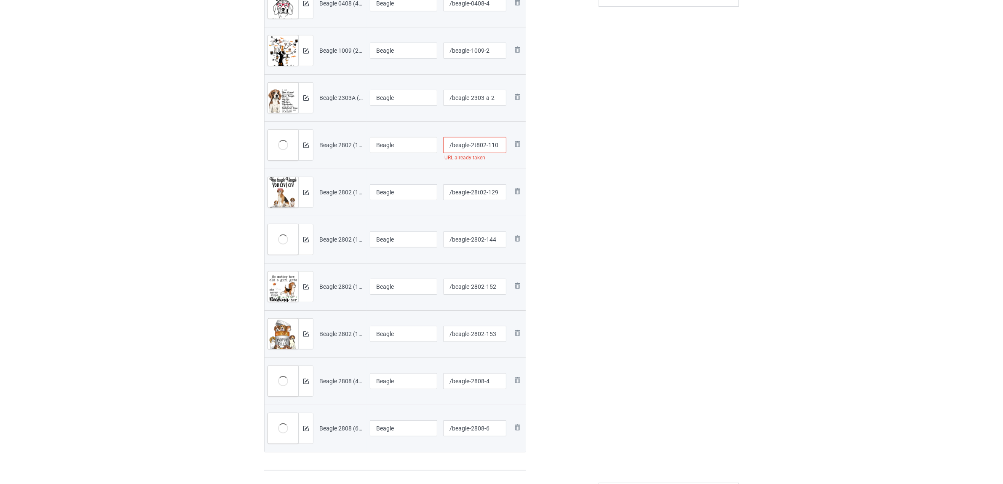
type input "/beagle-2t802-110"
click at [636, 192] on div "Edit artwork You can adjust your artwork position, and upload files for double-…" at bounding box center [669, 125] width 152 height 701
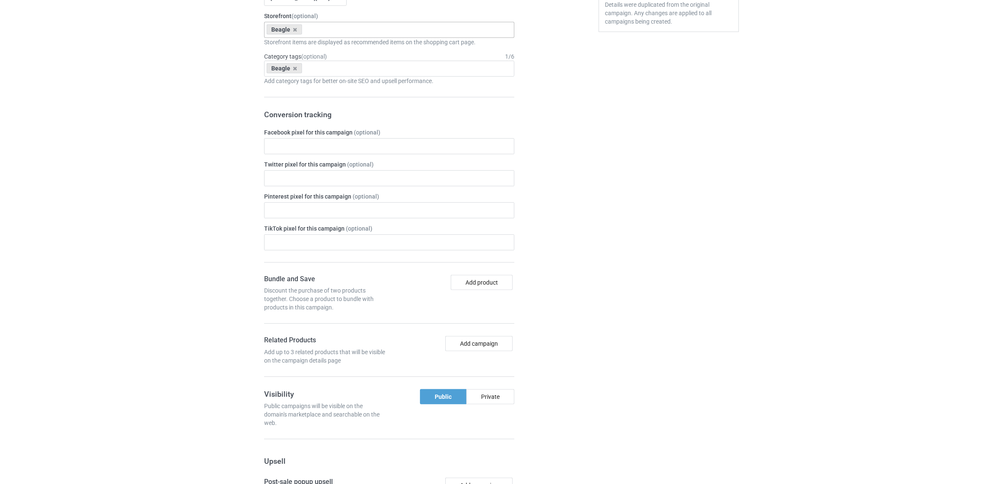
scroll to position [1064, 0]
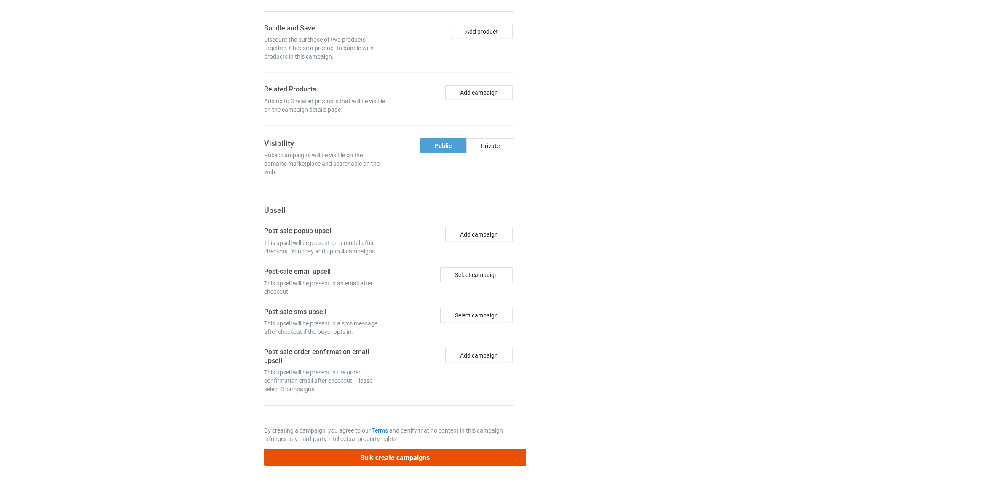
click at [415, 458] on button "Bulk create campaigns" at bounding box center [395, 457] width 262 height 17
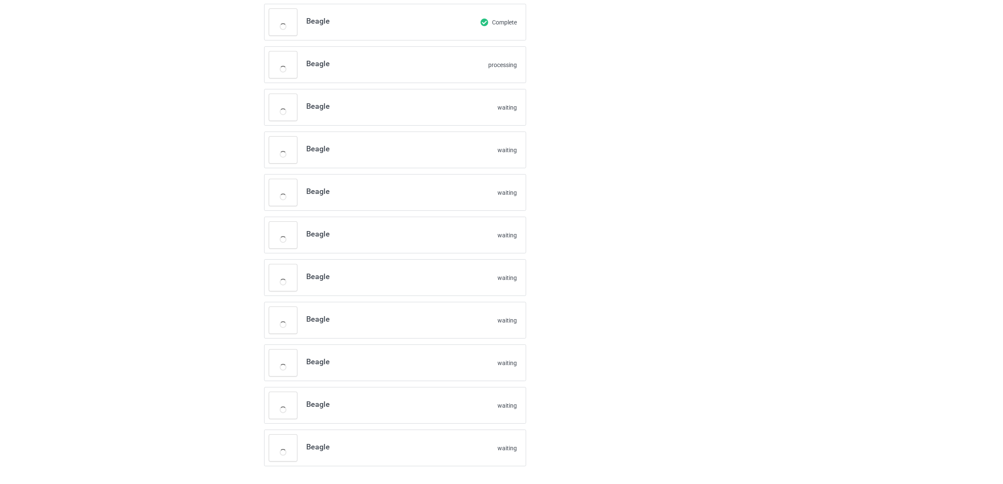
scroll to position [63, 0]
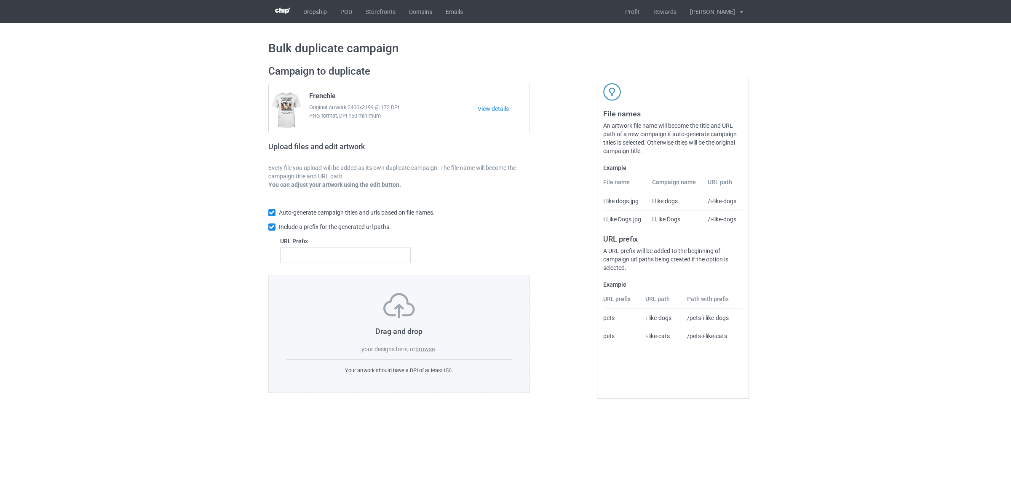
click at [423, 348] on label "browse" at bounding box center [424, 348] width 19 height 7
click at [0, 0] on input "browse" at bounding box center [0, 0] width 0 height 0
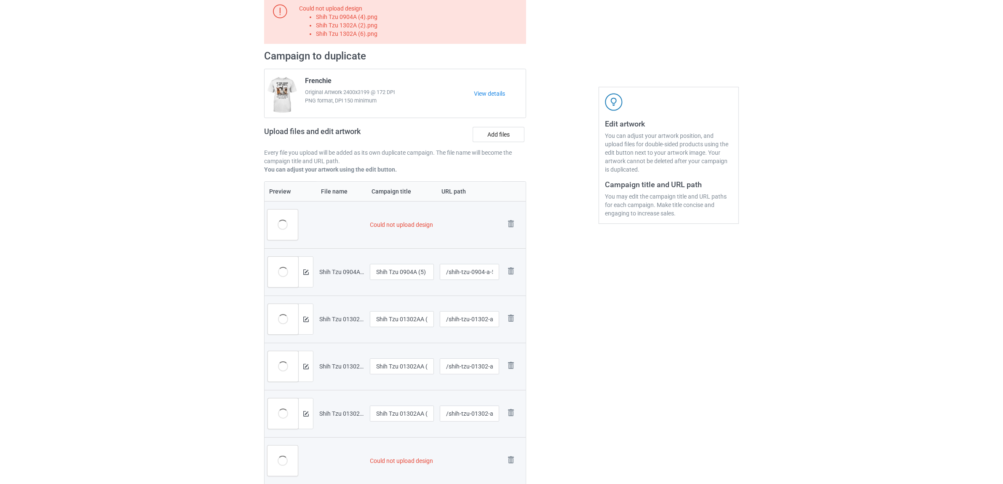
scroll to position [105, 0]
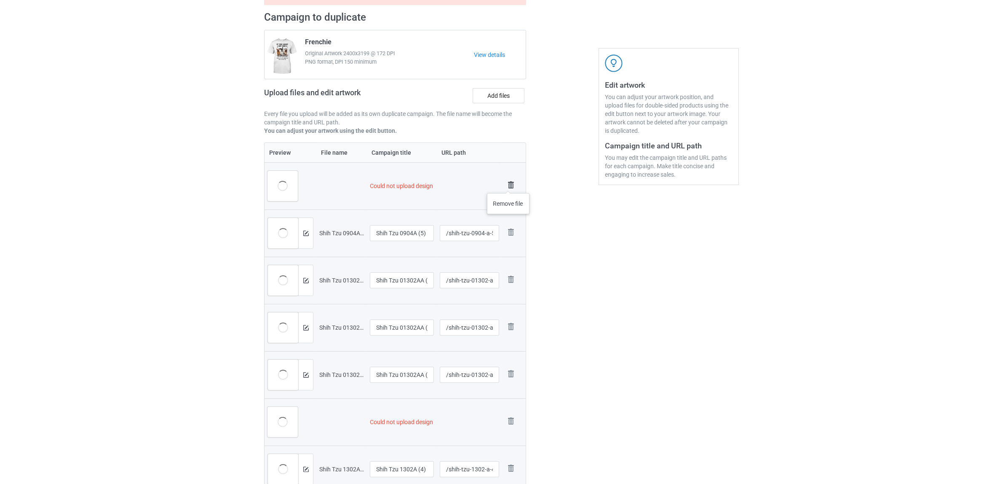
click at [508, 185] on img at bounding box center [511, 185] width 12 height 12
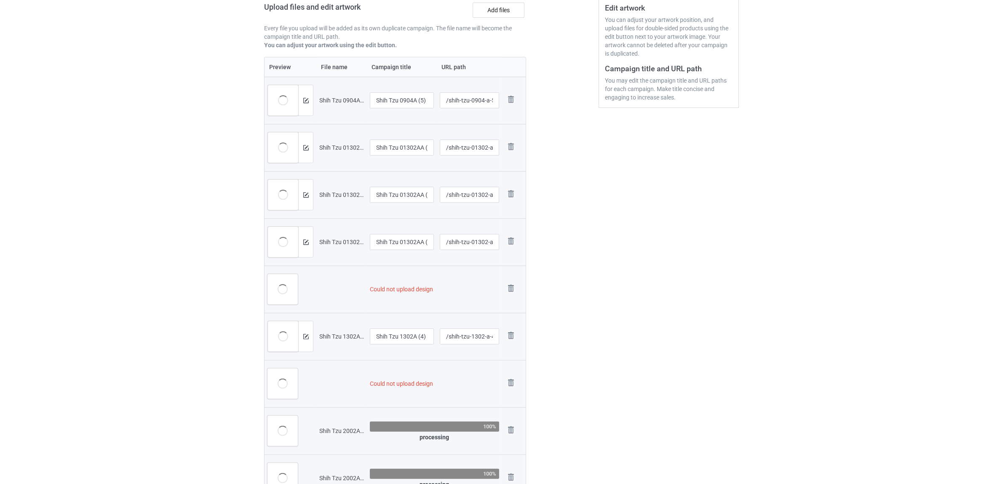
scroll to position [316, 0]
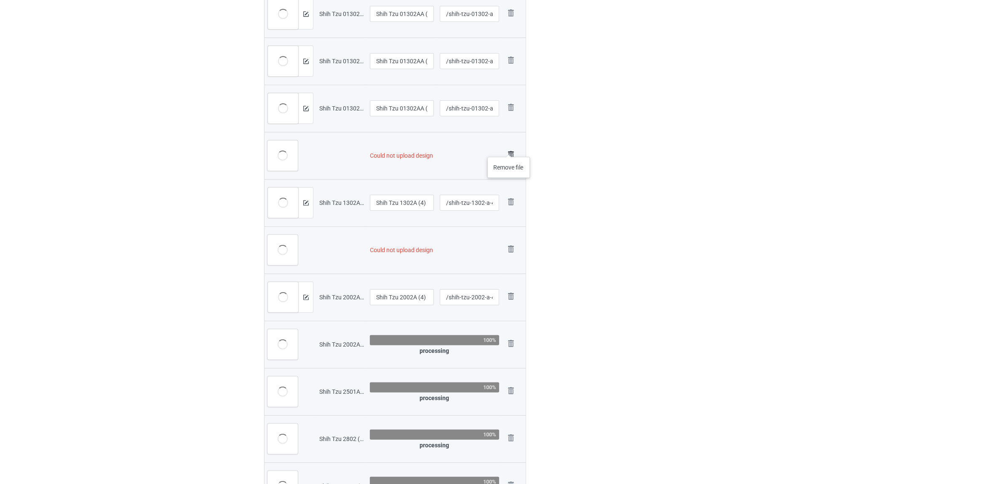
click at [509, 149] on img at bounding box center [511, 155] width 12 height 12
click at [510, 203] on img at bounding box center [511, 202] width 12 height 12
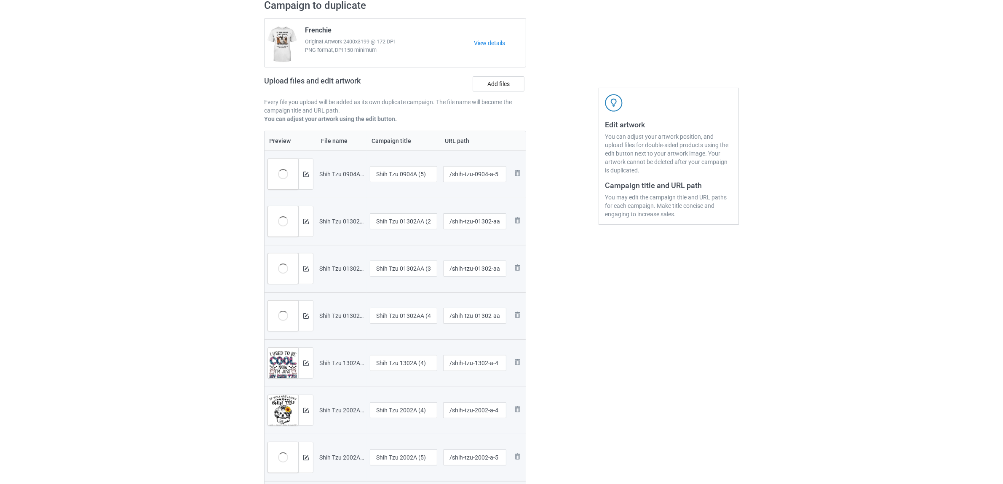
scroll to position [62, 0]
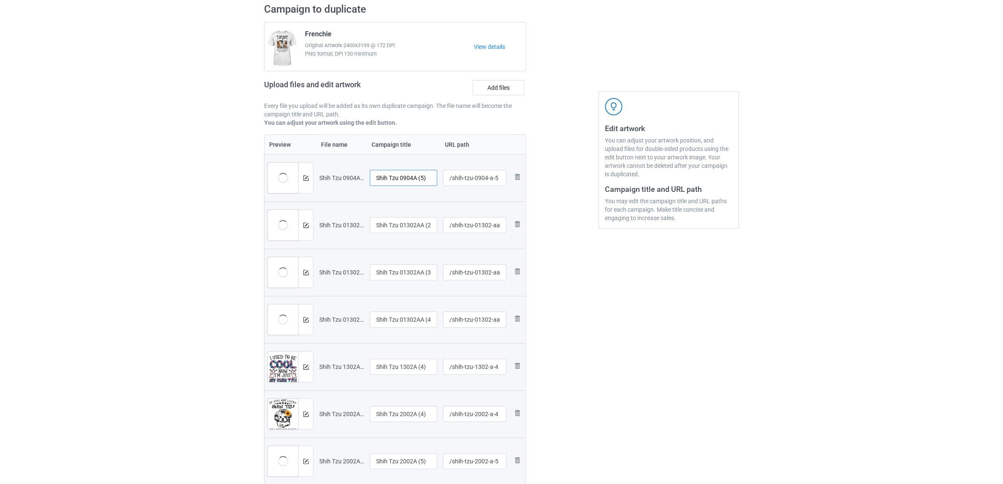
drag, startPoint x: 401, startPoint y: 179, endPoint x: 435, endPoint y: 184, distance: 34.0
click at [435, 184] on input "Shih Tzu 0904A (5)" at bounding box center [403, 178] width 67 height 16
drag, startPoint x: 420, startPoint y: 178, endPoint x: 253, endPoint y: 159, distance: 167.9
type input "Shih Tzu"
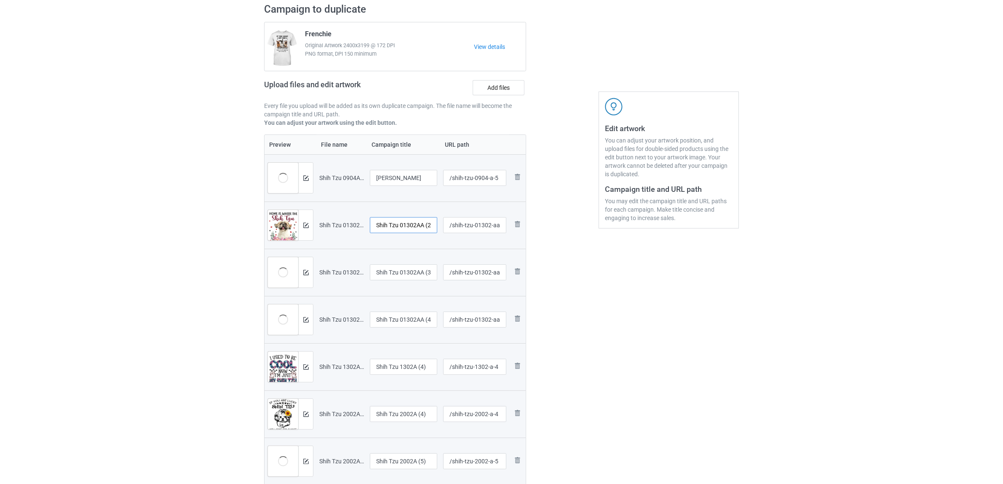
click at [399, 225] on input "Shih Tzu 01302AA (2)" at bounding box center [403, 225] width 67 height 16
paste input "text"
type input "Shih Tzu"
click at [407, 273] on input "Shih Tzu 01302AA (3)" at bounding box center [403, 272] width 67 height 16
paste input "text"
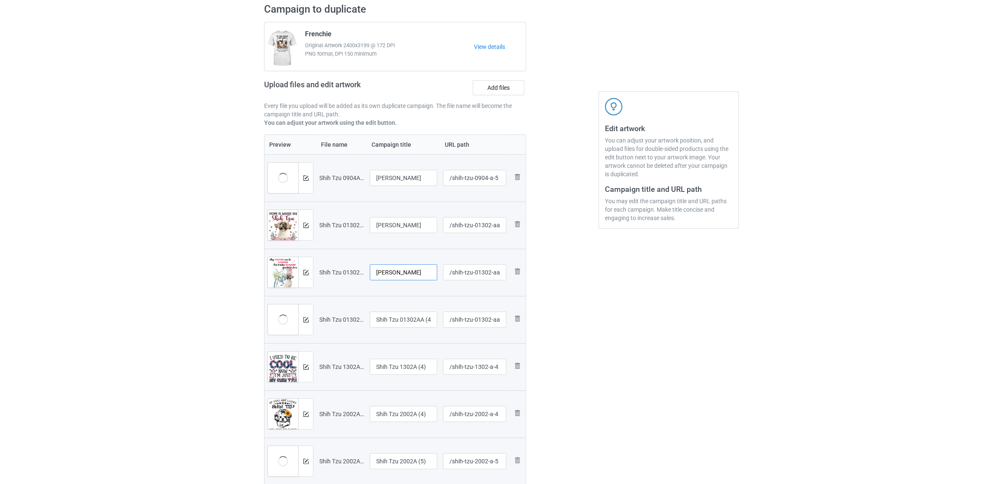
type input "Shih Tzu"
click at [399, 314] on input "Shih Tzu 01302AA (4)" at bounding box center [403, 319] width 67 height 16
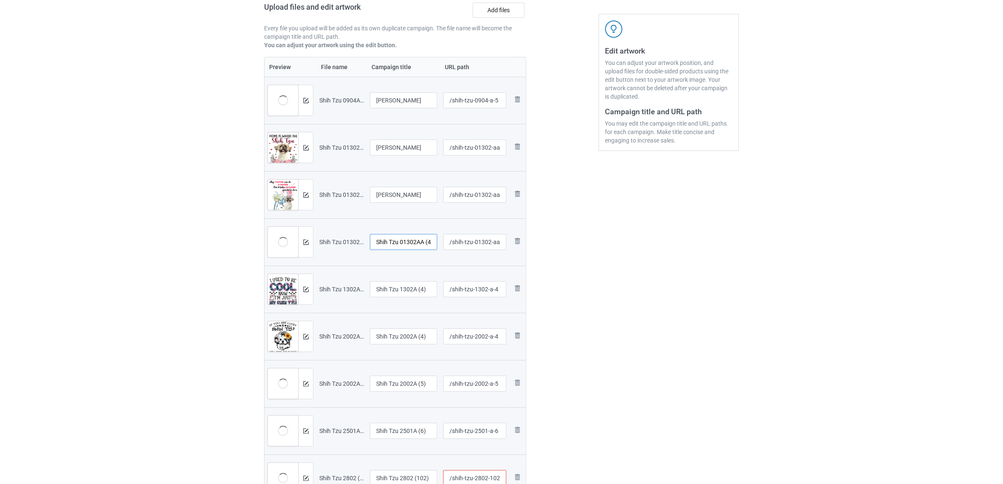
scroll to position [220, 0]
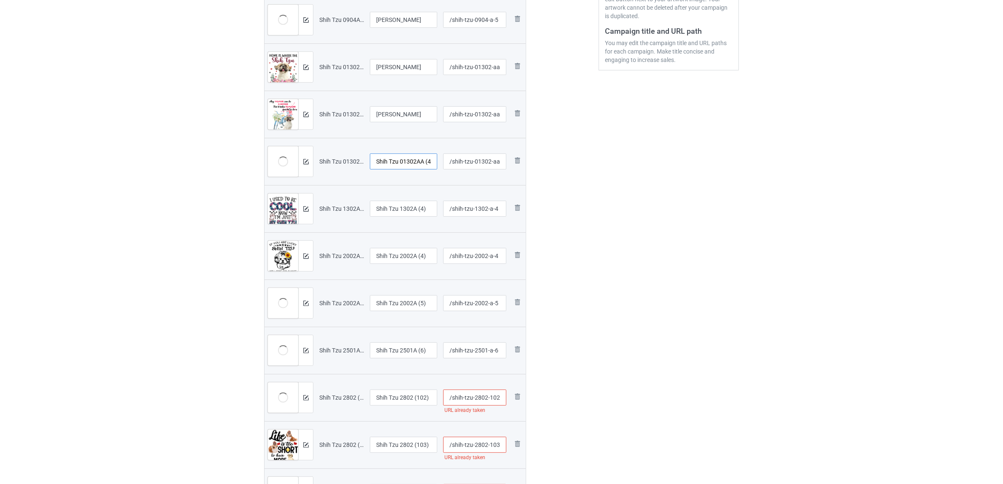
paste input "text"
type input "Shih Tzu"
click at [393, 214] on input "Shih Tzu 1302A (4)" at bounding box center [403, 209] width 67 height 16
paste input "text"
type input "Shih Tzu"
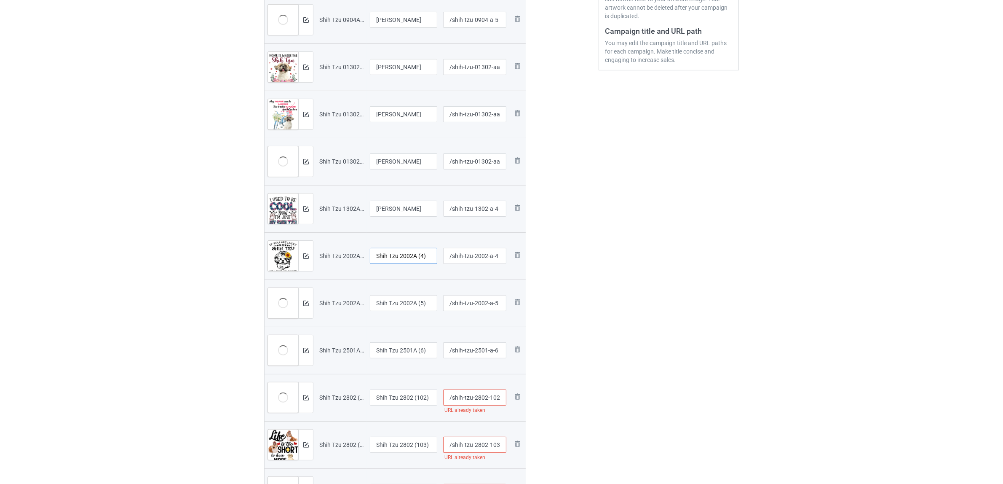
click at [399, 249] on input "Shih Tzu 2002A (4)" at bounding box center [403, 256] width 67 height 16
paste input "text"
type input "Shih Tzu"
click at [397, 297] on input "Shih Tzu 2002A (5)" at bounding box center [403, 303] width 67 height 16
paste input "text"
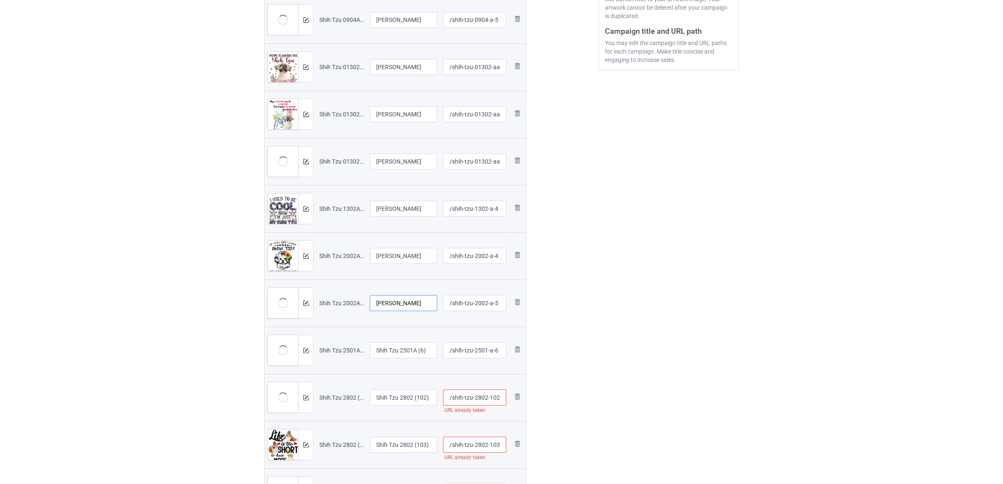
type input "Shih Tzu"
click at [629, 324] on div "Edit artwork You can adjust your artwork position, and upload files for double-…" at bounding box center [669, 236] width 152 height 795
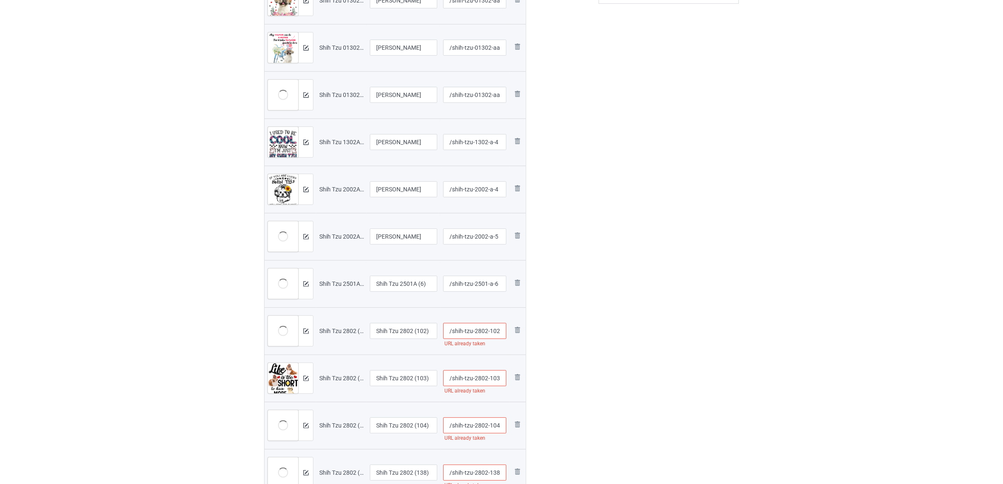
scroll to position [378, 0]
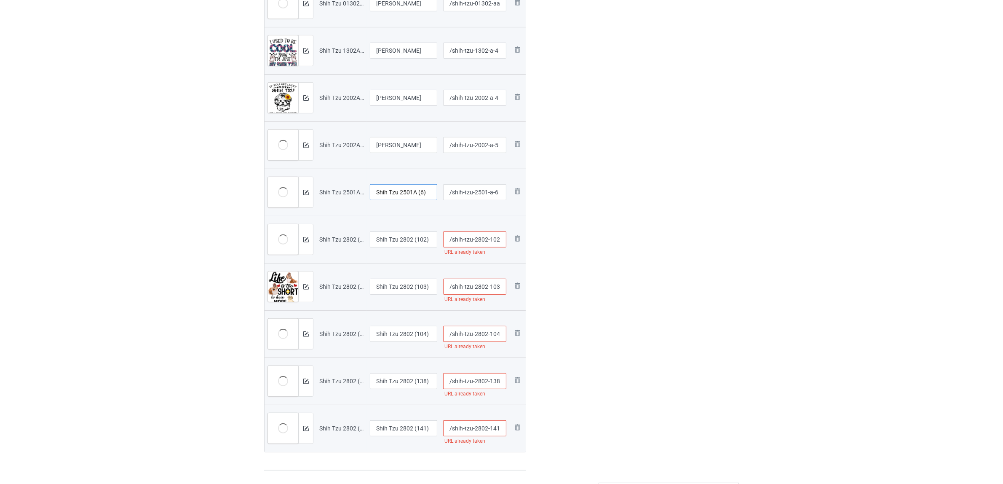
click at [376, 186] on input "Shih Tzu 2501A (6)" at bounding box center [403, 192] width 67 height 16
paste input "text"
type input "Shih Tzu"
click at [399, 241] on input "Shih Tzu 2802 (102)" at bounding box center [403, 239] width 67 height 16
paste input "text"
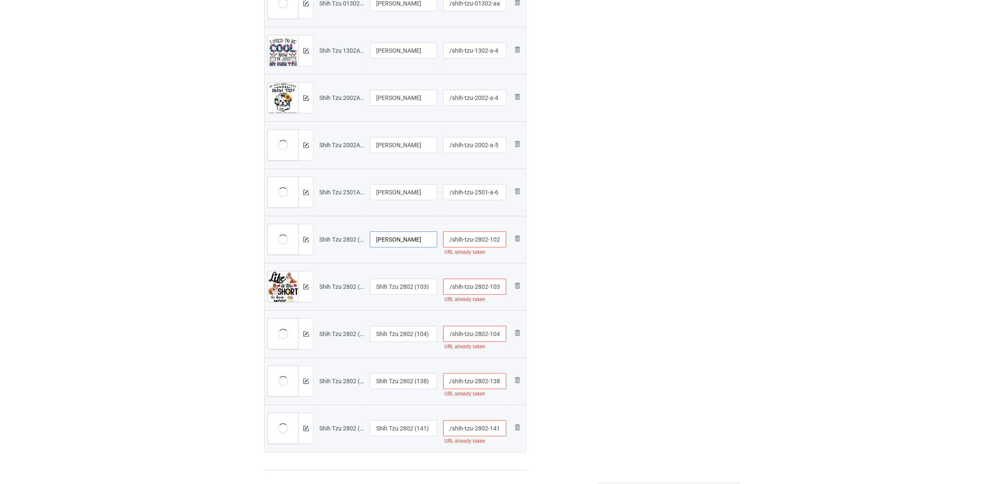
type input "Shih Tzu"
click at [390, 279] on input "Shih Tzu 2802 (103)" at bounding box center [403, 286] width 67 height 16
paste input "text"
type input "Shih Tzu"
click at [397, 338] on input "Shih Tzu 2802 (104)" at bounding box center [403, 334] width 67 height 16
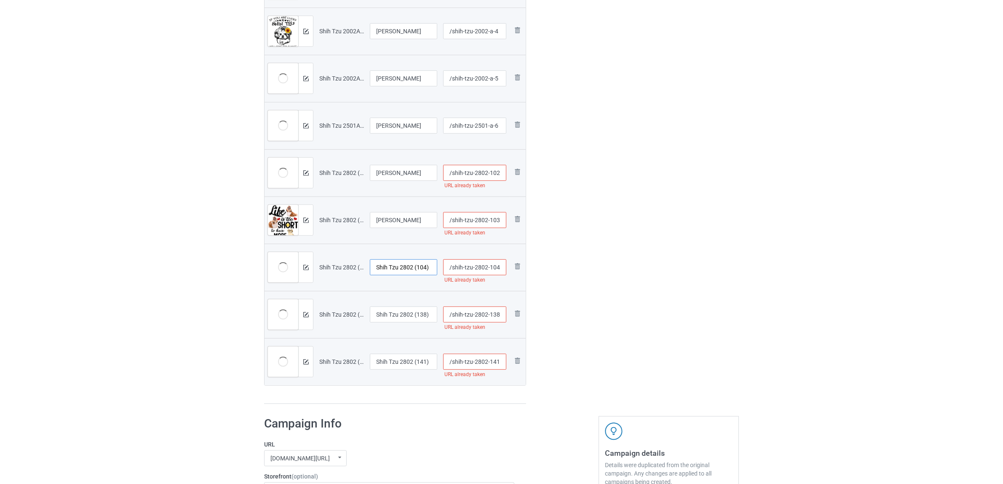
scroll to position [536, 0]
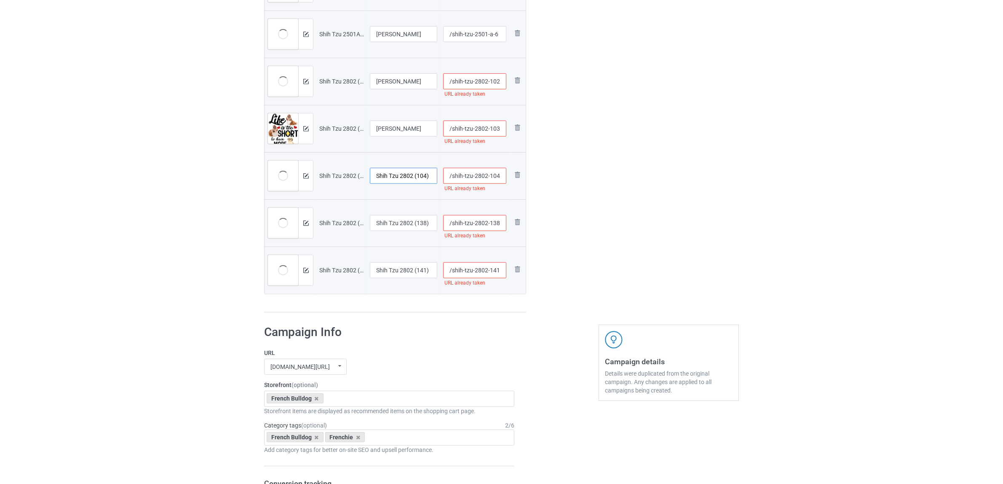
paste input "text"
type input "Shih Tzu"
click at [396, 224] on input "Shih Tzu 2802 (138)" at bounding box center [403, 223] width 67 height 16
paste input "text"
type input "Shih Tzu"
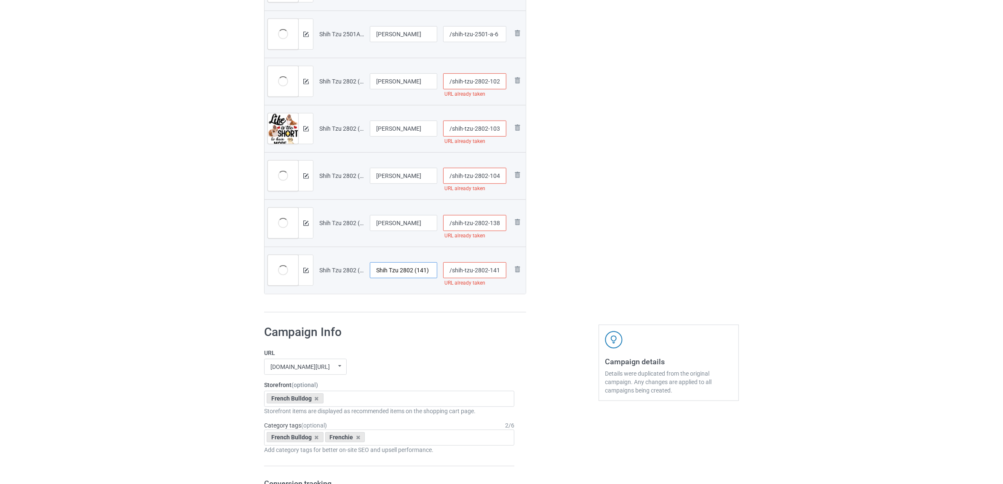
click at [395, 275] on input "Shih Tzu 2802 (141)" at bounding box center [403, 270] width 67 height 16
paste input "text"
type input "Shih Tzu"
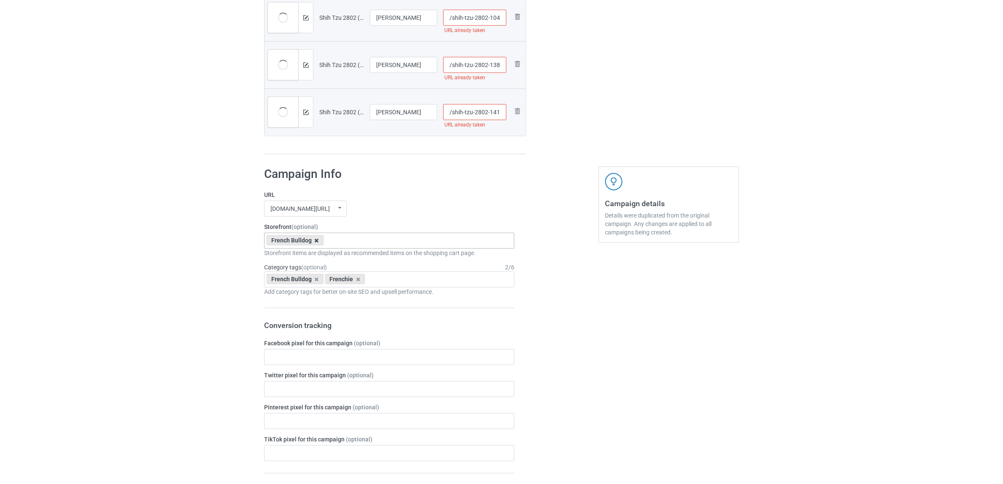
click at [316, 240] on icon at bounding box center [317, 240] width 4 height 5
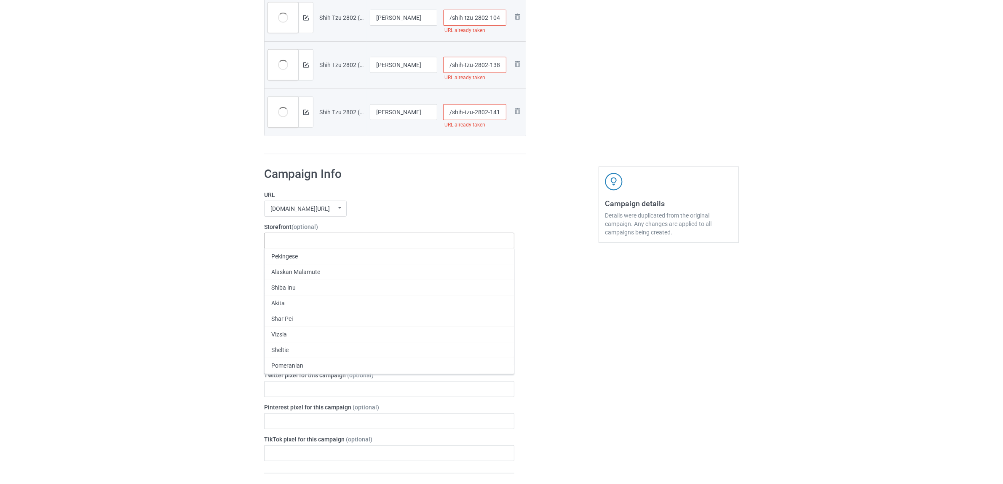
paste input "Shih Tzu"
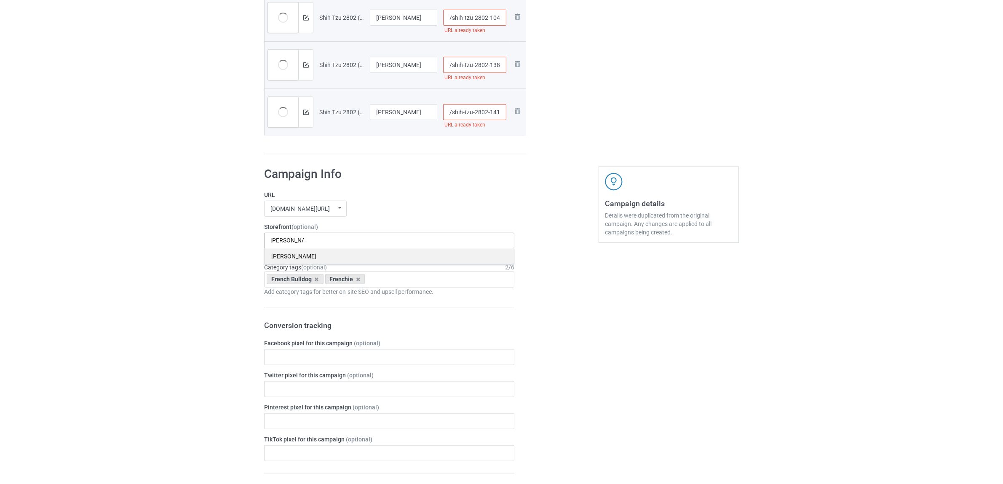
type input "Shih Tzu"
click at [287, 256] on div "Shih Tzu" at bounding box center [389, 256] width 249 height 16
click at [316, 279] on icon at bounding box center [317, 278] width 4 height 5
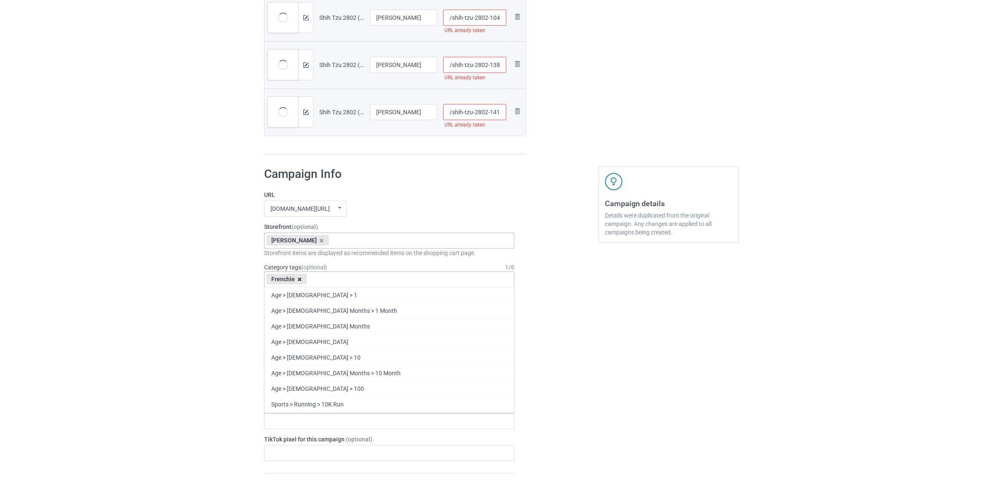
click at [300, 278] on icon at bounding box center [300, 278] width 4 height 5
paste input "Shih Tzu"
type input "Shih Tzu"
click at [281, 307] on div "Shih Tzu" at bounding box center [389, 310] width 249 height 16
click at [479, 114] on input "/shih-tzu-2802-141" at bounding box center [475, 112] width 64 height 16
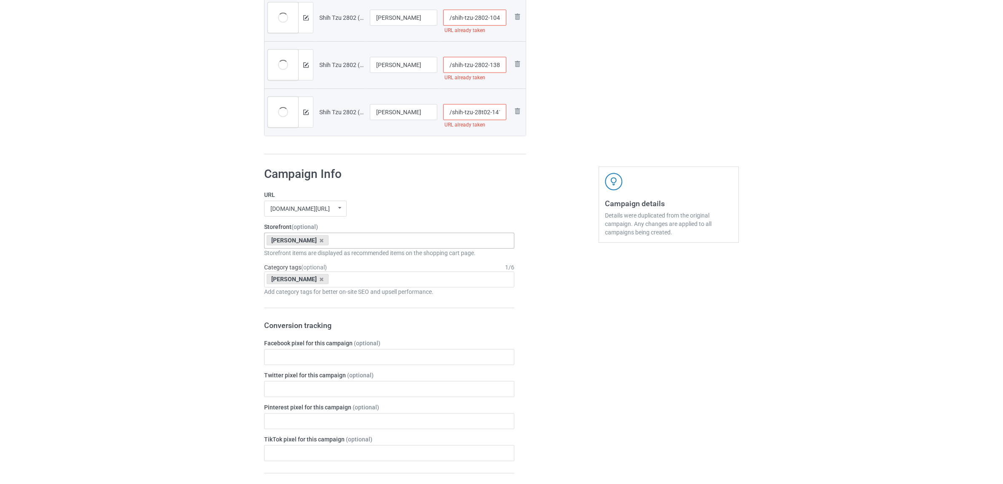
type input "/shih-tzu-28t02-141"
click at [479, 63] on input "/shih-tzu-2802-138" at bounding box center [475, 65] width 64 height 16
type input "/shih-tzu-2t802-138"
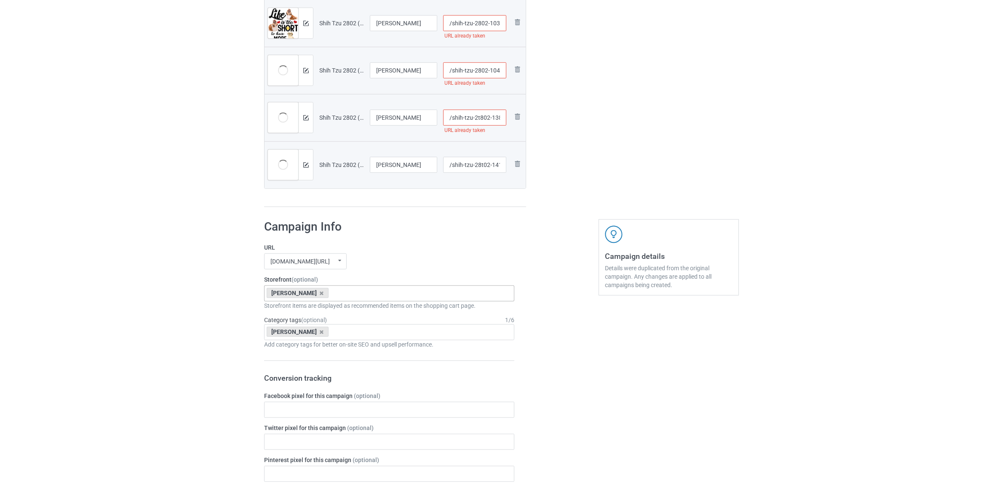
scroll to position [536, 0]
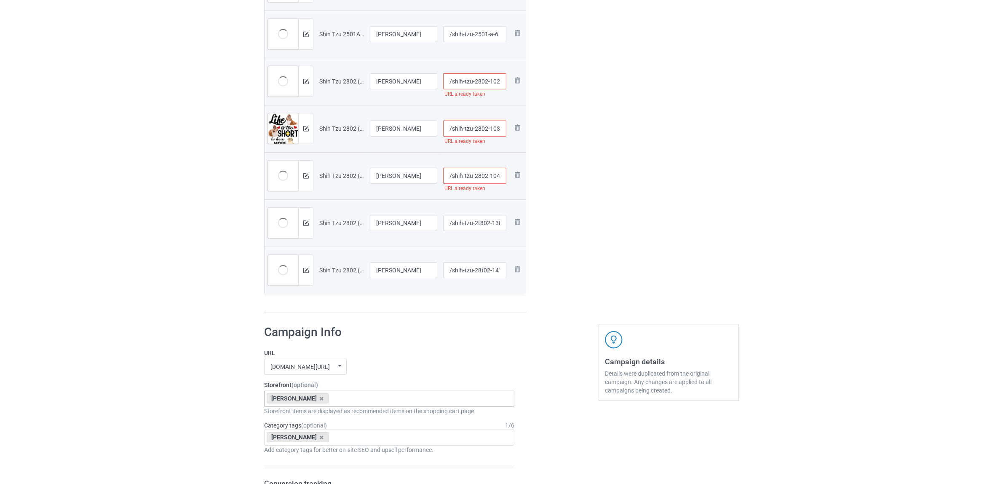
click at [483, 175] on input "/shih-tzu-2802-104" at bounding box center [475, 176] width 64 height 16
type input "/shih-tzu-280t2-104"
click at [478, 131] on input "/shih-tzu-2802-103" at bounding box center [475, 128] width 64 height 16
type input "/shih-tzu-2t802-103"
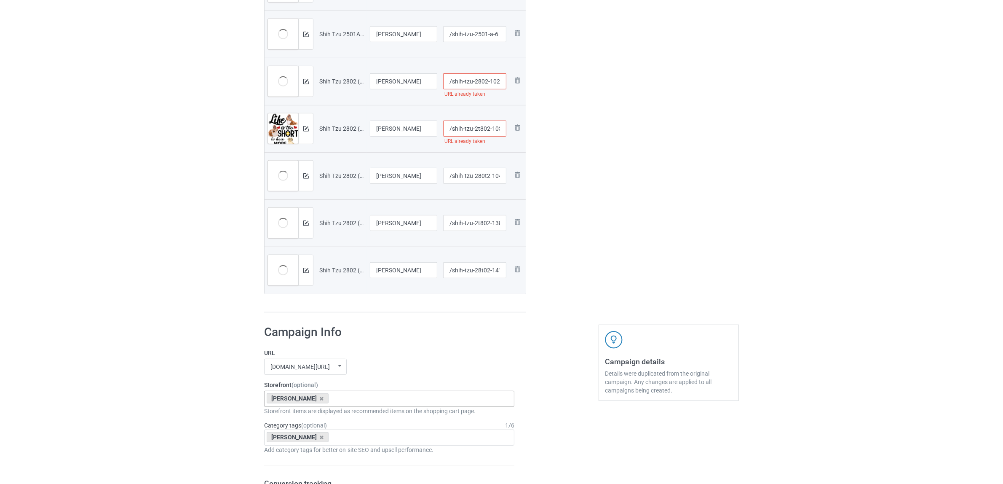
click at [482, 79] on input "/shih-tzu-2802-102" at bounding box center [475, 81] width 64 height 16
type input "/shih-tzu-28tt02-102"
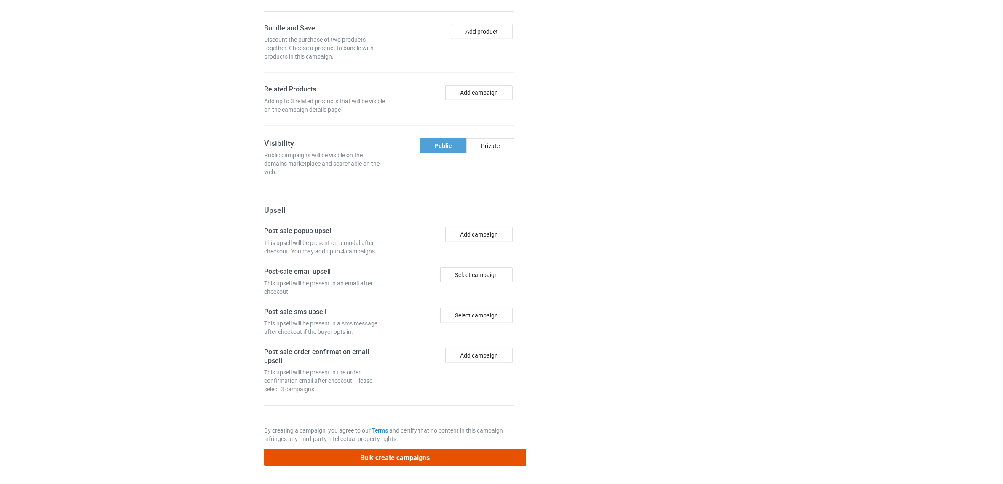
click at [405, 452] on button "Bulk create campaigns" at bounding box center [395, 457] width 262 height 17
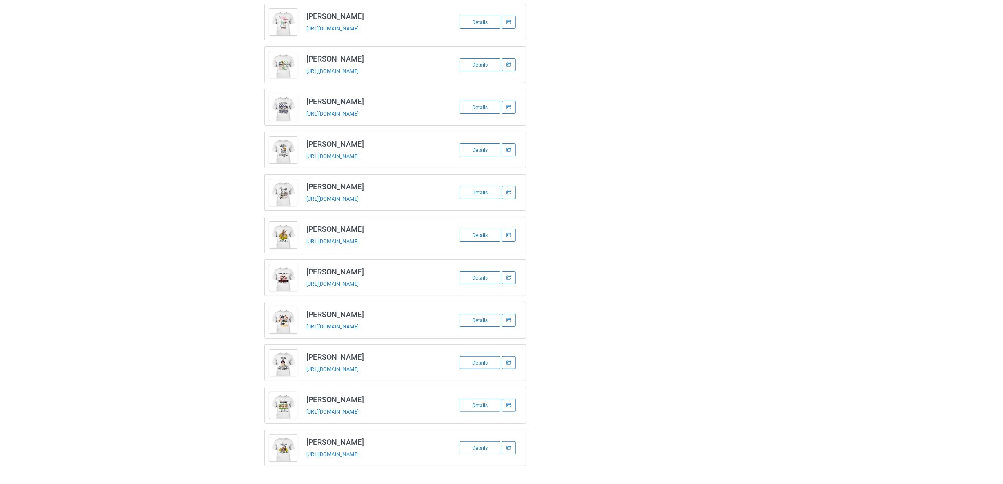
scroll to position [148, 0]
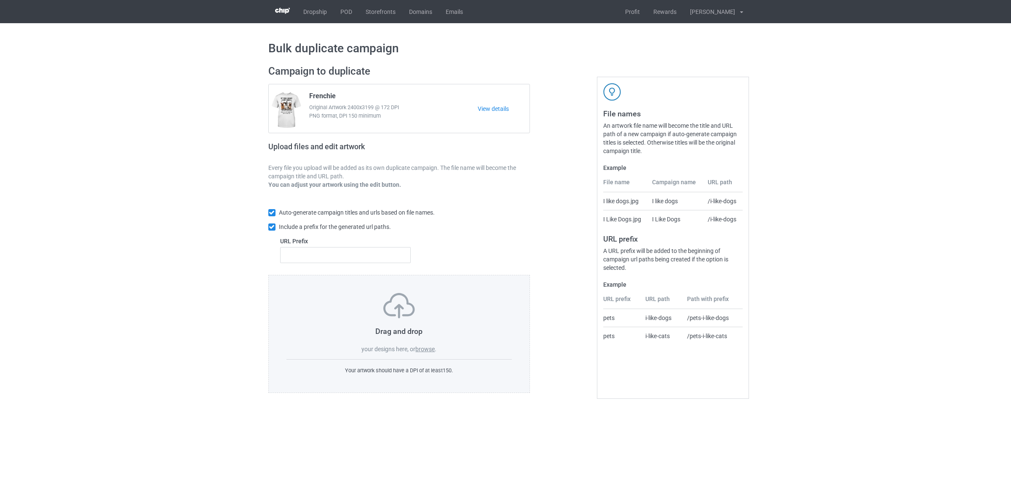
click at [426, 350] on label "browse" at bounding box center [424, 348] width 19 height 7
click at [0, 0] on input "browse" at bounding box center [0, 0] width 0 height 0
